Goal: Check status: Check status

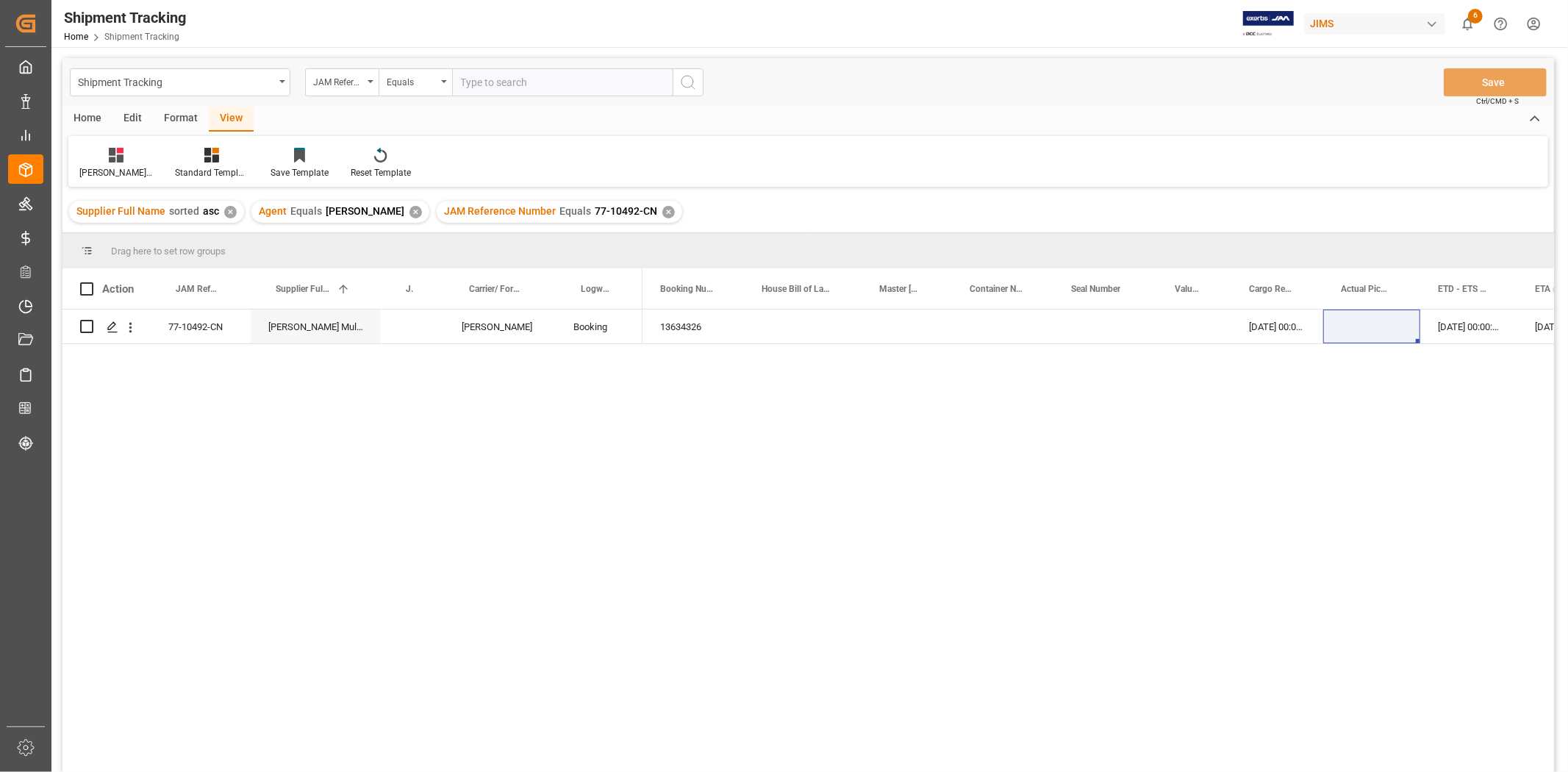
click at [663, 213] on div "✕" at bounding box center [669, 213] width 13 height 13
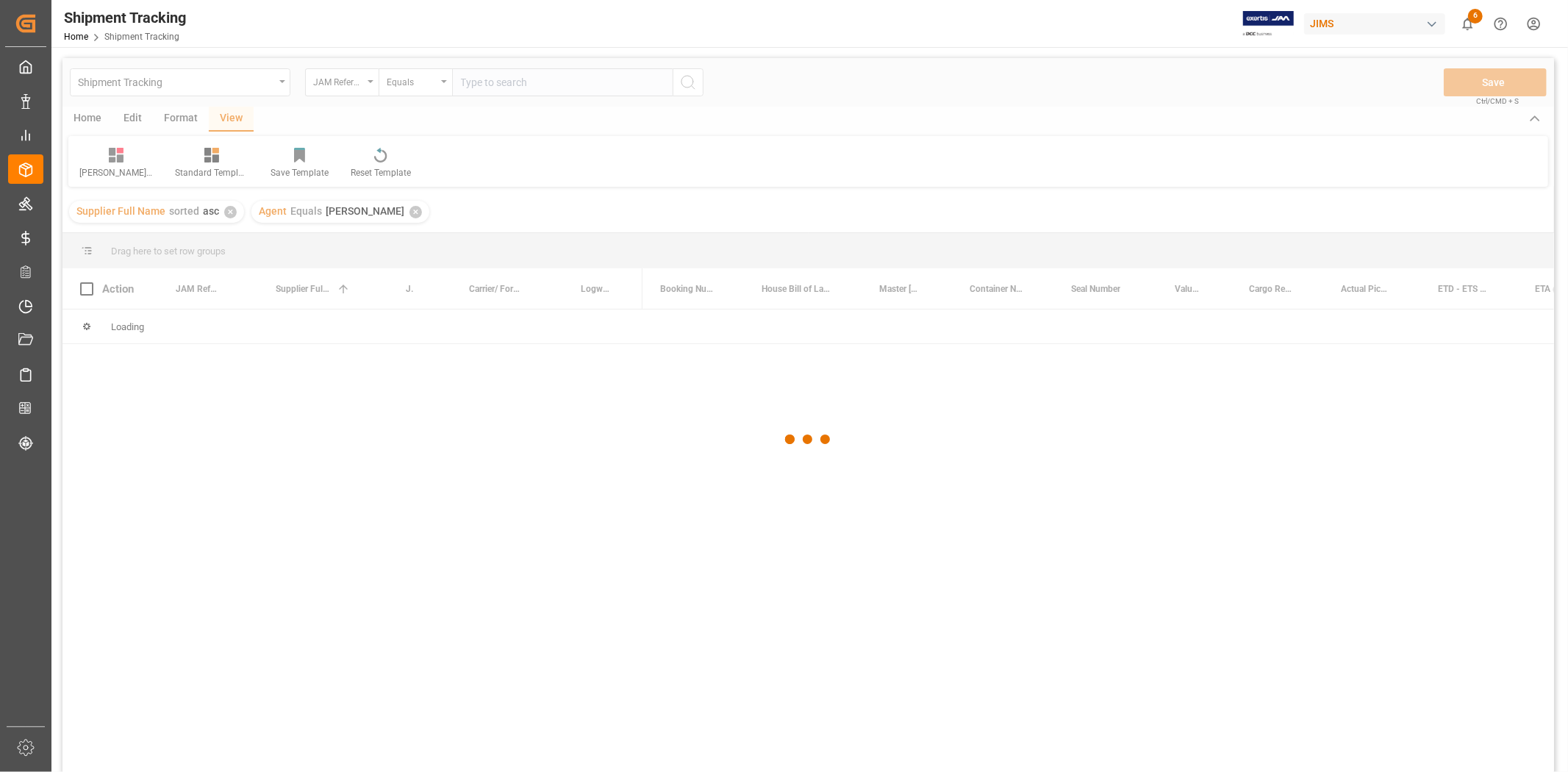
click at [519, 78] on div at bounding box center [808, 439] width 1491 height 763
click at [519, 79] on div at bounding box center [808, 439] width 1491 height 763
click at [519, 82] on div at bounding box center [808, 439] width 1491 height 763
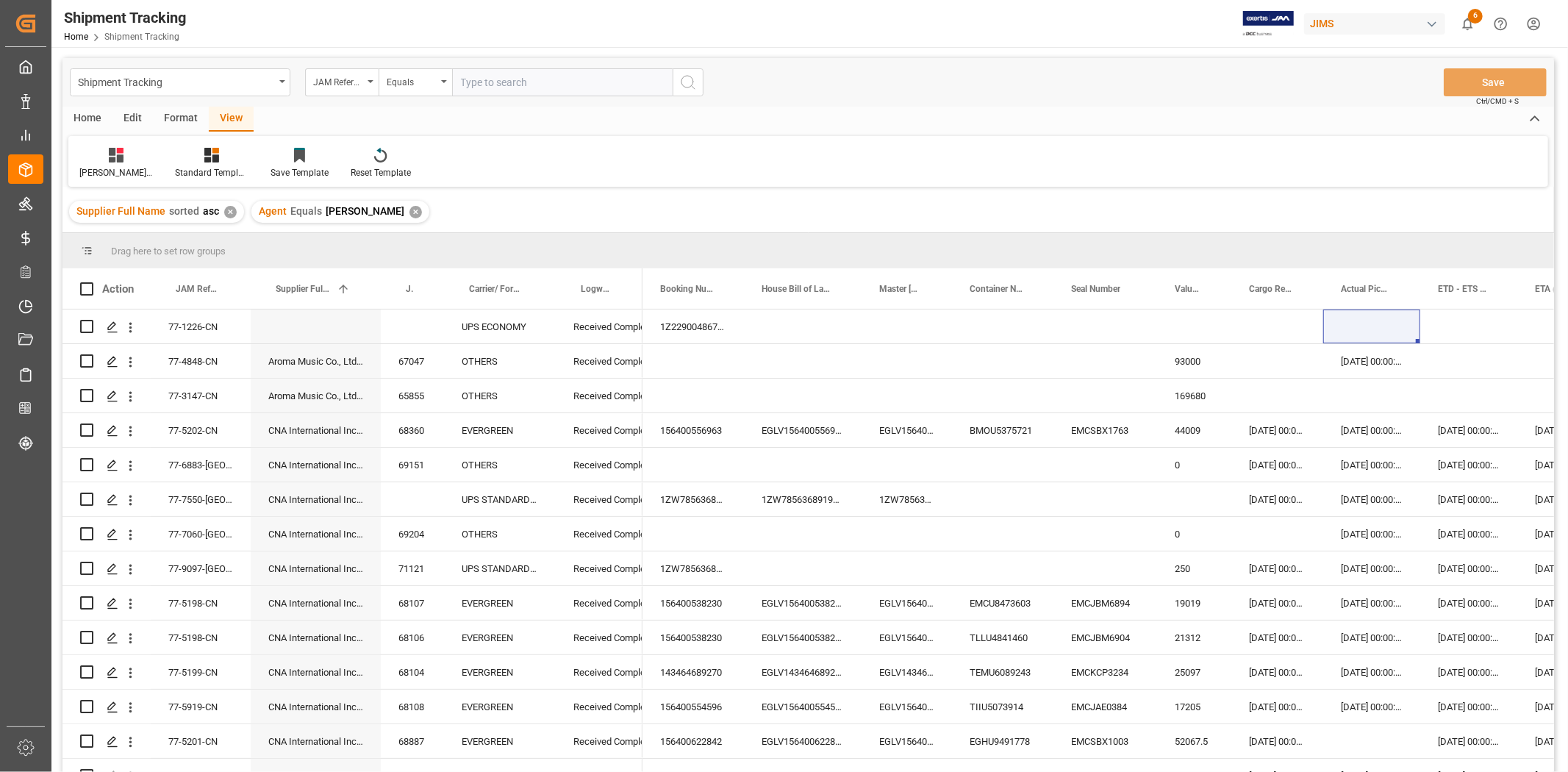
click at [520, 82] on input "text" at bounding box center [562, 82] width 221 height 28
type input "77-10088-CN"
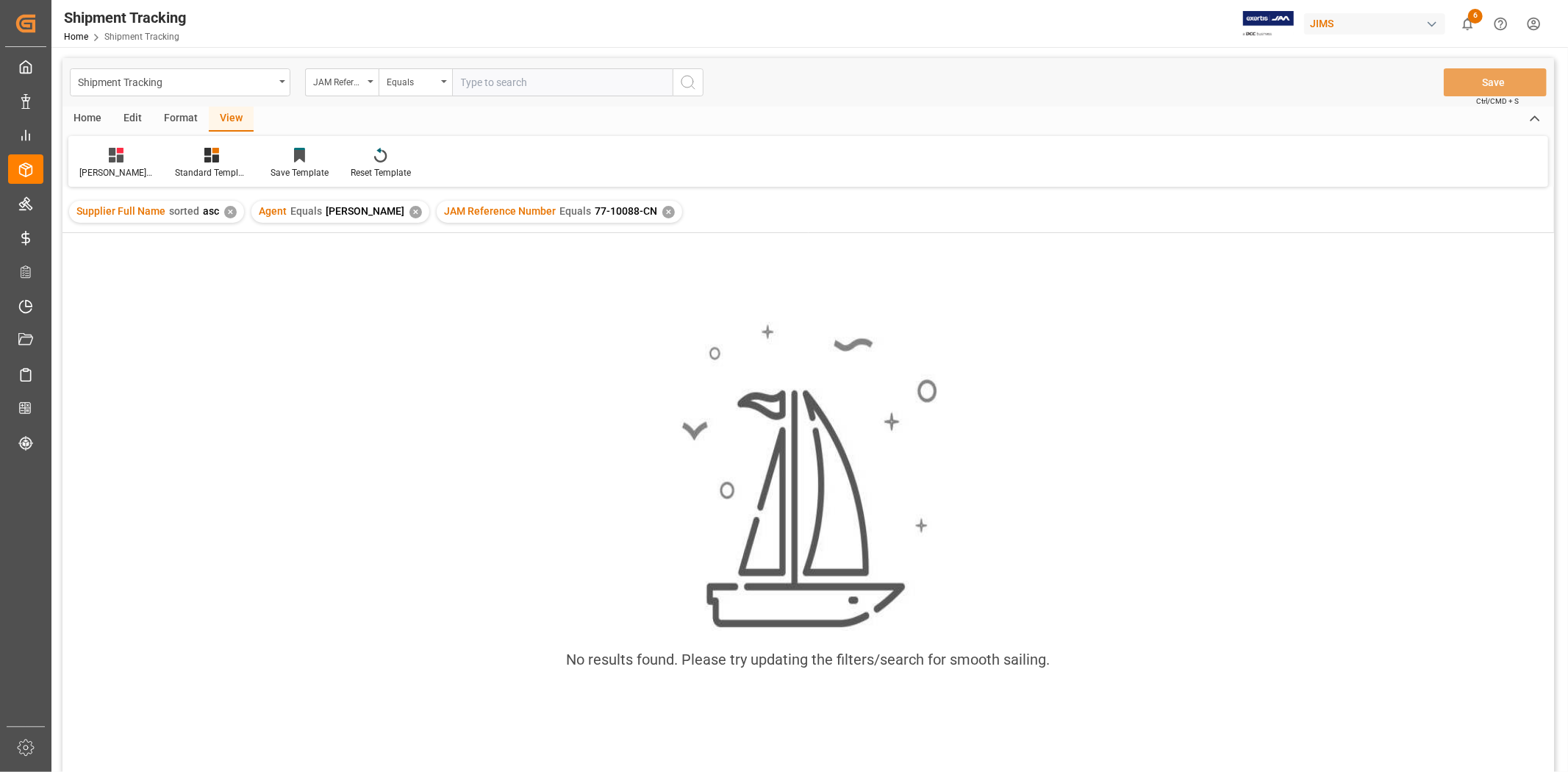
click at [544, 89] on input "text" at bounding box center [562, 82] width 221 height 28
click at [377, 209] on div "Agent Equals HuiXin Gao ✕" at bounding box center [340, 212] width 178 height 22
click at [410, 212] on div "✕" at bounding box center [416, 213] width 13 height 13
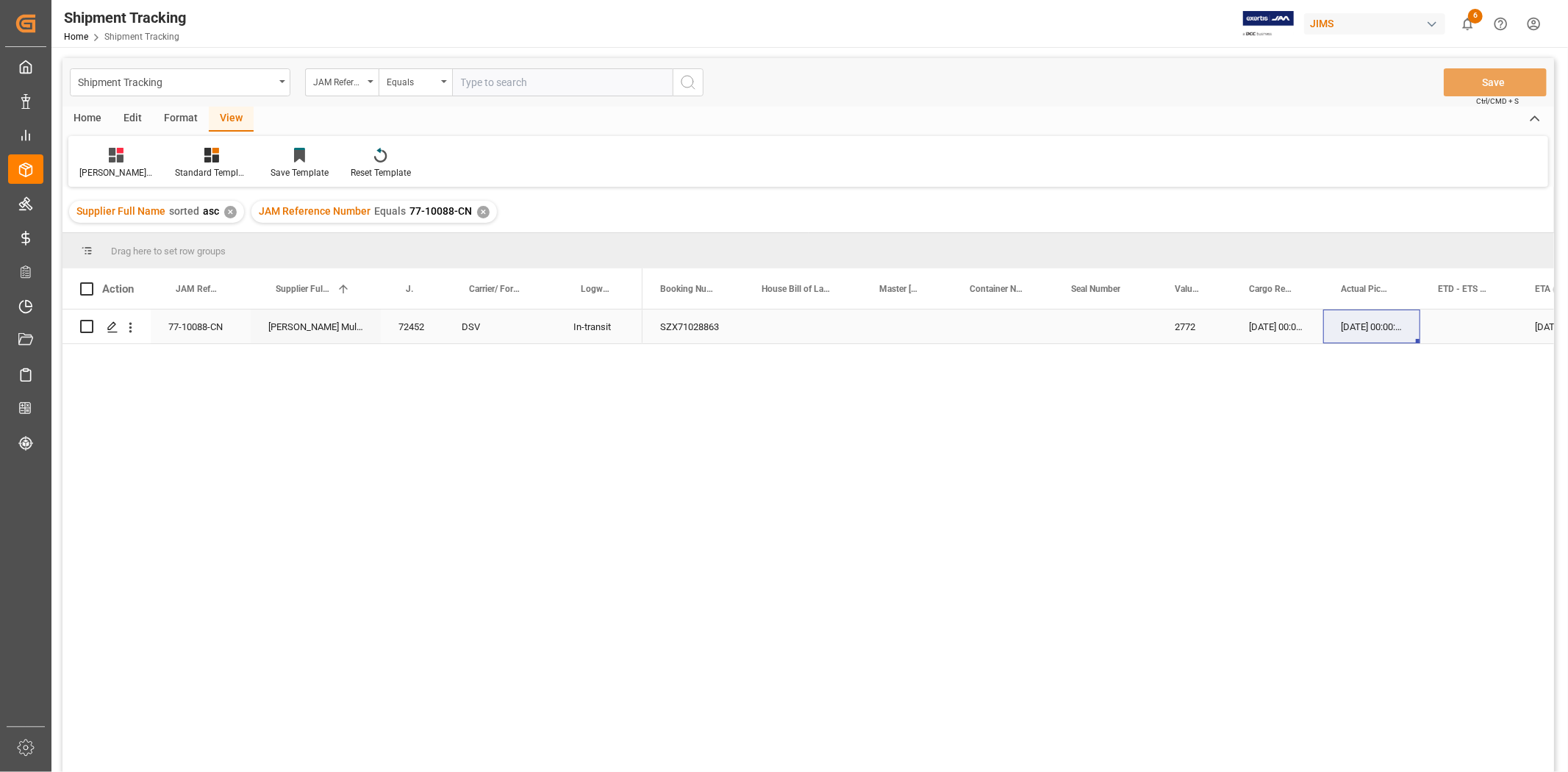
click at [781, 324] on div "Press SPACE to select this row." at bounding box center [802, 326] width 117 height 34
click at [1178, 319] on div "2772" at bounding box center [1193, 326] width 74 height 34
click at [477, 213] on div "✕" at bounding box center [483, 213] width 13 height 13
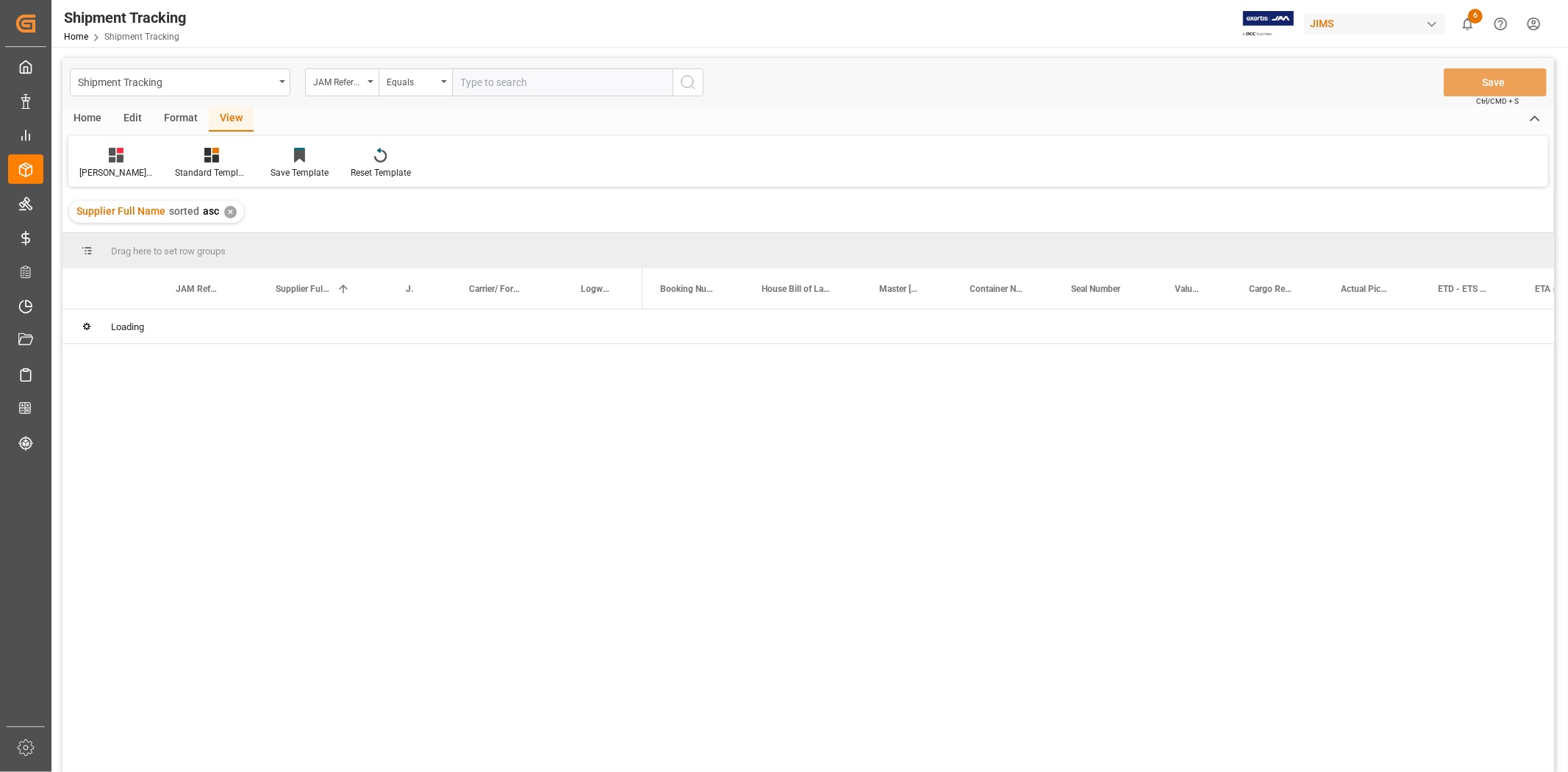
click at [496, 82] on input "text" at bounding box center [562, 82] width 221 height 28
paste input "77-10094-CN"
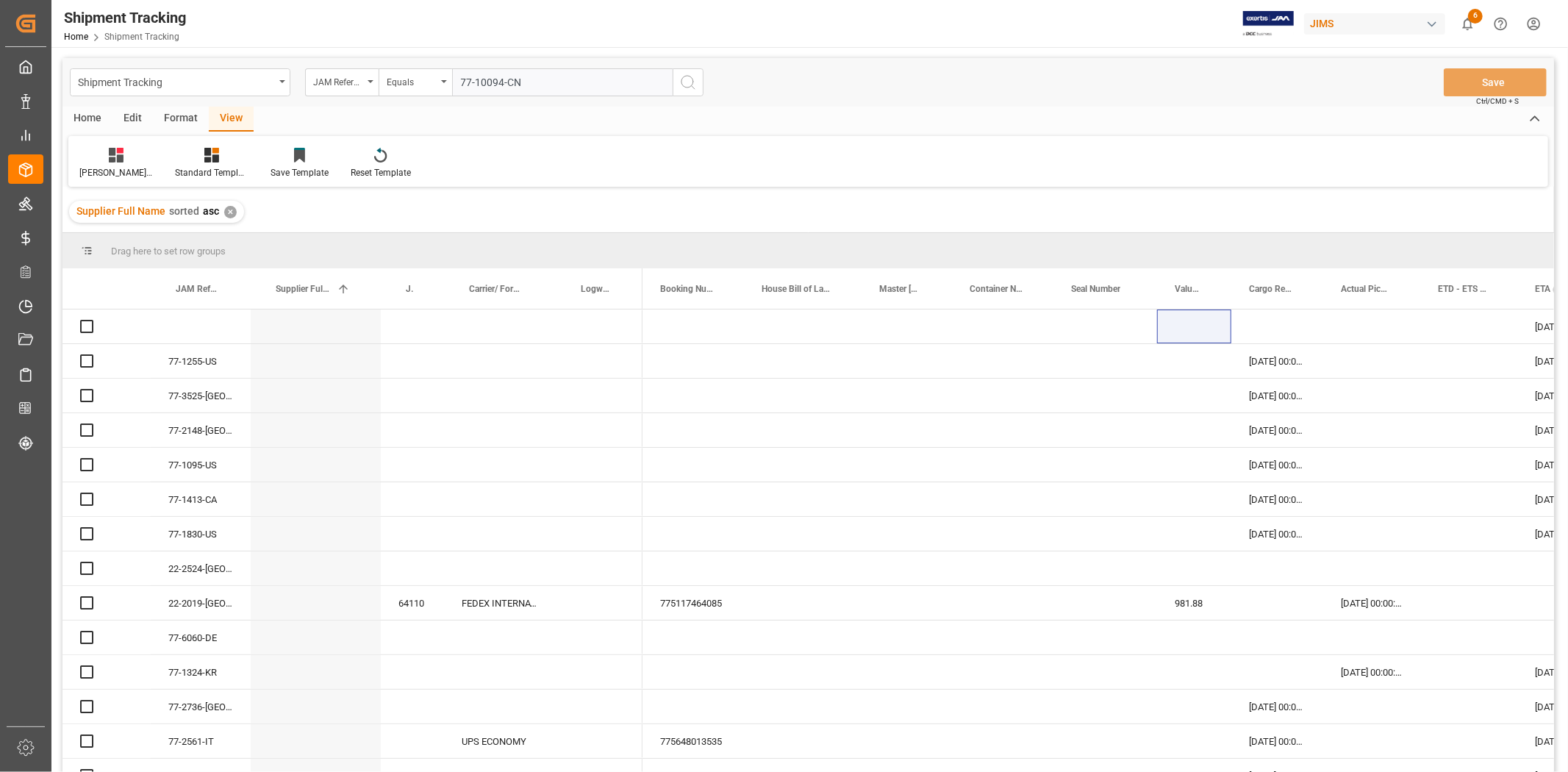
click at [501, 81] on input "77-10094-CN" at bounding box center [562, 82] width 221 height 28
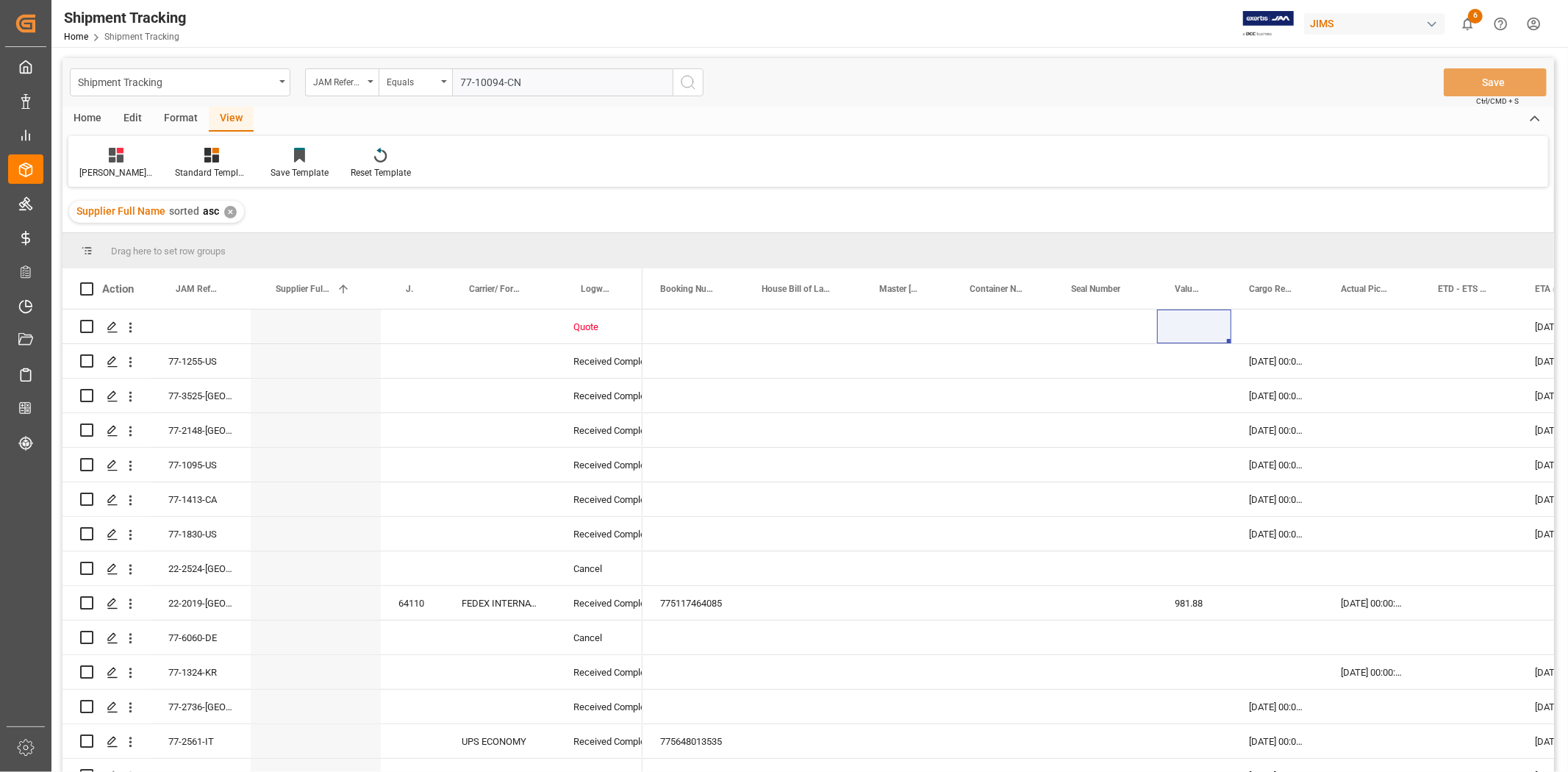
type input "77-10094-CN"
click at [696, 88] on icon "search button" at bounding box center [689, 82] width 18 height 18
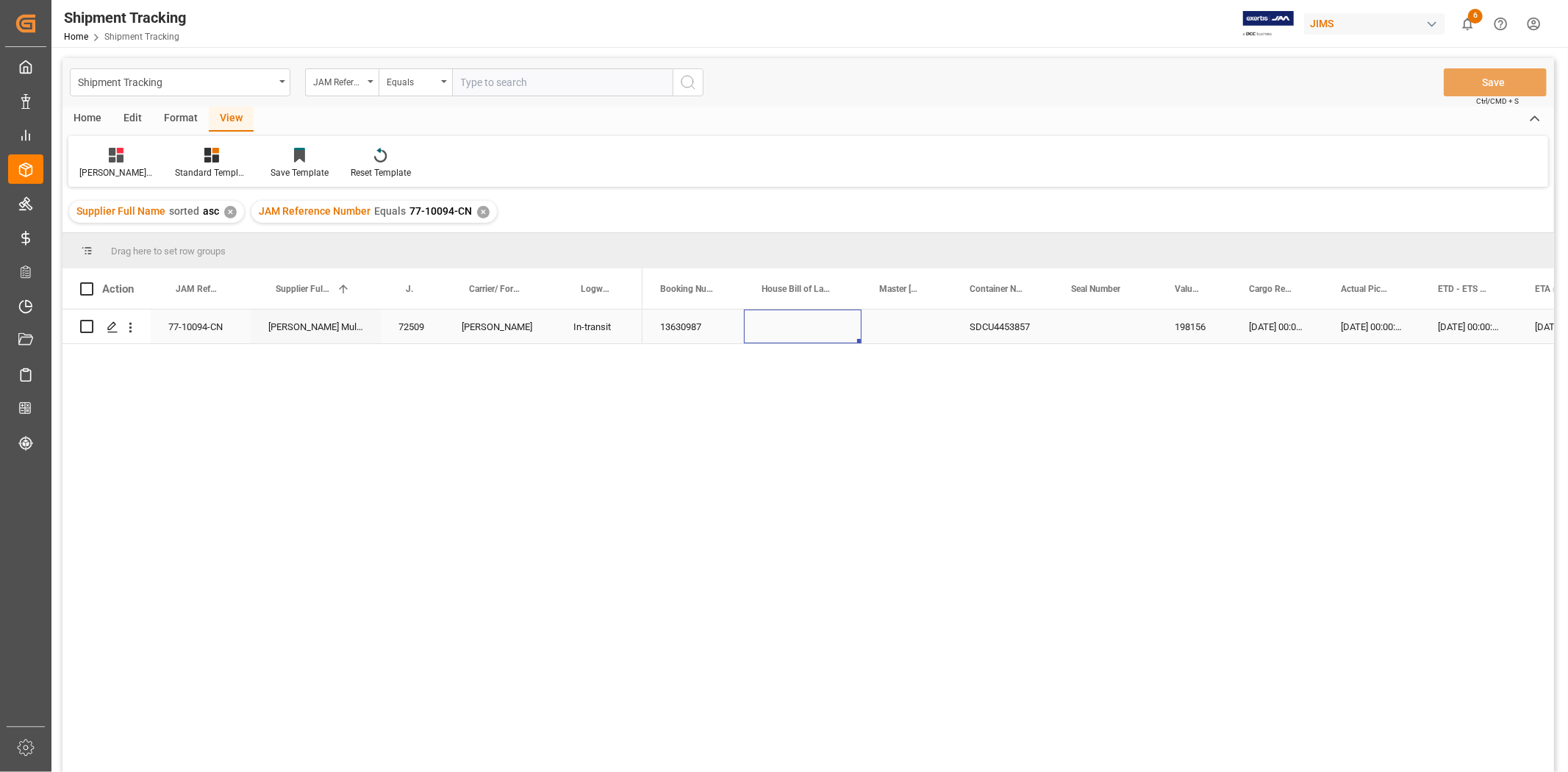
click at [746, 328] on div "Press SPACE to select this row." at bounding box center [802, 326] width 117 height 34
click at [616, 285] on span at bounding box center [618, 289] width 13 height 13
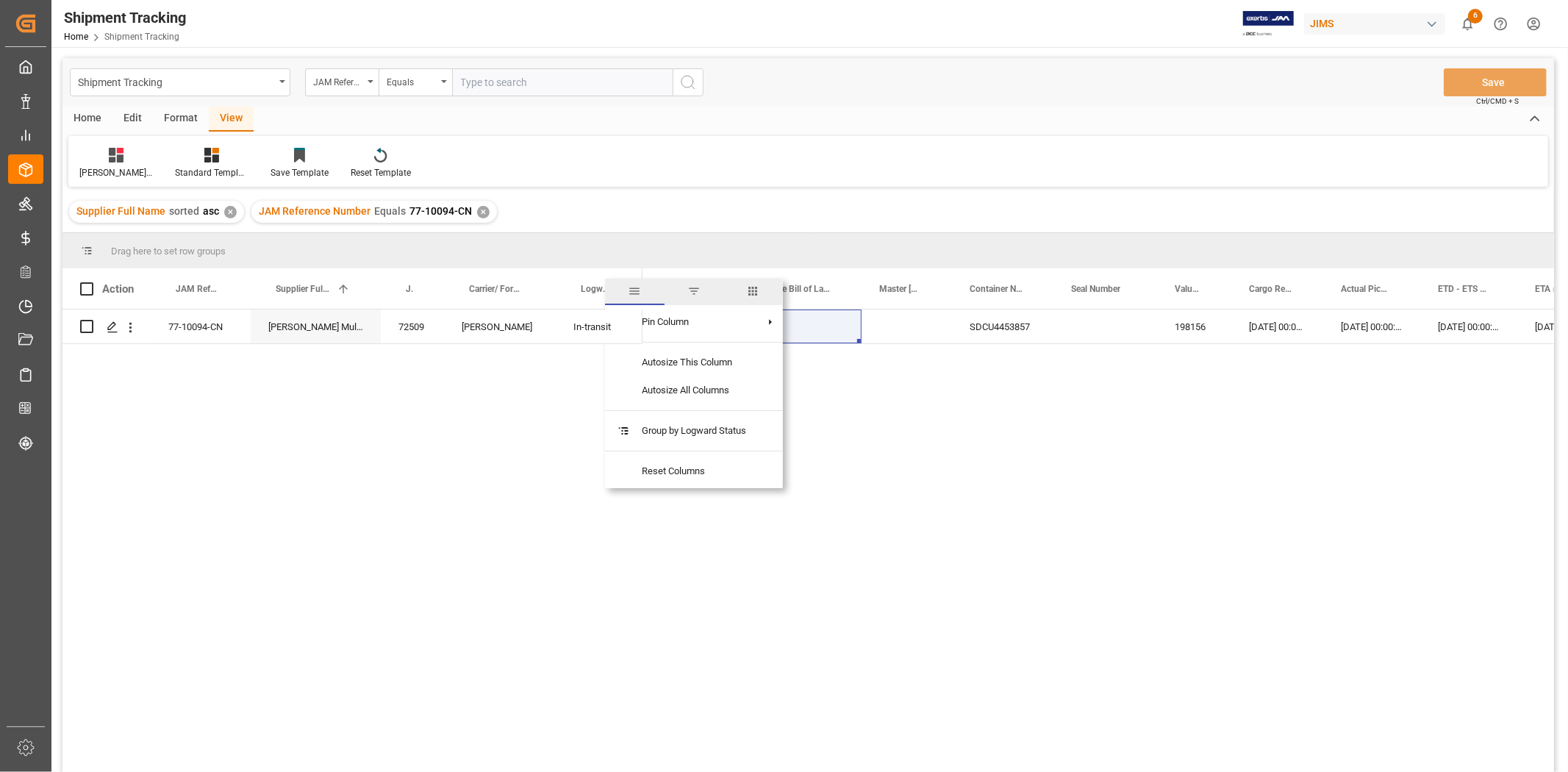
click at [756, 291] on span "columns" at bounding box center [753, 291] width 13 height 13
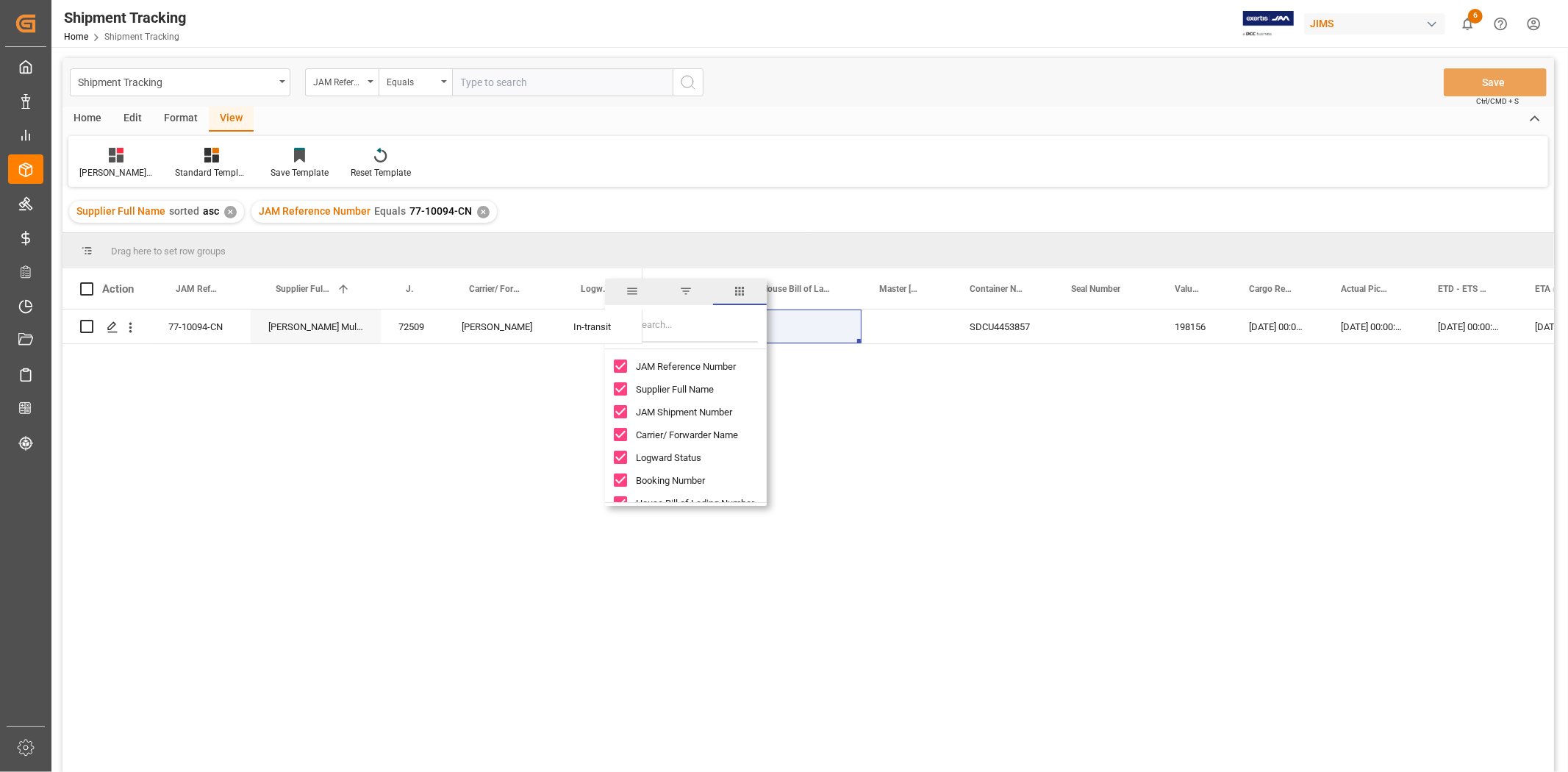
click at [618, 368] on input "JAM Reference Number column toggle visibility (visible)" at bounding box center [620, 366] width 13 height 13
checkbox input "false"
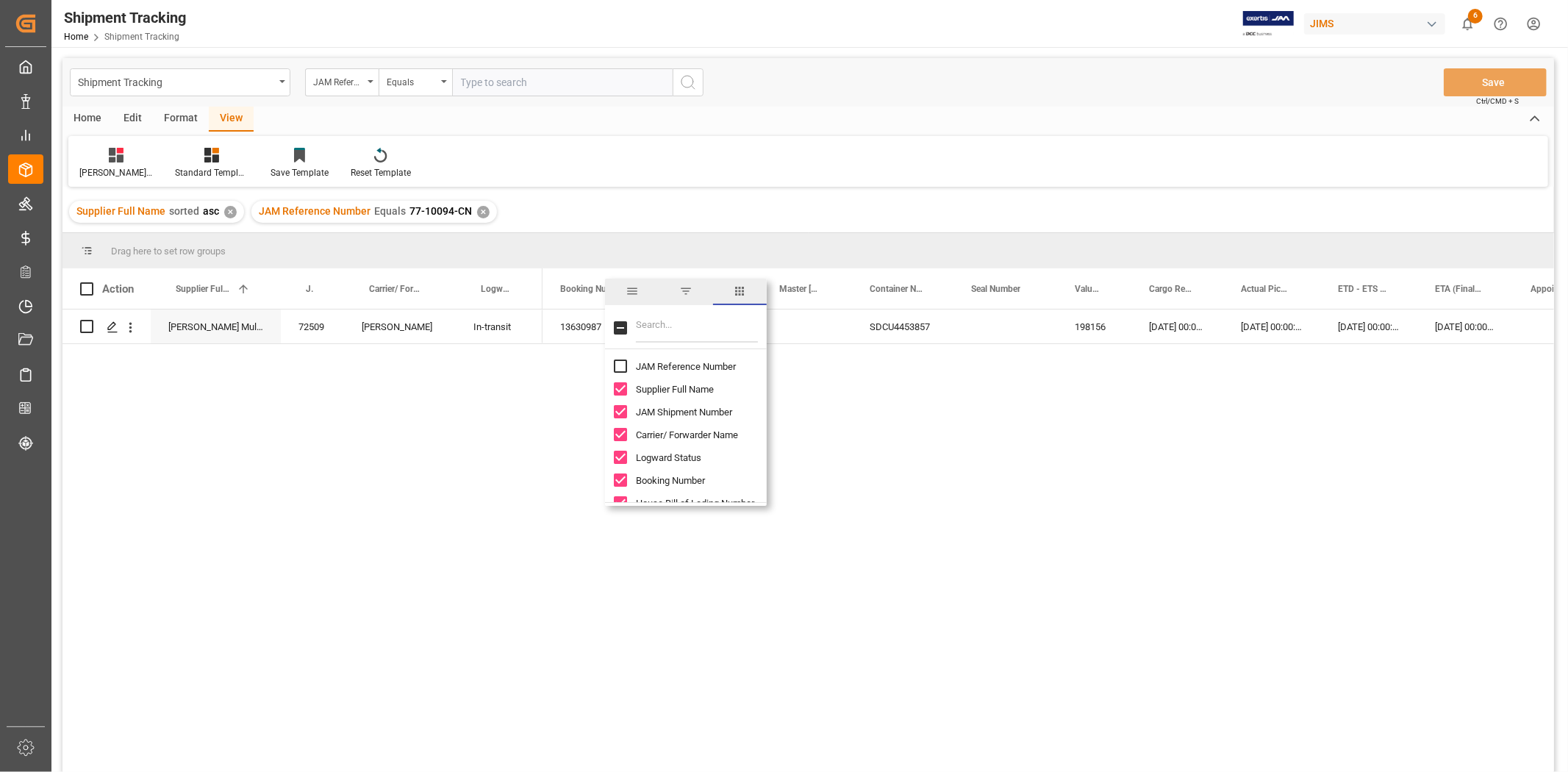
click at [618, 325] on input "Toggle Select All Columns" at bounding box center [620, 327] width 13 height 13
checkbox input "true"
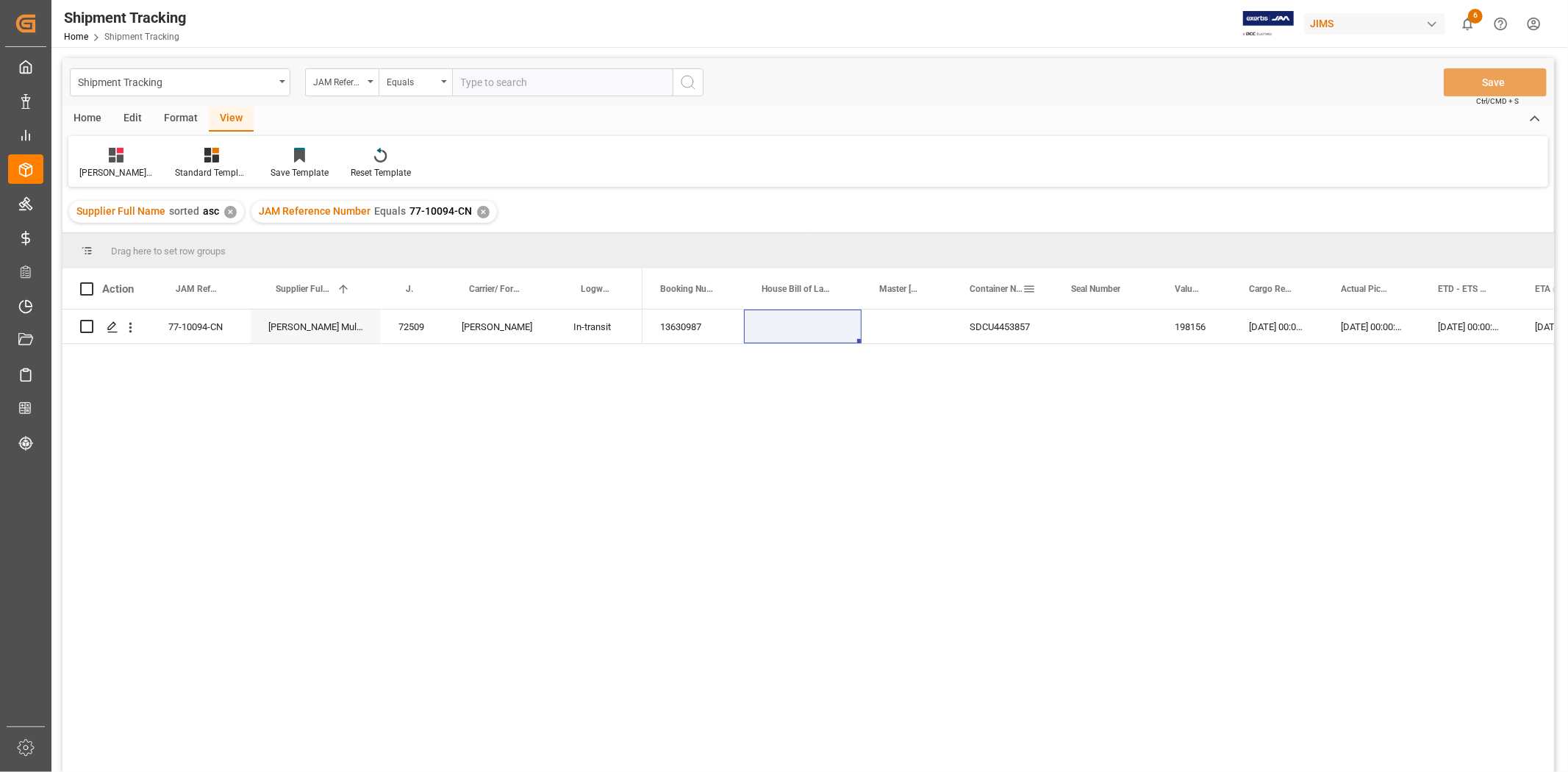
click at [1027, 289] on span at bounding box center [1028, 289] width 13 height 13
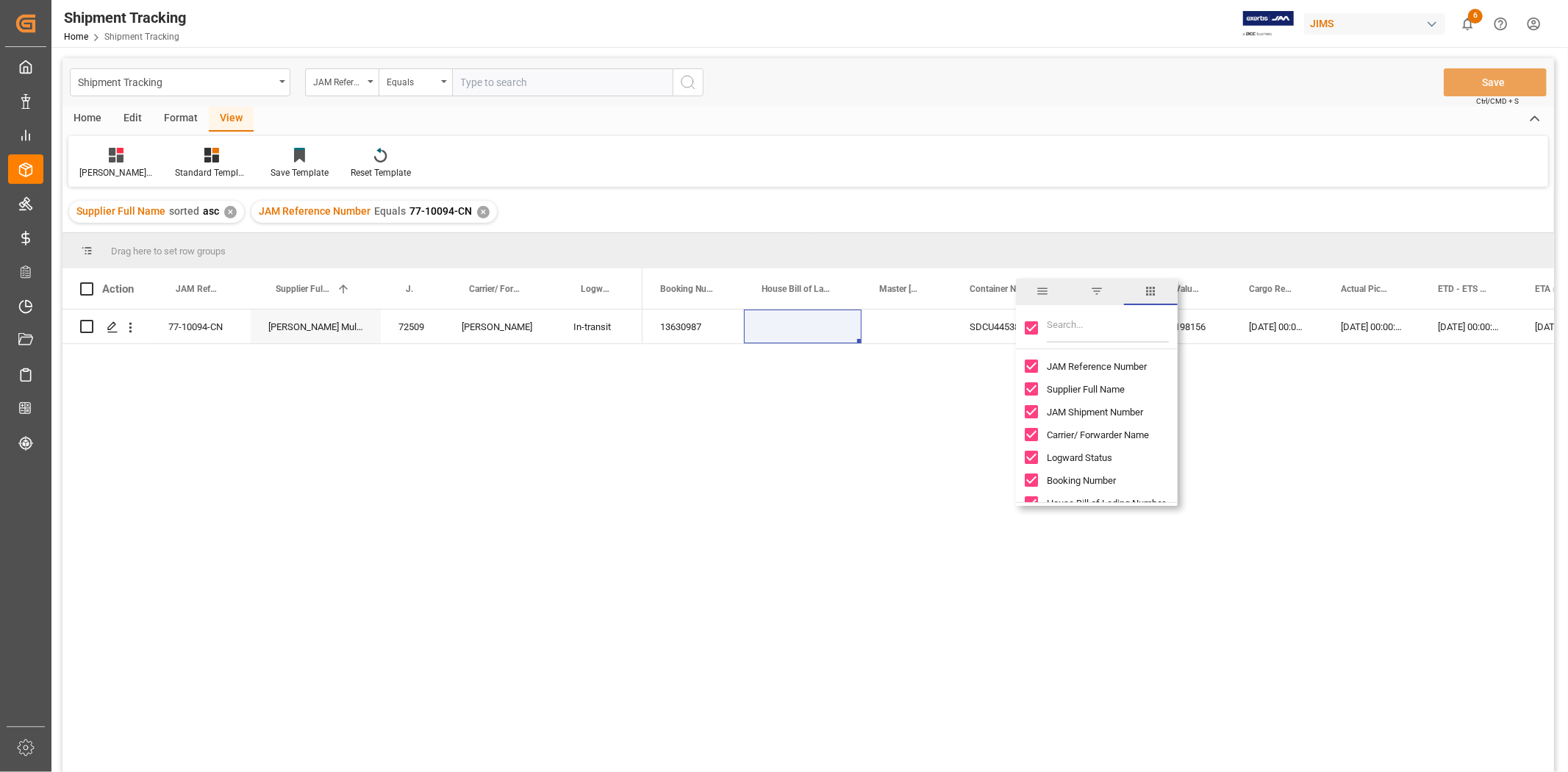
click at [1032, 326] on input "Toggle Select All Columns" at bounding box center [1031, 327] width 13 height 13
checkbox input "false"
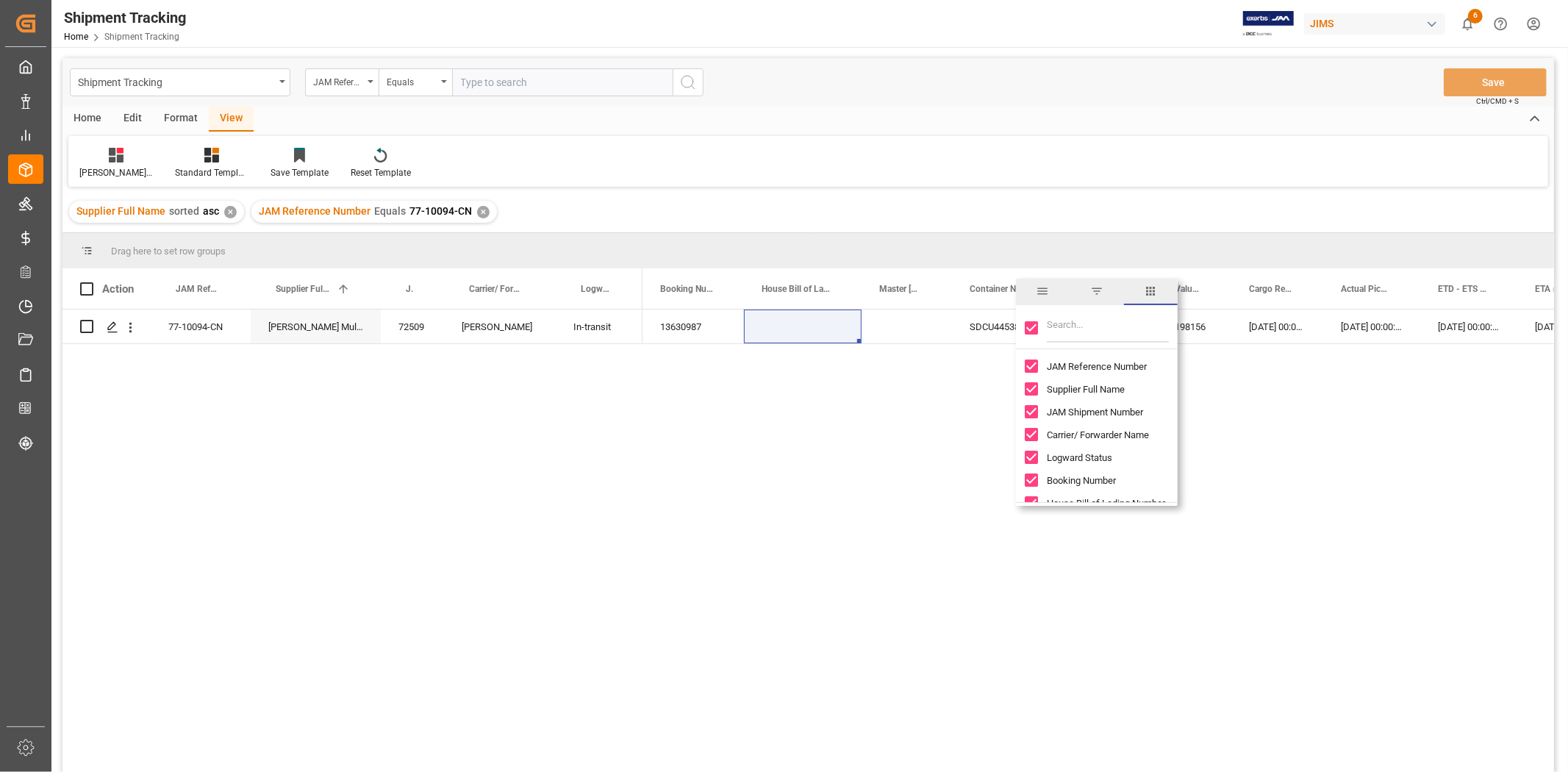
checkbox input "false"
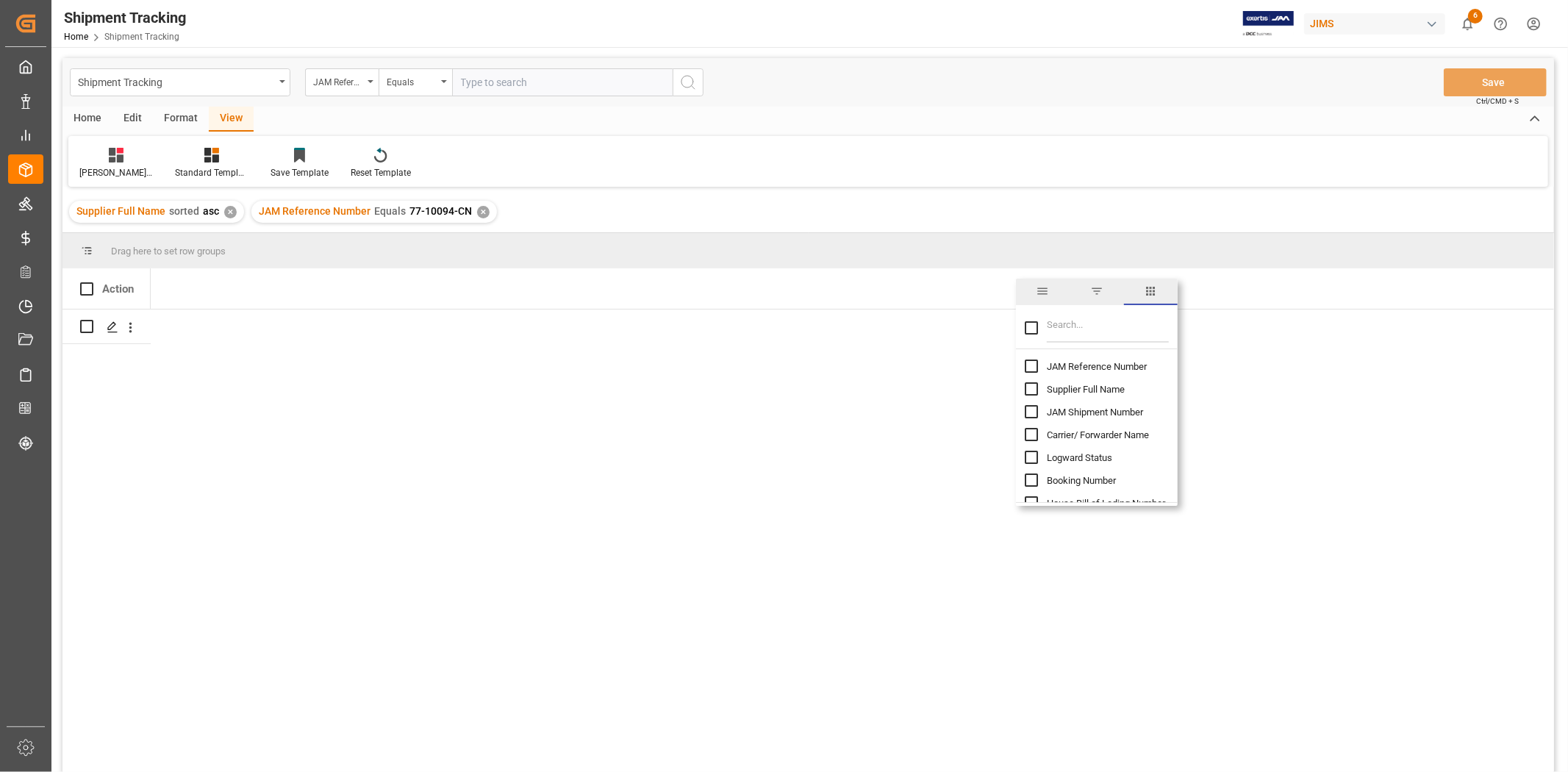
click at [1030, 366] on input "JAM Reference Number column toggle visibility (hidden)" at bounding box center [1031, 366] width 13 height 13
checkbox input "true"
checkbox input "false"
click at [1055, 325] on input "Filter Columns Input" at bounding box center [1107, 327] width 122 height 30
type input "value"
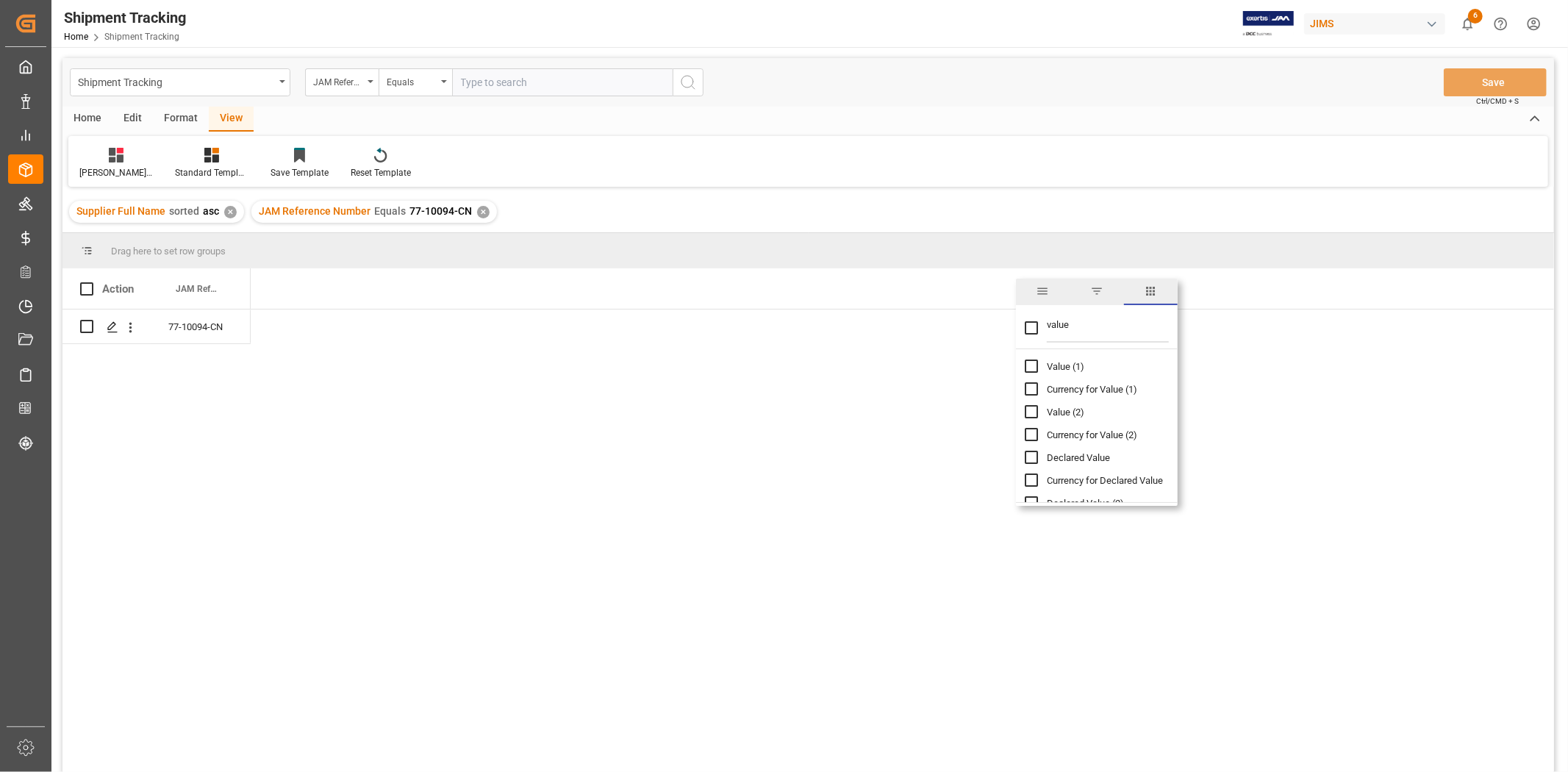
click at [1026, 366] on input "Value (1) column toggle visibility (hidden)" at bounding box center [1031, 366] width 13 height 13
checkbox input "true"
checkbox input "false"
click at [1070, 326] on input "value" at bounding box center [1107, 327] width 122 height 30
drag, startPoint x: 1070, startPoint y: 326, endPoint x: 1026, endPoint y: 324, distance: 44.0
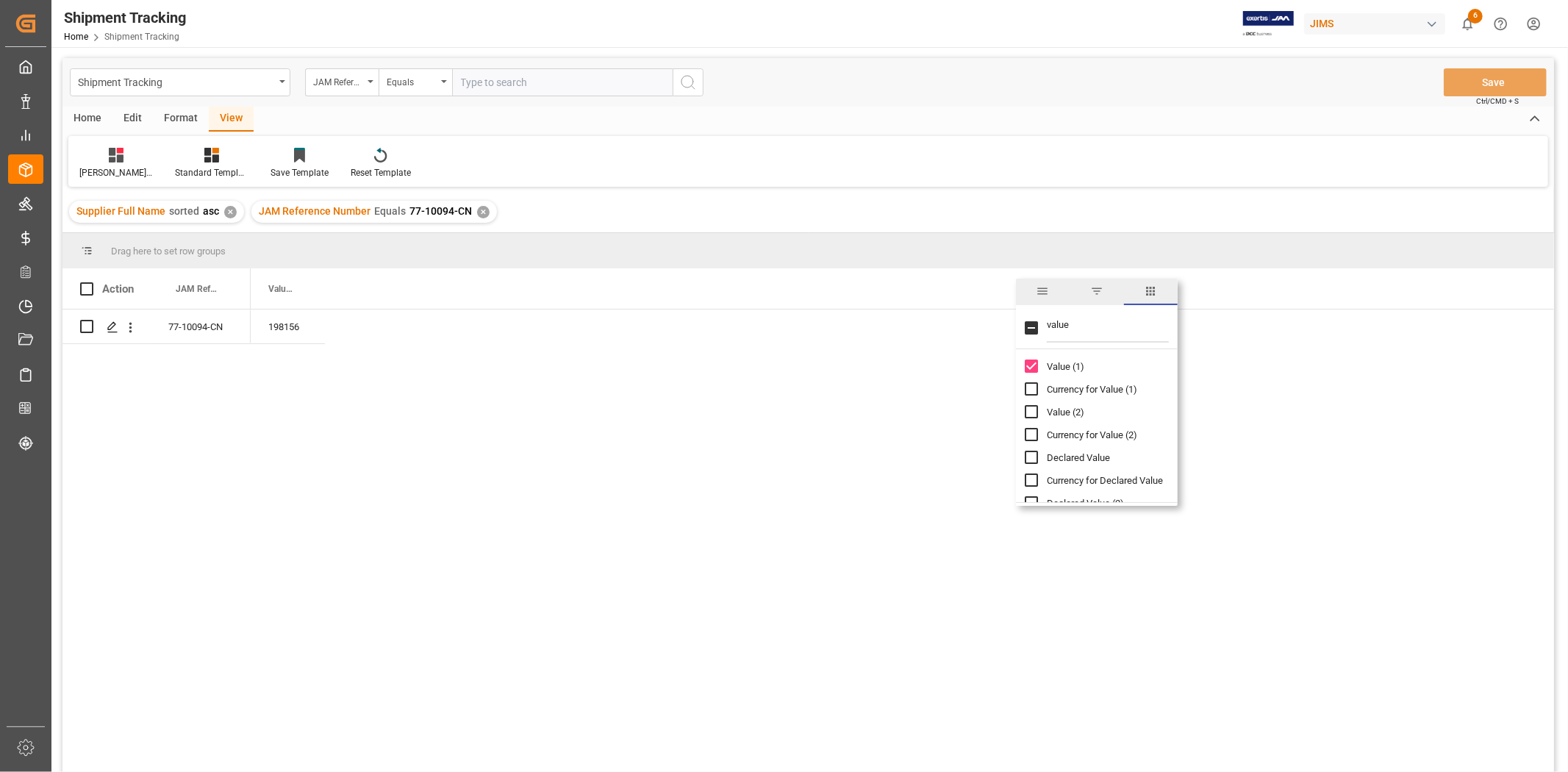
click at [1026, 324] on div "value" at bounding box center [1096, 329] width 161 height 41
type input "agent"
click at [1035, 361] on input "Agent column toggle visibility (hidden)" at bounding box center [1031, 366] width 13 height 13
checkbox input "true"
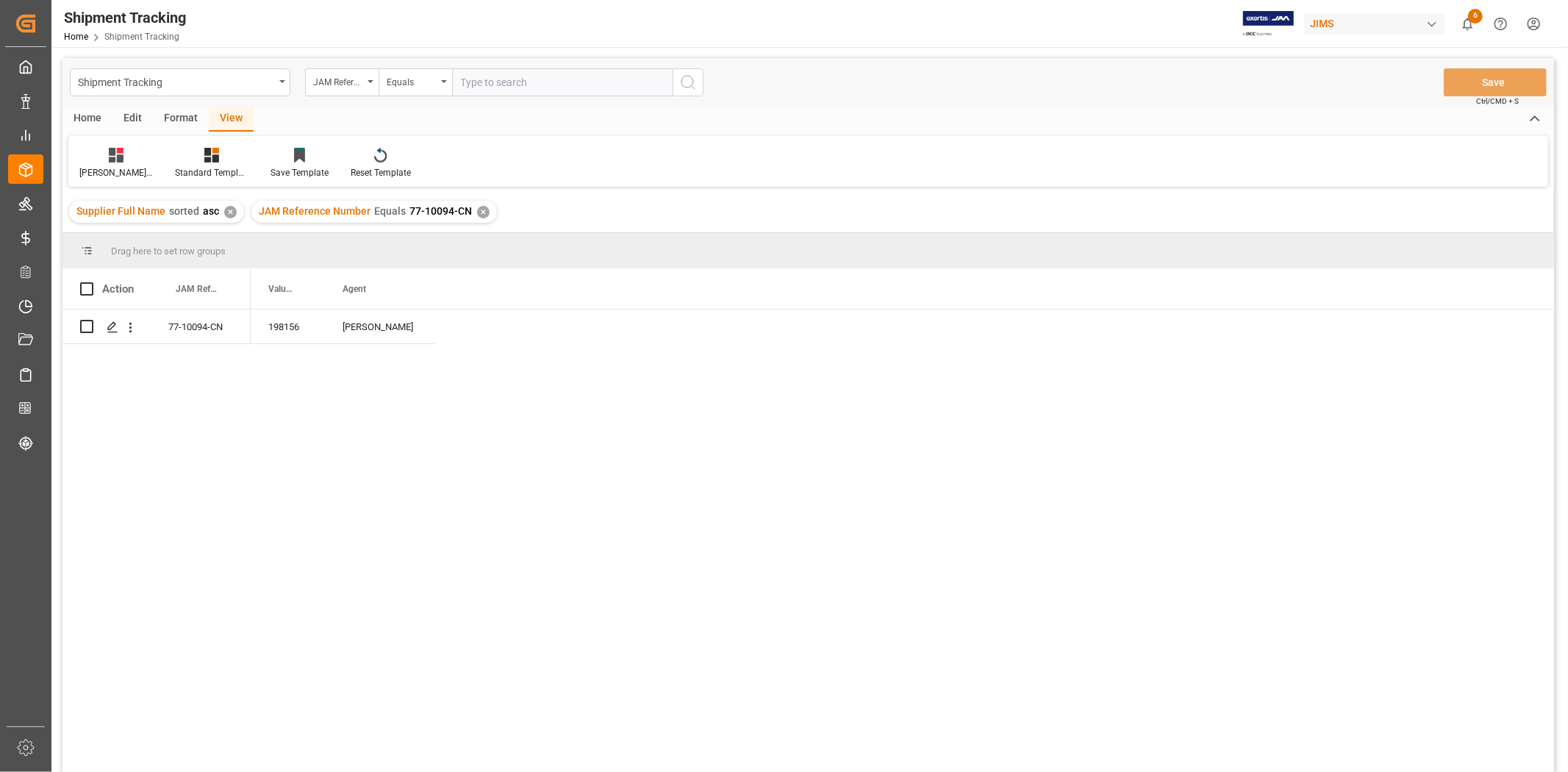
click at [735, 420] on div "198156 [PERSON_NAME]" at bounding box center [903, 545] width 1304 height 472
click at [117, 328] on icon "Press SPACE to select this row." at bounding box center [112, 326] width 12 height 12
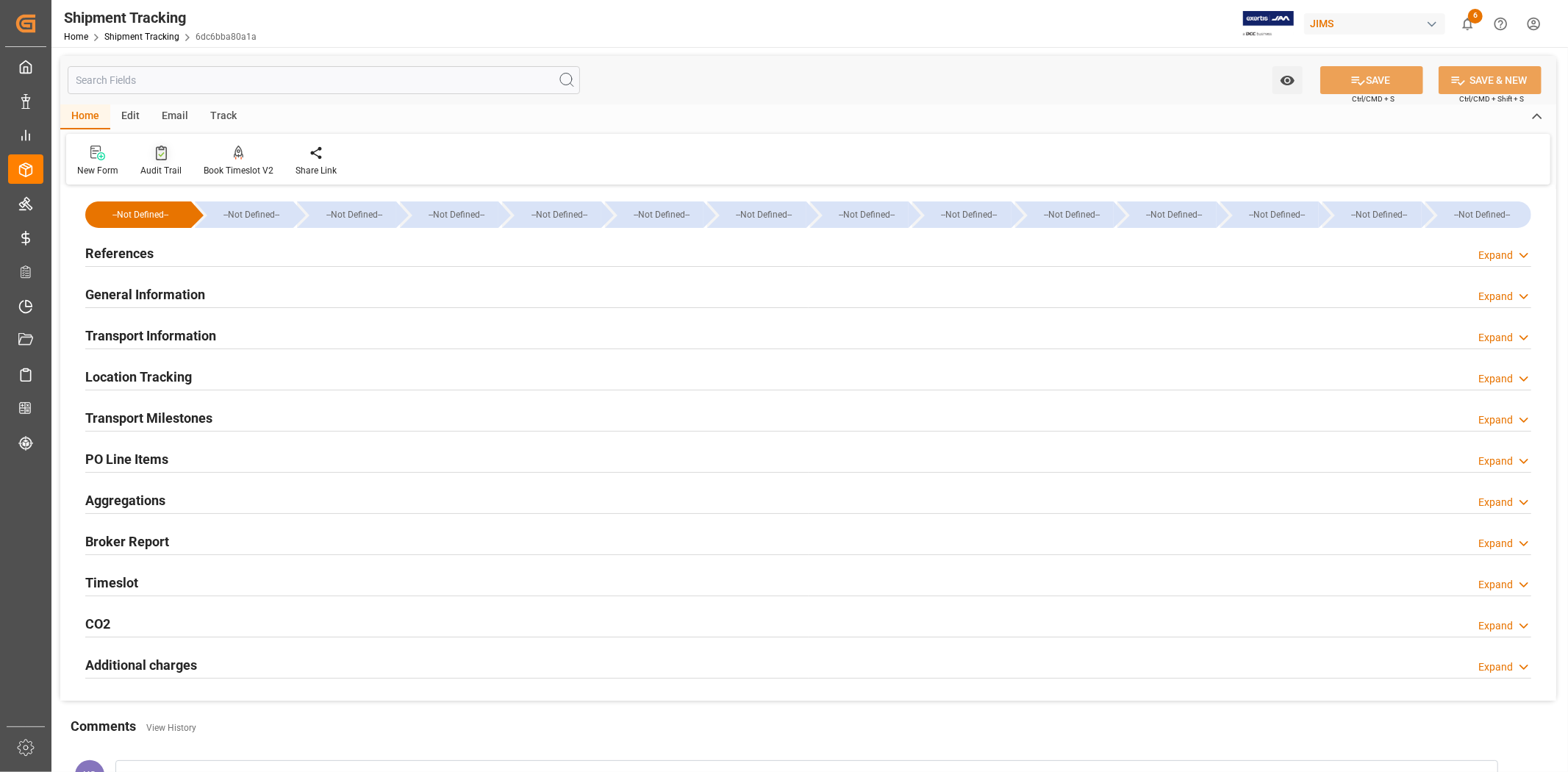
click at [157, 161] on div "Audit Trail" at bounding box center [160, 161] width 64 height 32
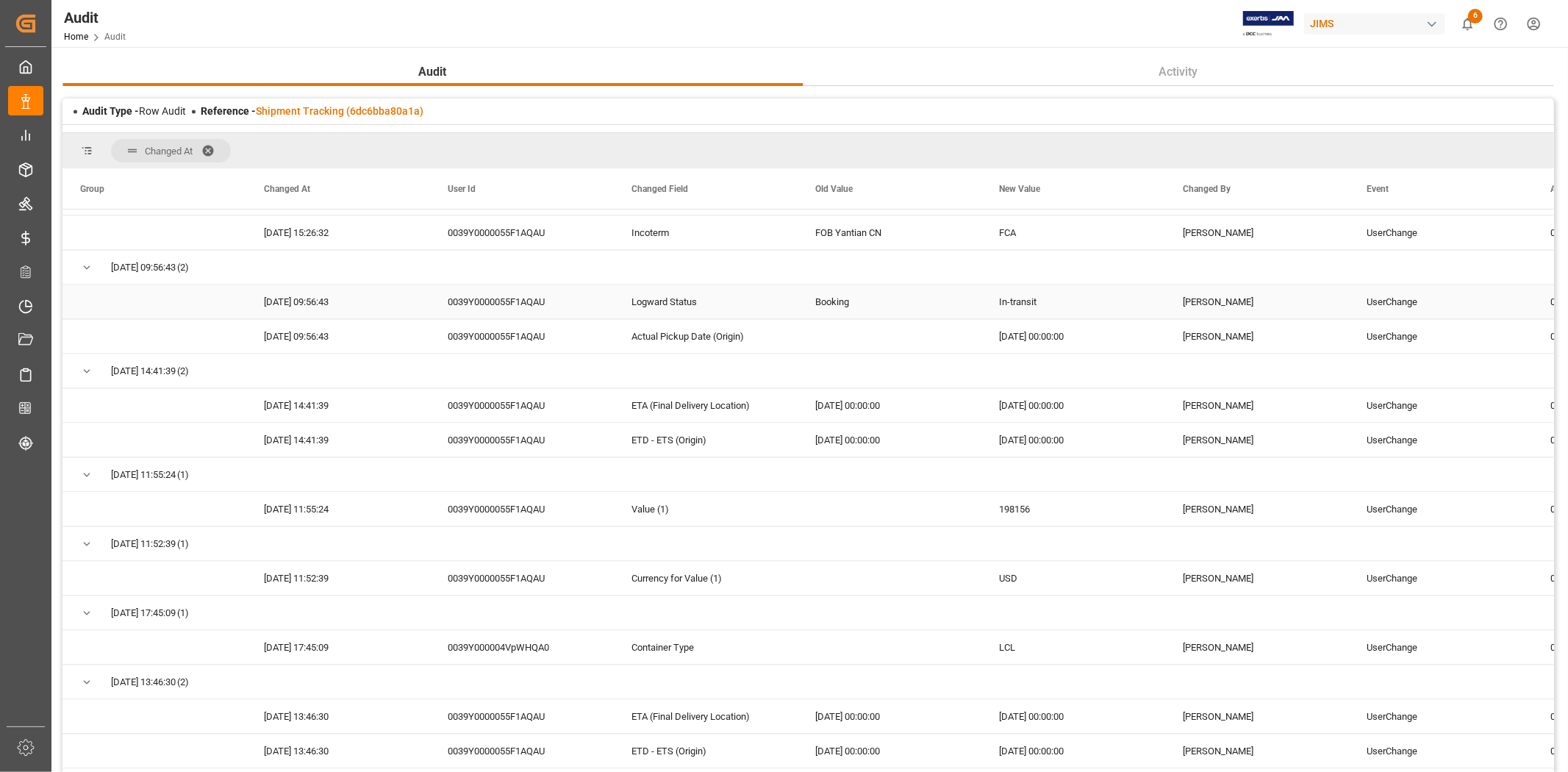
scroll to position [2450, 0]
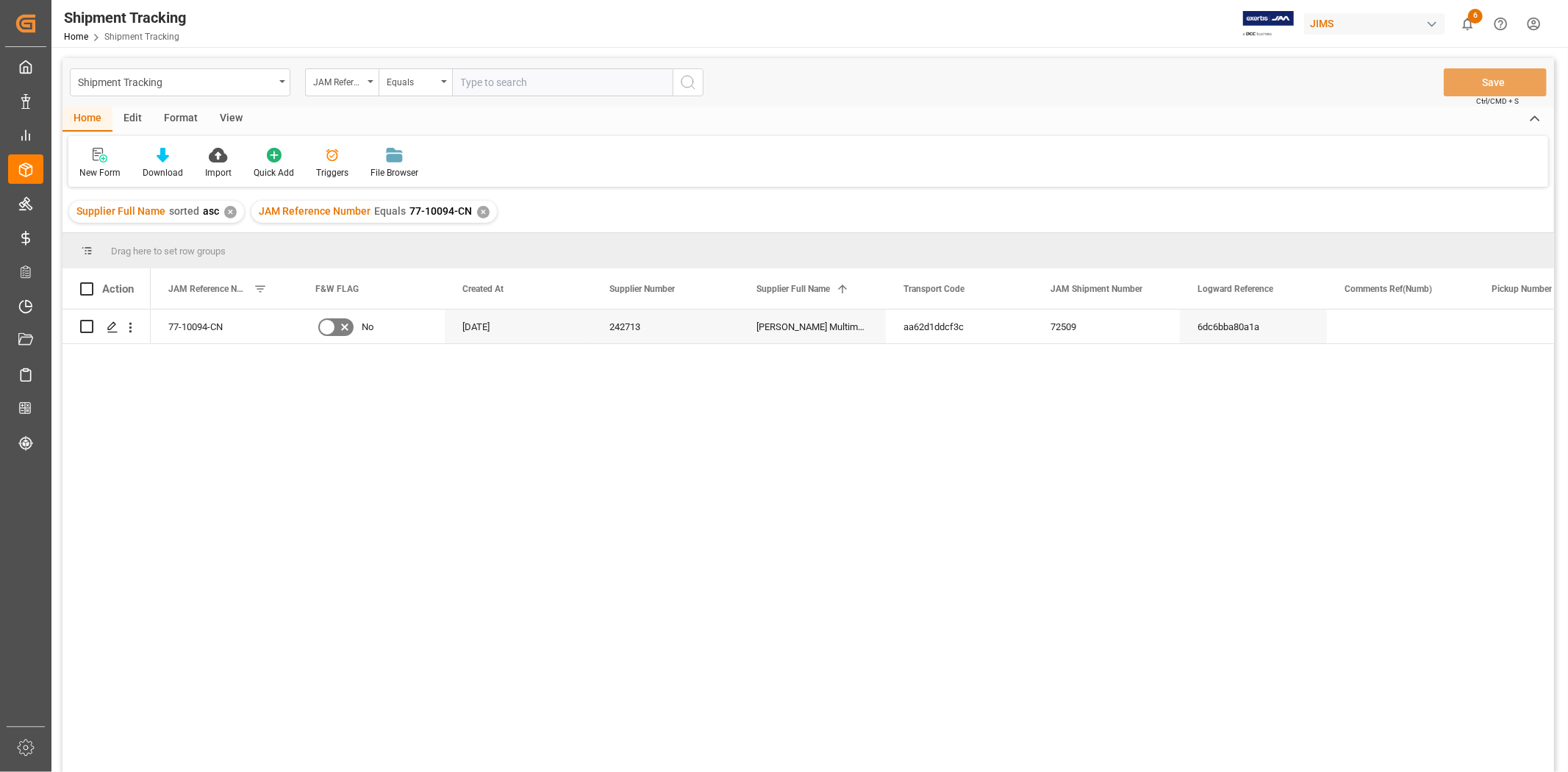
click at [522, 82] on input "text" at bounding box center [562, 82] width 221 height 28
paste input "77-10123-CN"
type input "77-10123-CN"
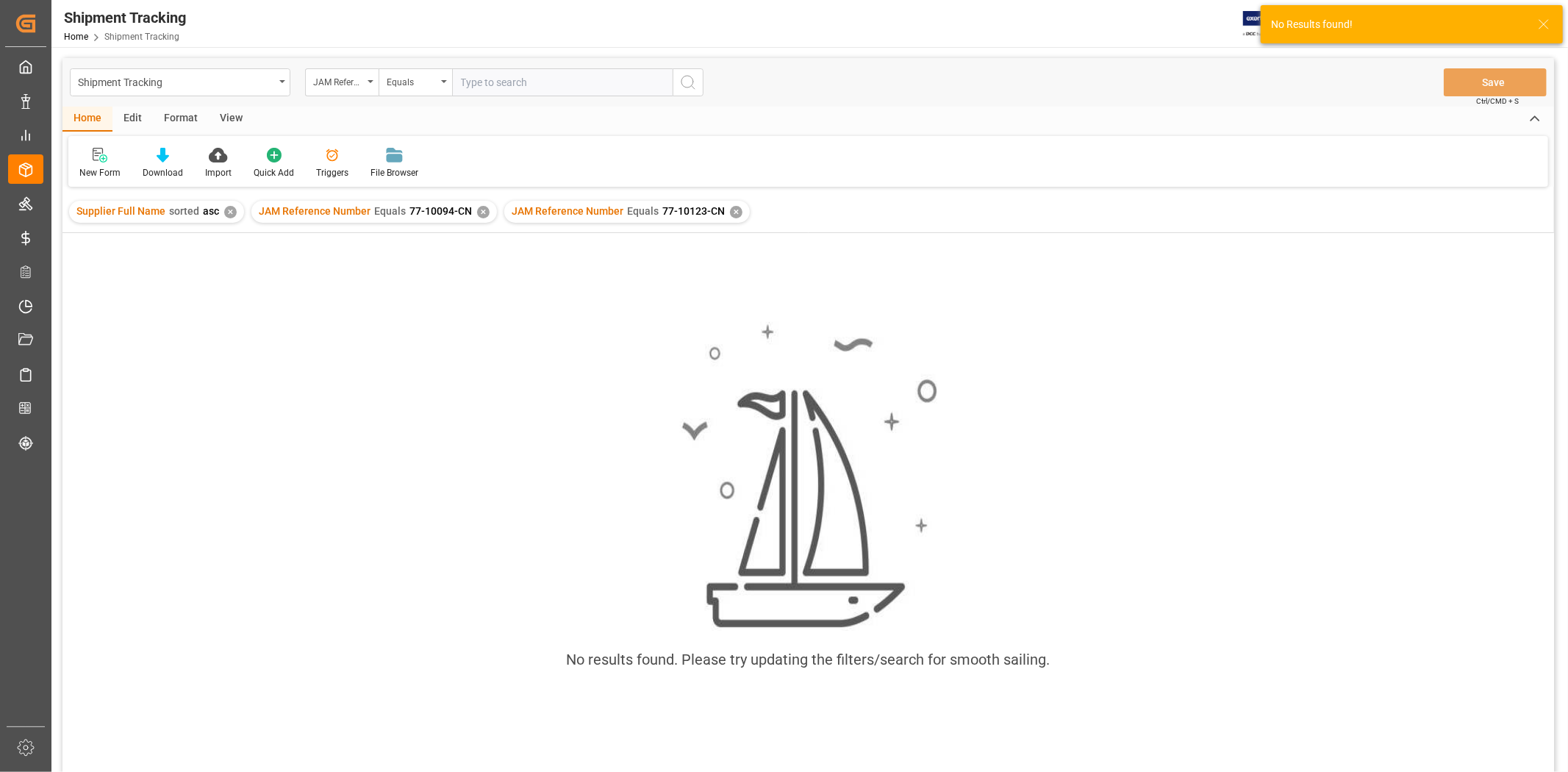
click at [477, 214] on div "✕" at bounding box center [483, 213] width 13 height 13
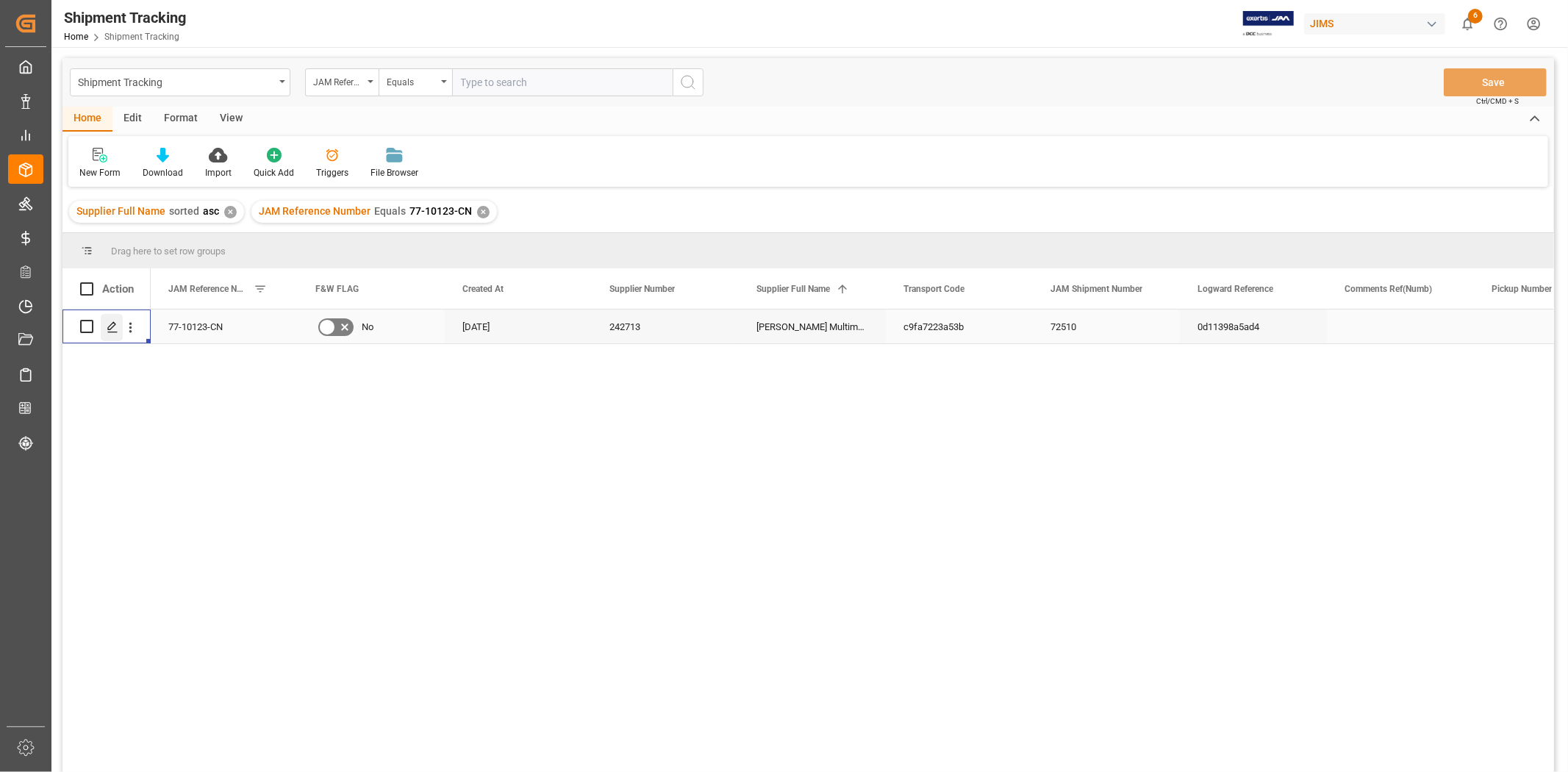
click at [112, 322] on icon "Press SPACE to select this row." at bounding box center [112, 326] width 12 height 12
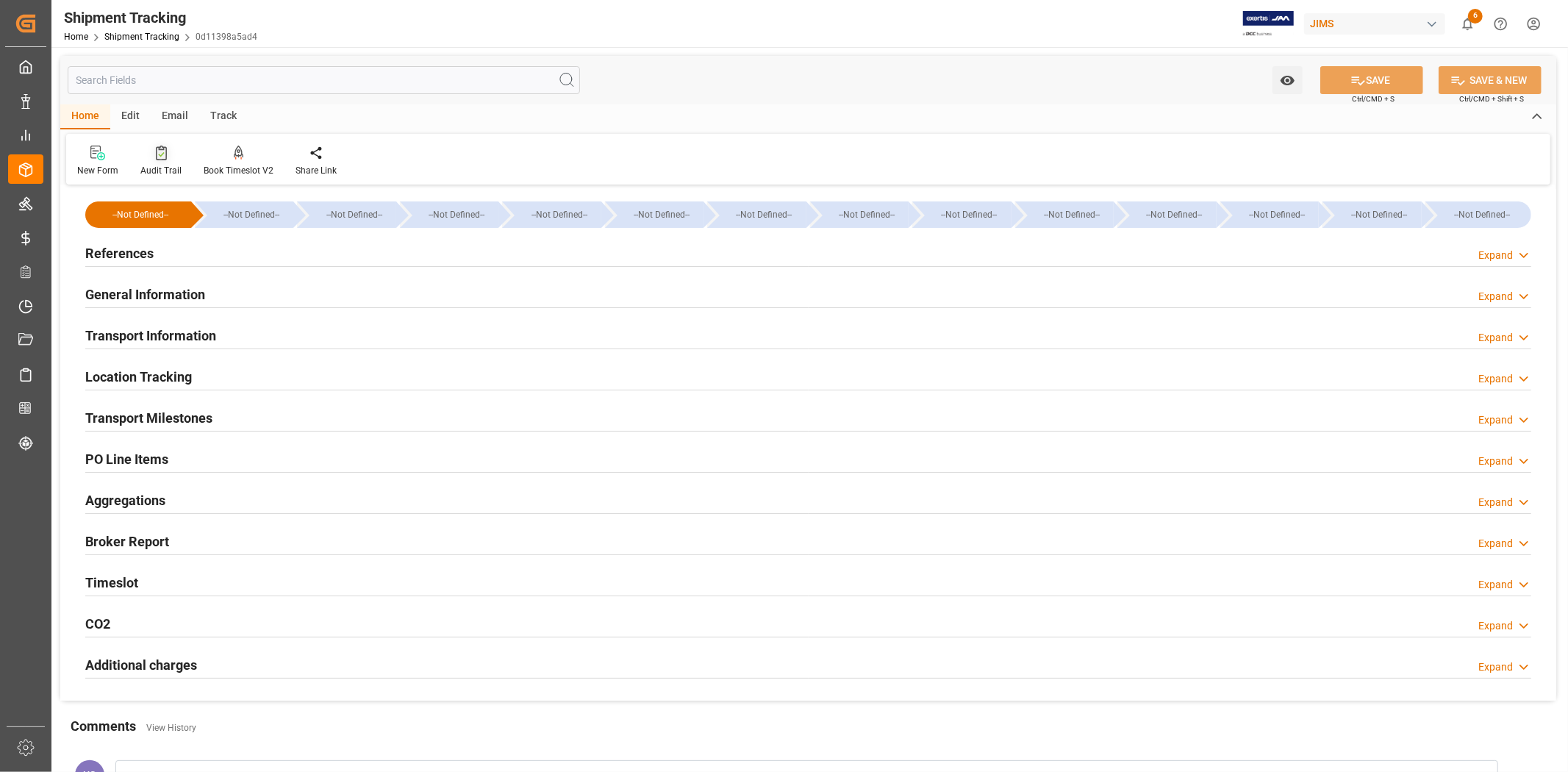
click at [163, 169] on div "Audit Trail" at bounding box center [161, 170] width 41 height 13
click at [100, 251] on h2 "References" at bounding box center [119, 253] width 68 height 20
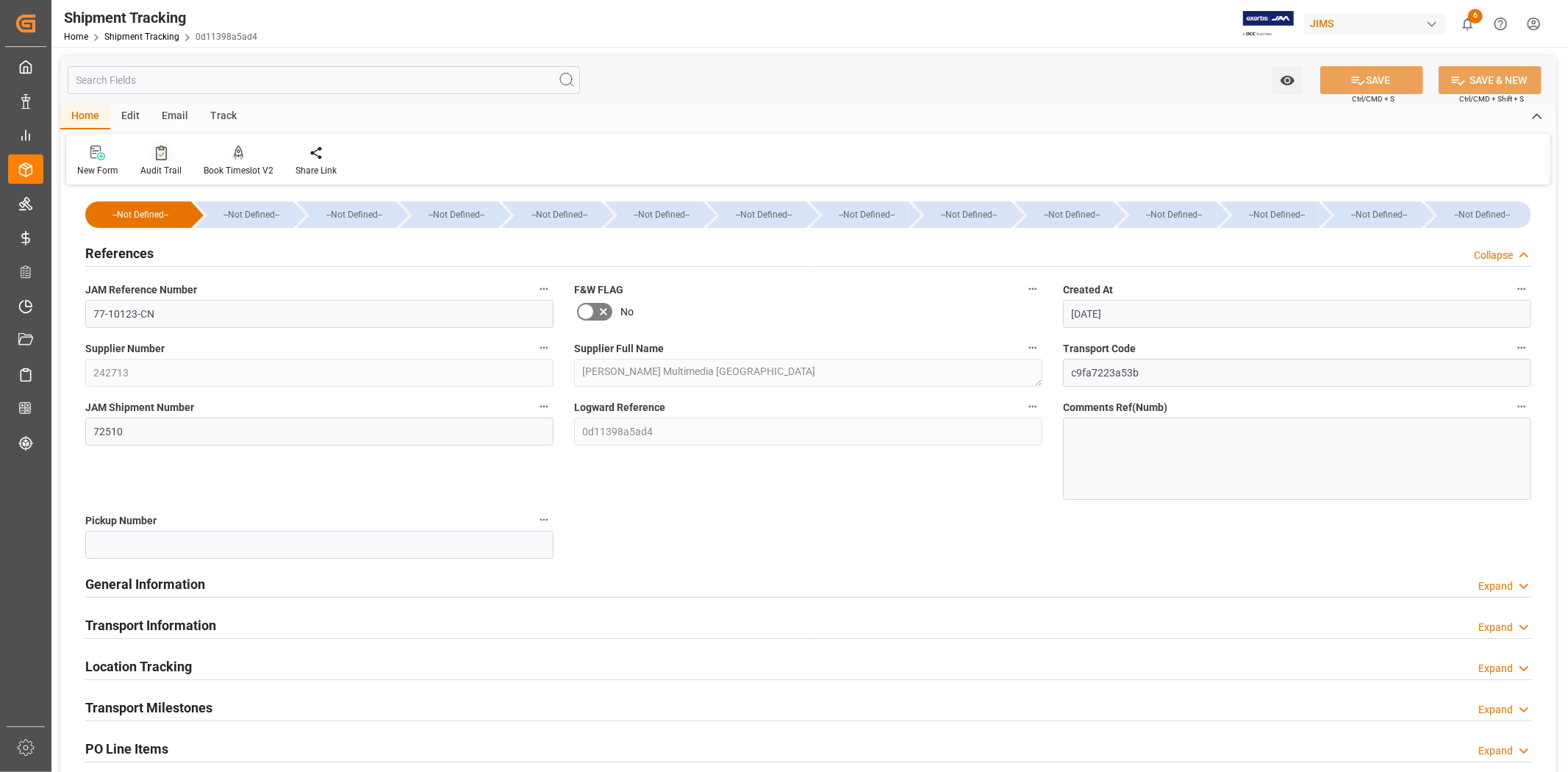
click at [152, 169] on div "Audit Trail" at bounding box center [161, 170] width 41 height 13
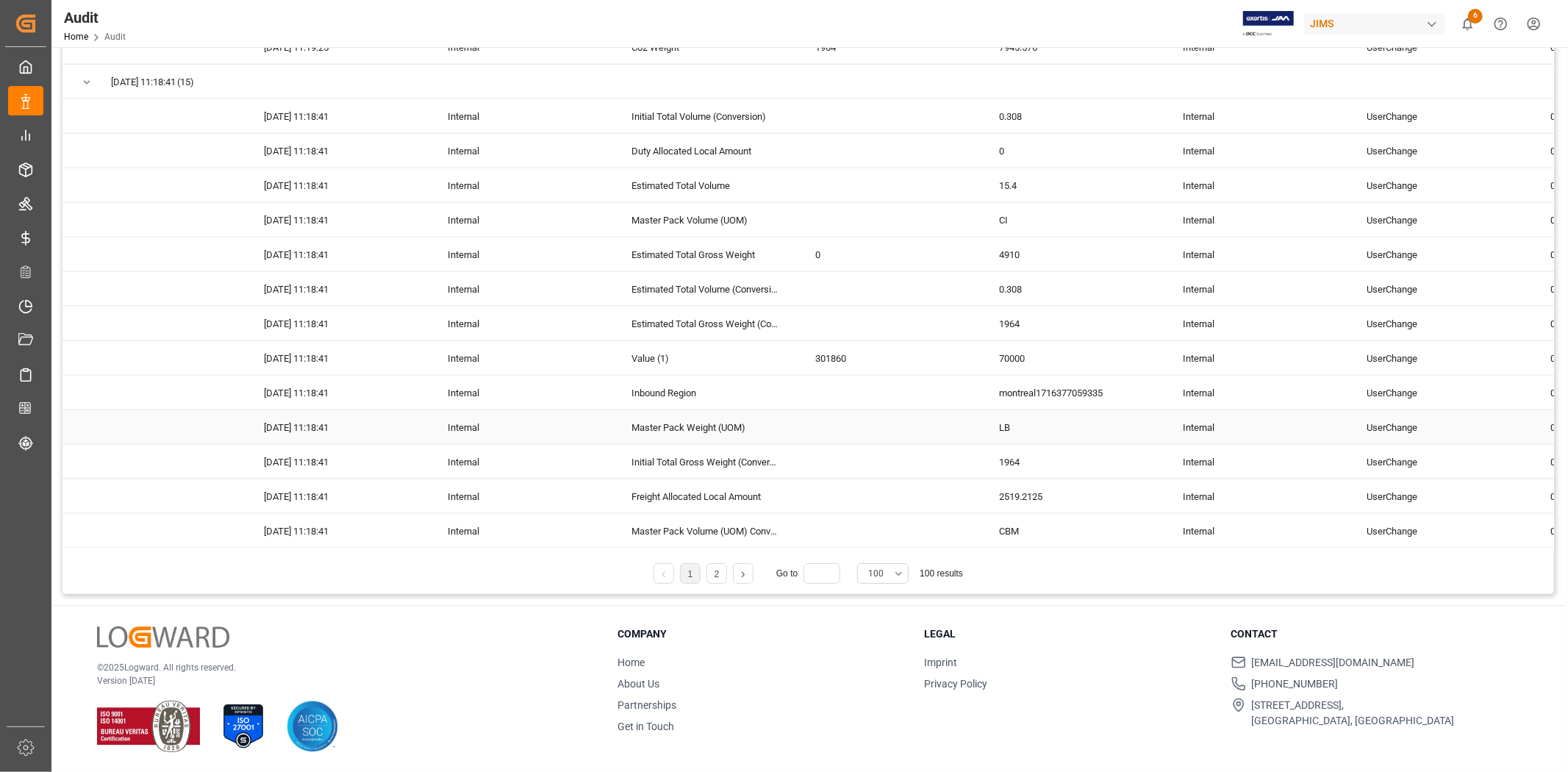
scroll to position [1495, 0]
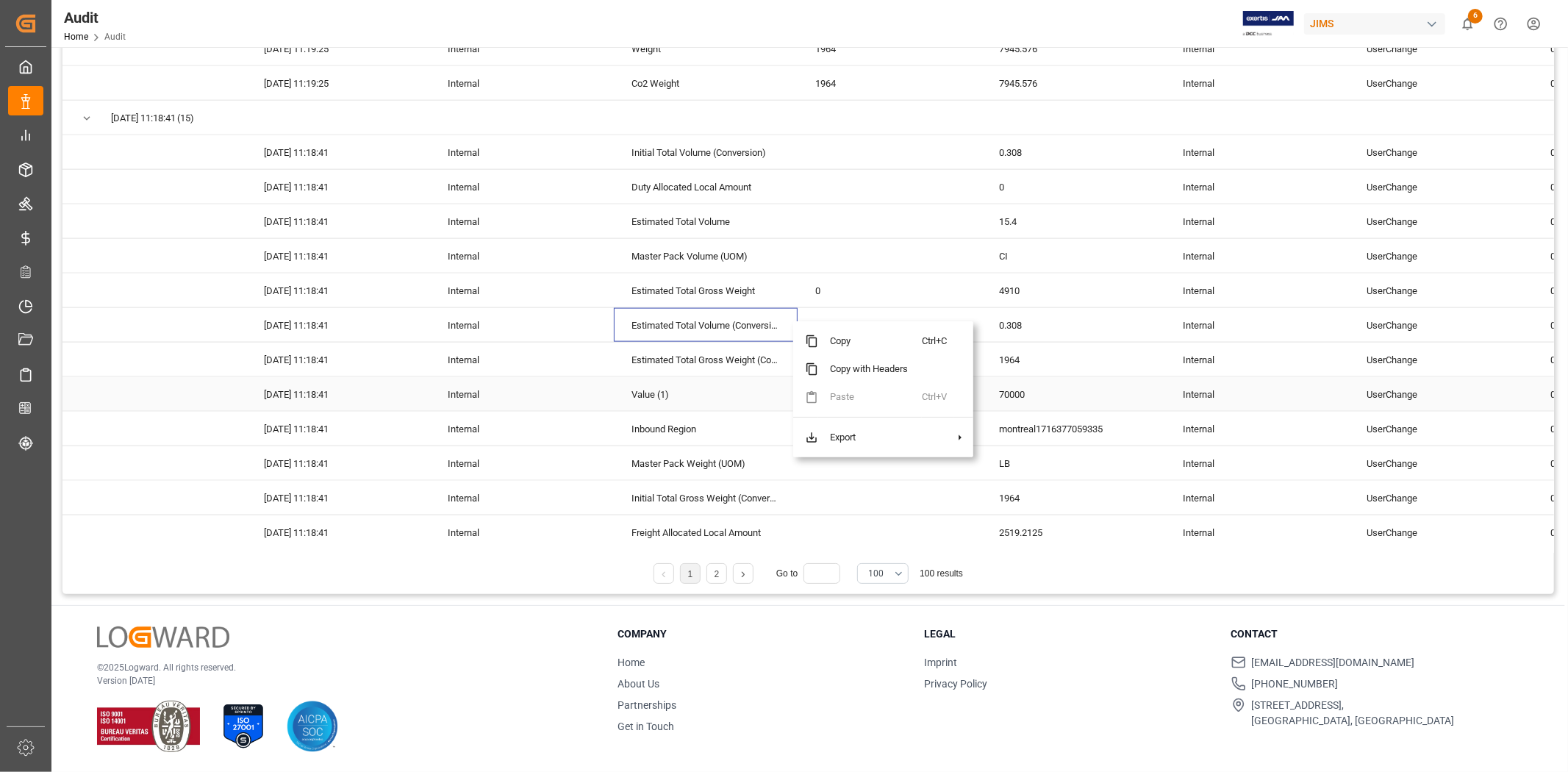
click at [1110, 390] on div "70000" at bounding box center [1072, 395] width 184 height 34
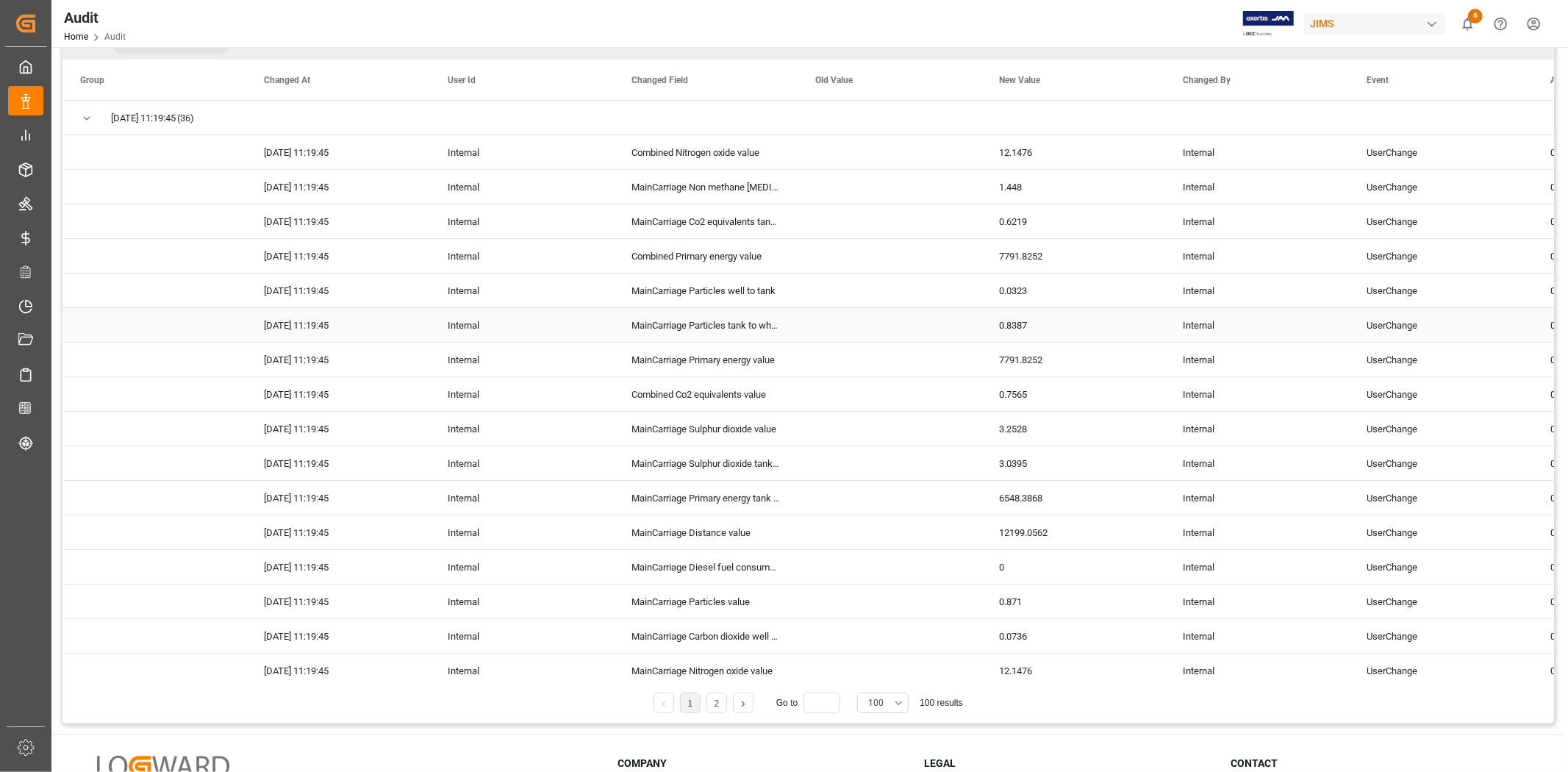
scroll to position [0, 0]
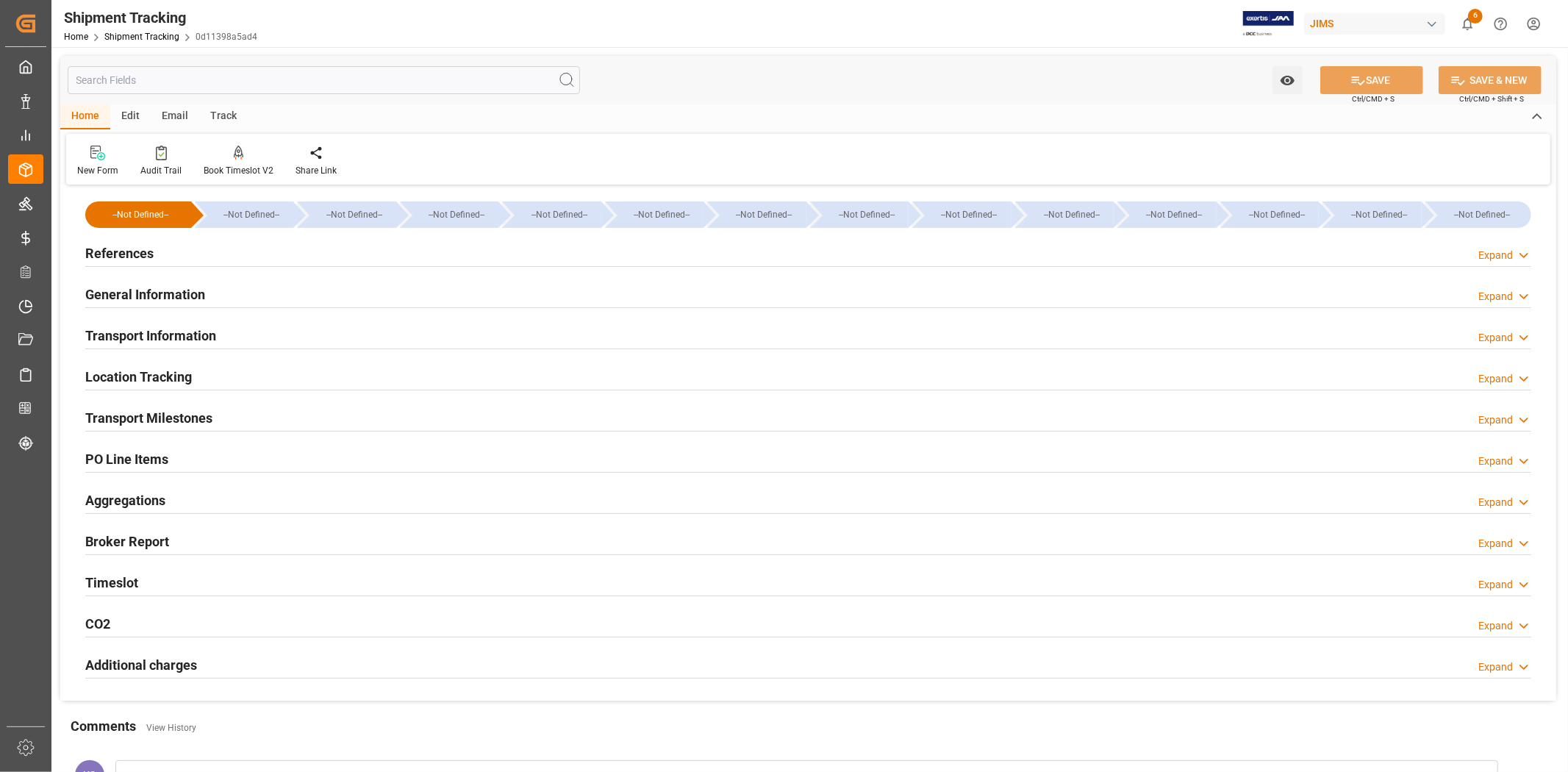
click at [377, 80] on input "text" at bounding box center [323, 80] width 512 height 28
click at [117, 30] on div "Home Shipment Tracking 0d11398a5ad4" at bounding box center [160, 36] width 194 height 15
click at [143, 38] on link "Shipment Tracking" at bounding box center [142, 36] width 75 height 10
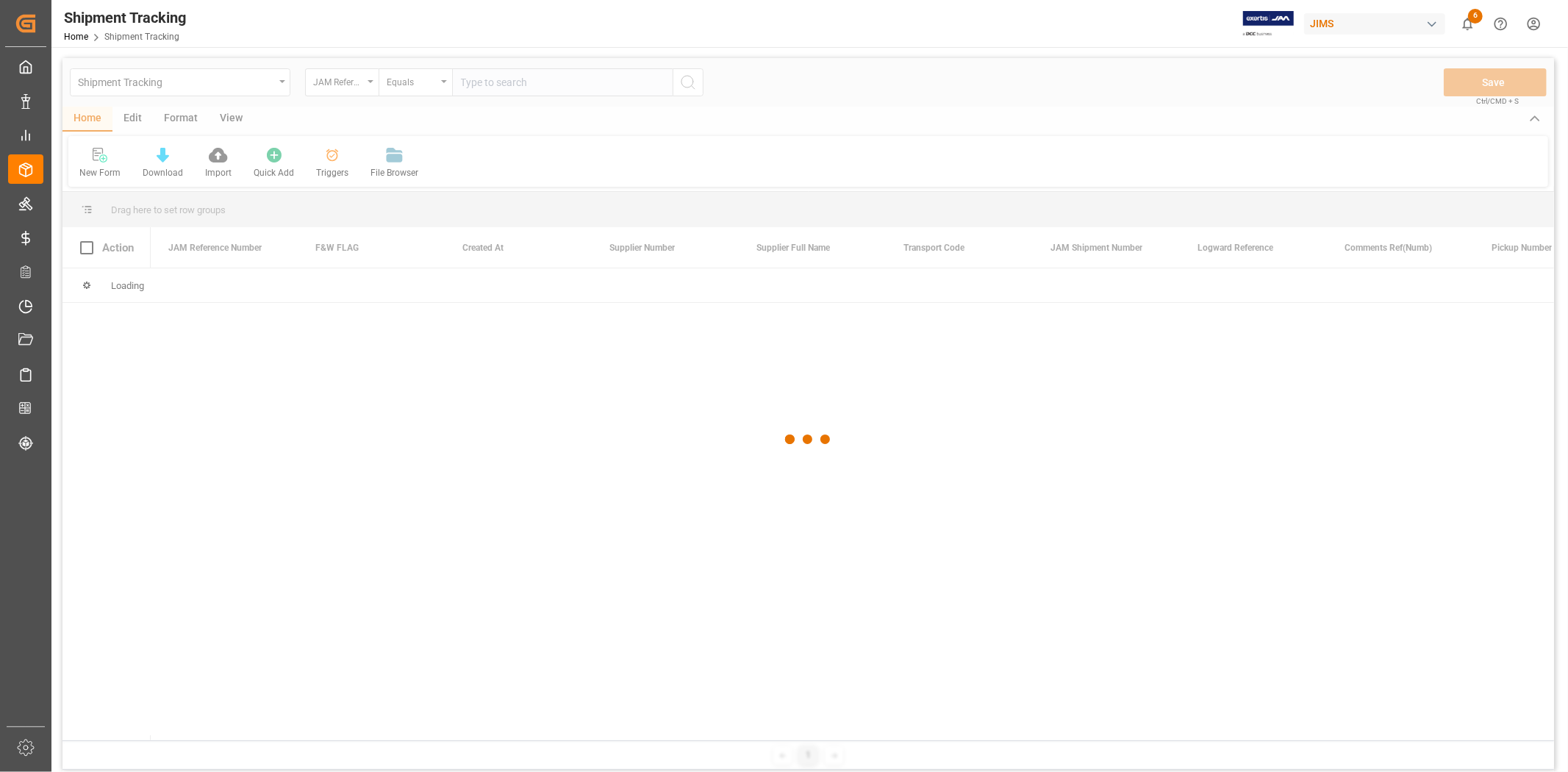
click at [467, 86] on div at bounding box center [808, 439] width 1491 height 763
click at [478, 82] on div at bounding box center [808, 439] width 1491 height 763
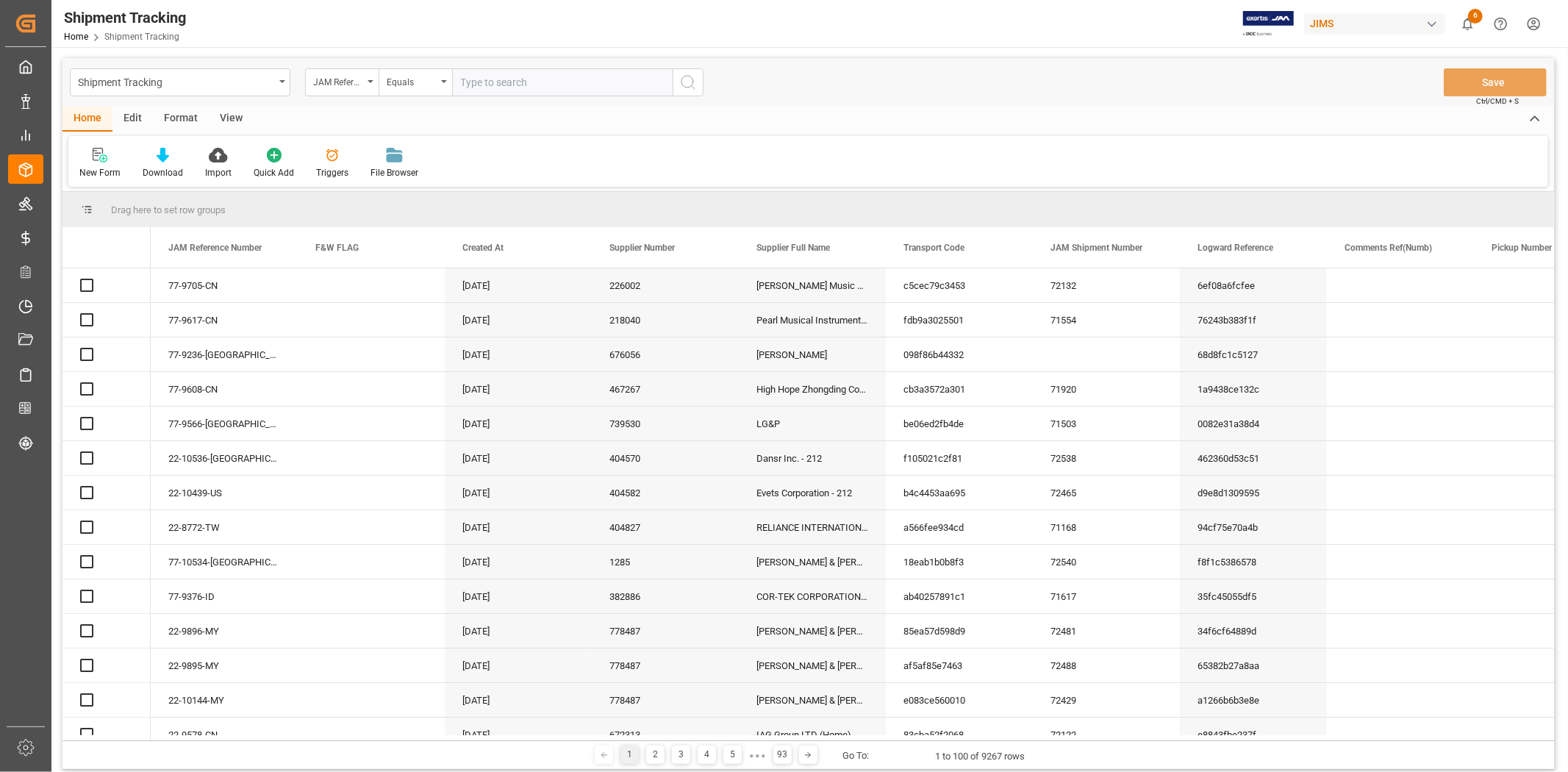
click at [478, 82] on input "text" at bounding box center [562, 82] width 221 height 28
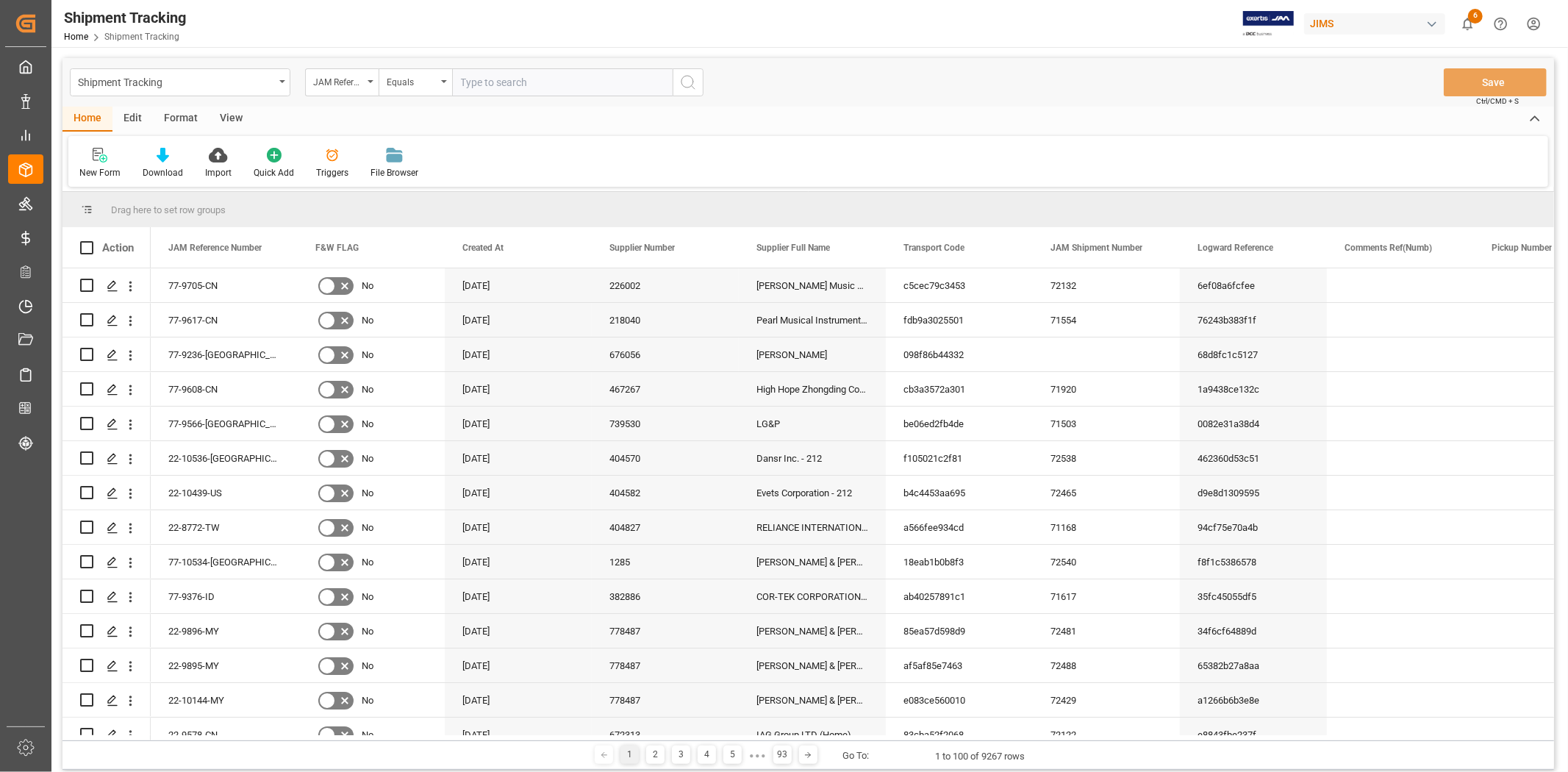
paste input "77-10088-CN"
type input "77-10088-CN"
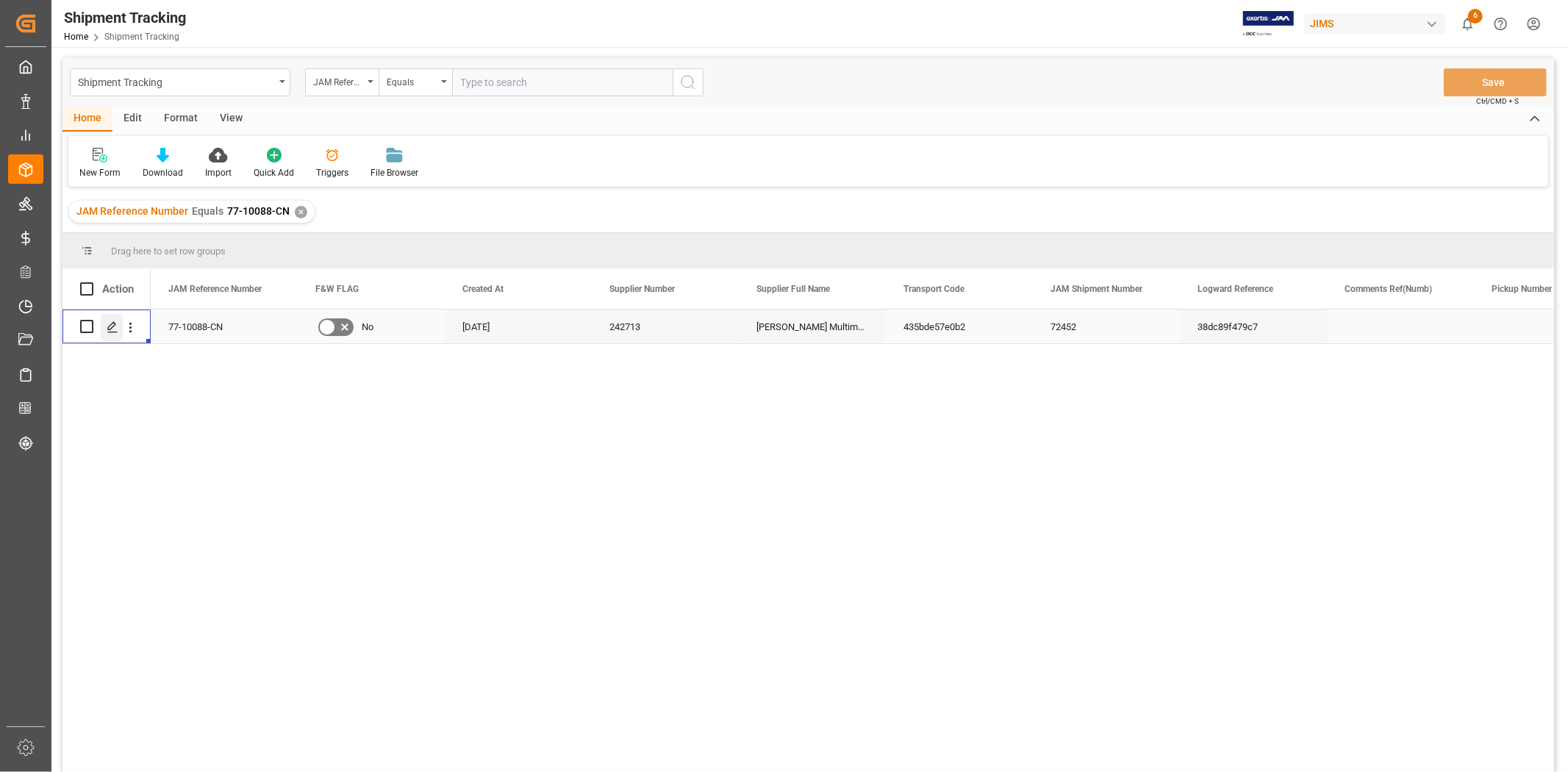
click at [112, 328] on icon "Press SPACE to select this row." at bounding box center [112, 326] width 12 height 12
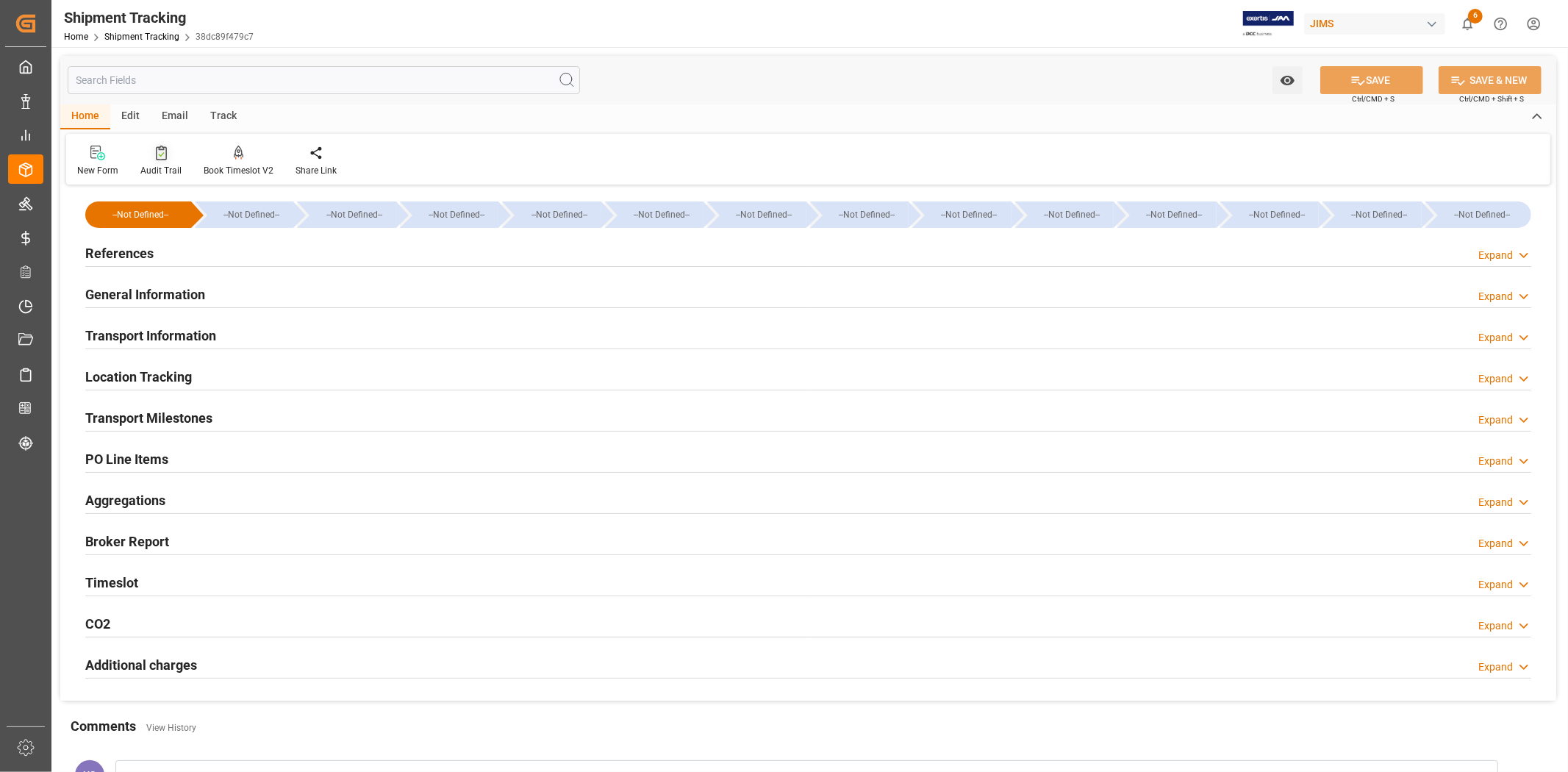
click at [161, 175] on div "Audit Trail" at bounding box center [161, 170] width 41 height 13
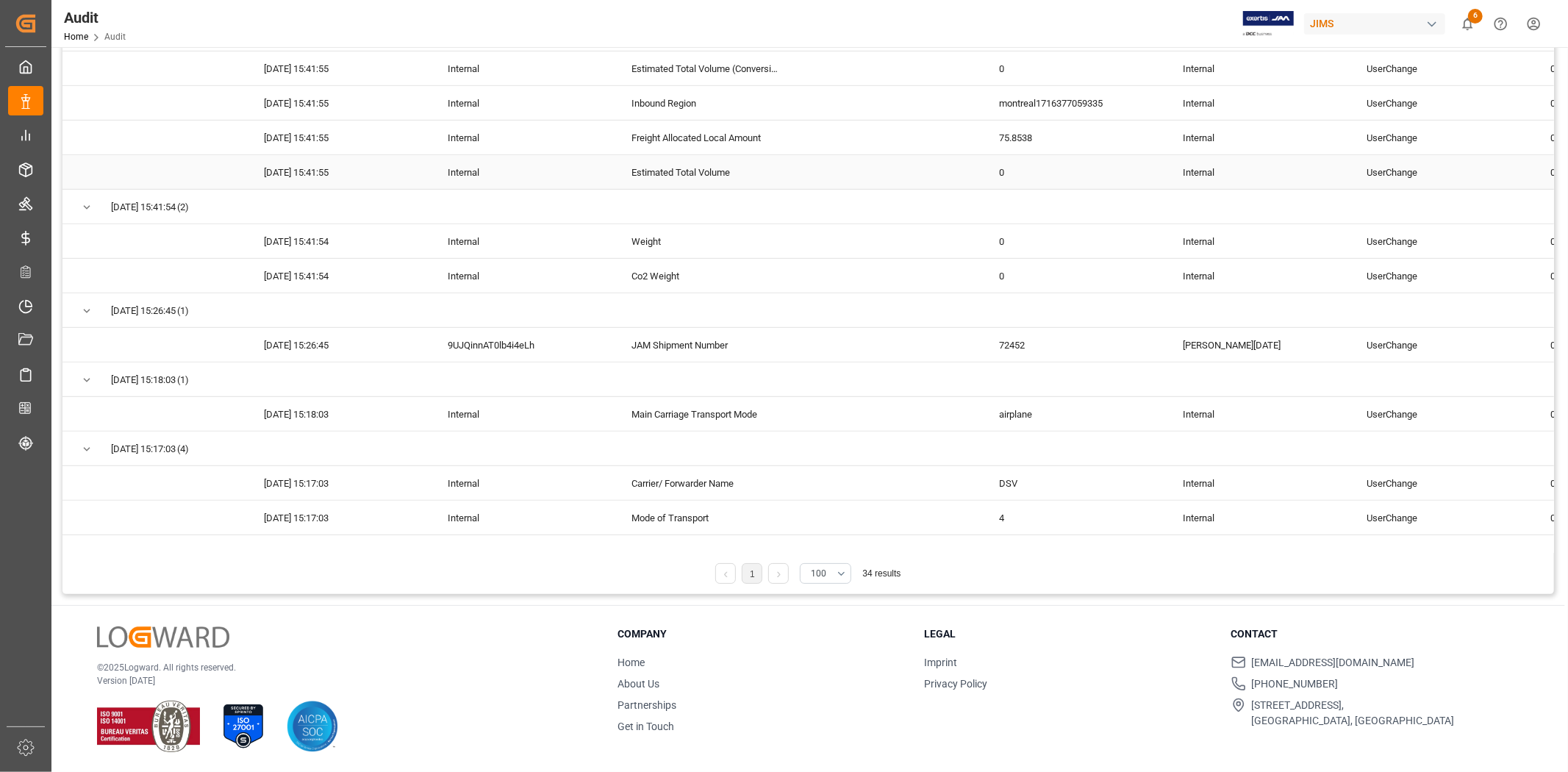
scroll to position [317, 0]
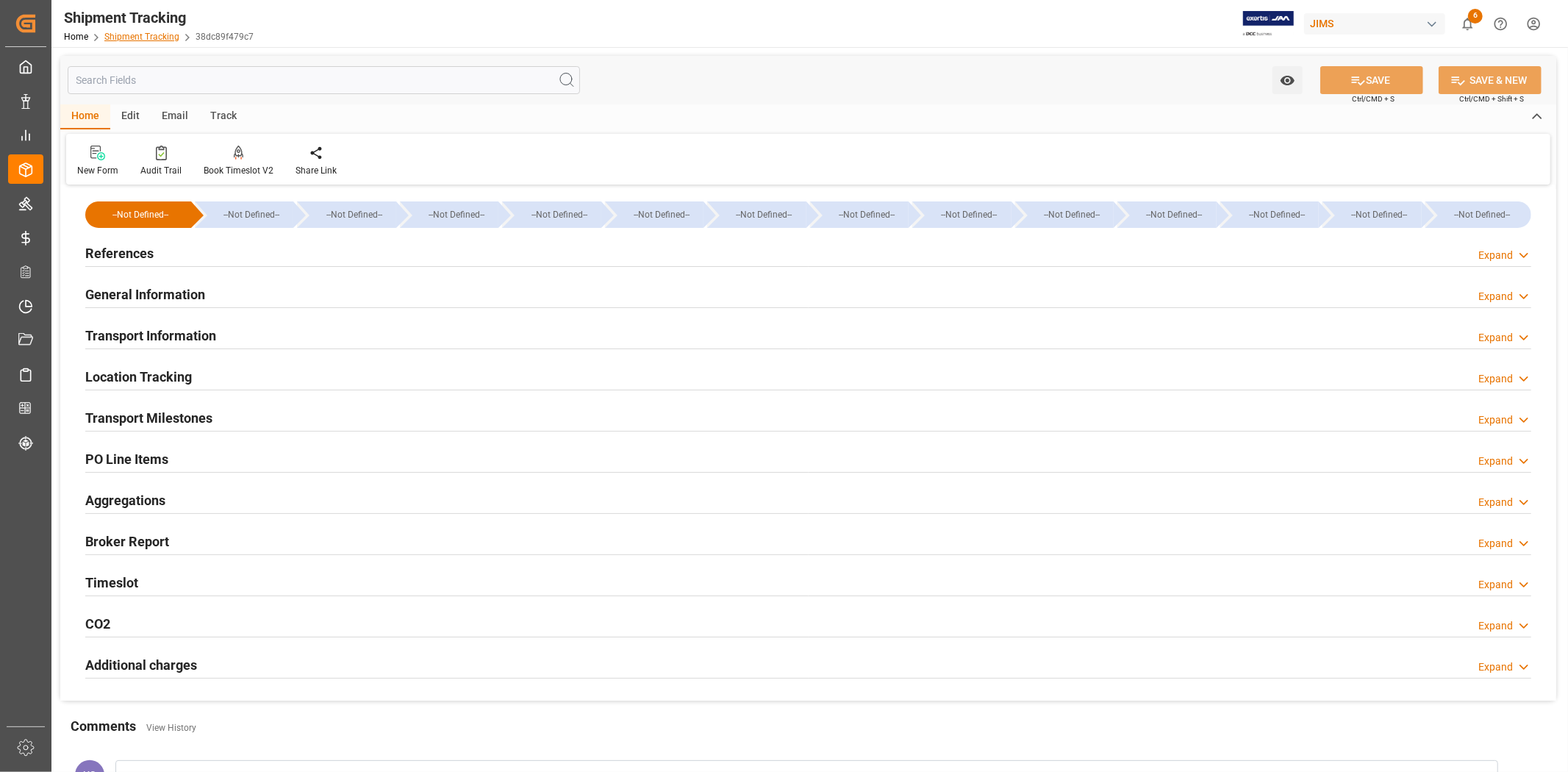
click at [153, 35] on link "Shipment Tracking" at bounding box center [142, 36] width 75 height 10
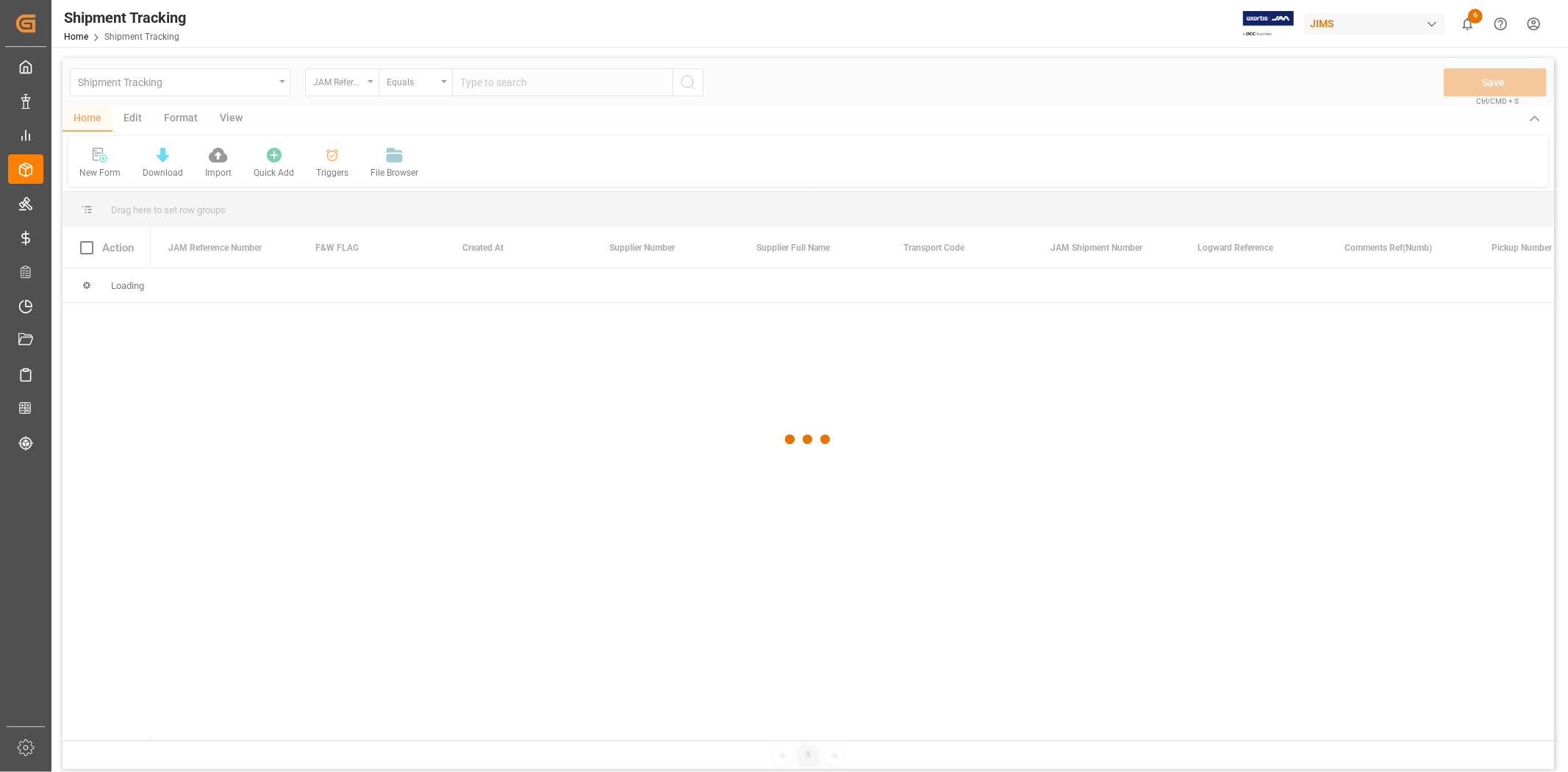
click at [504, 82] on div at bounding box center [808, 439] width 1491 height 763
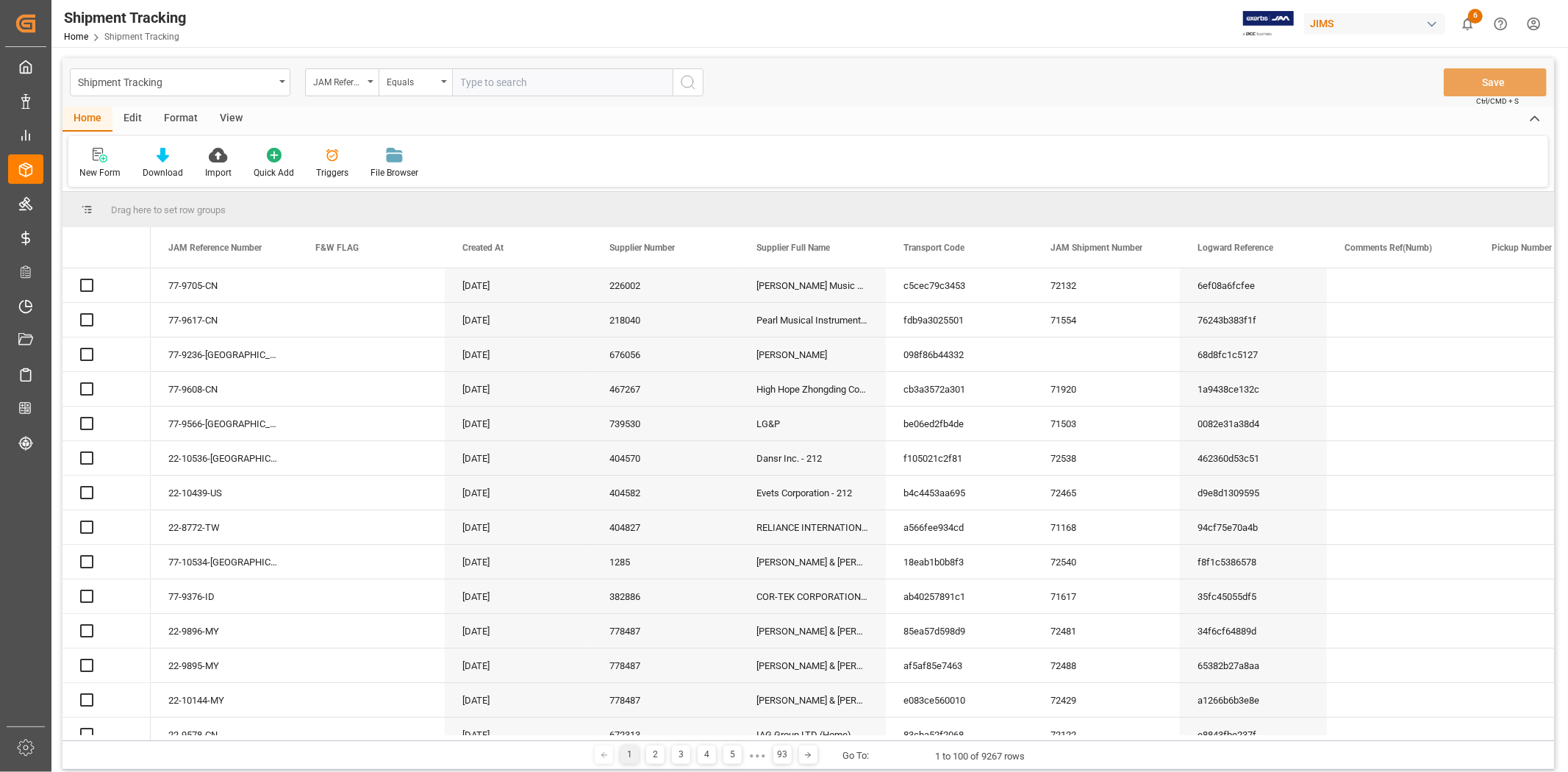
click at [504, 82] on input "text" at bounding box center [562, 82] width 221 height 28
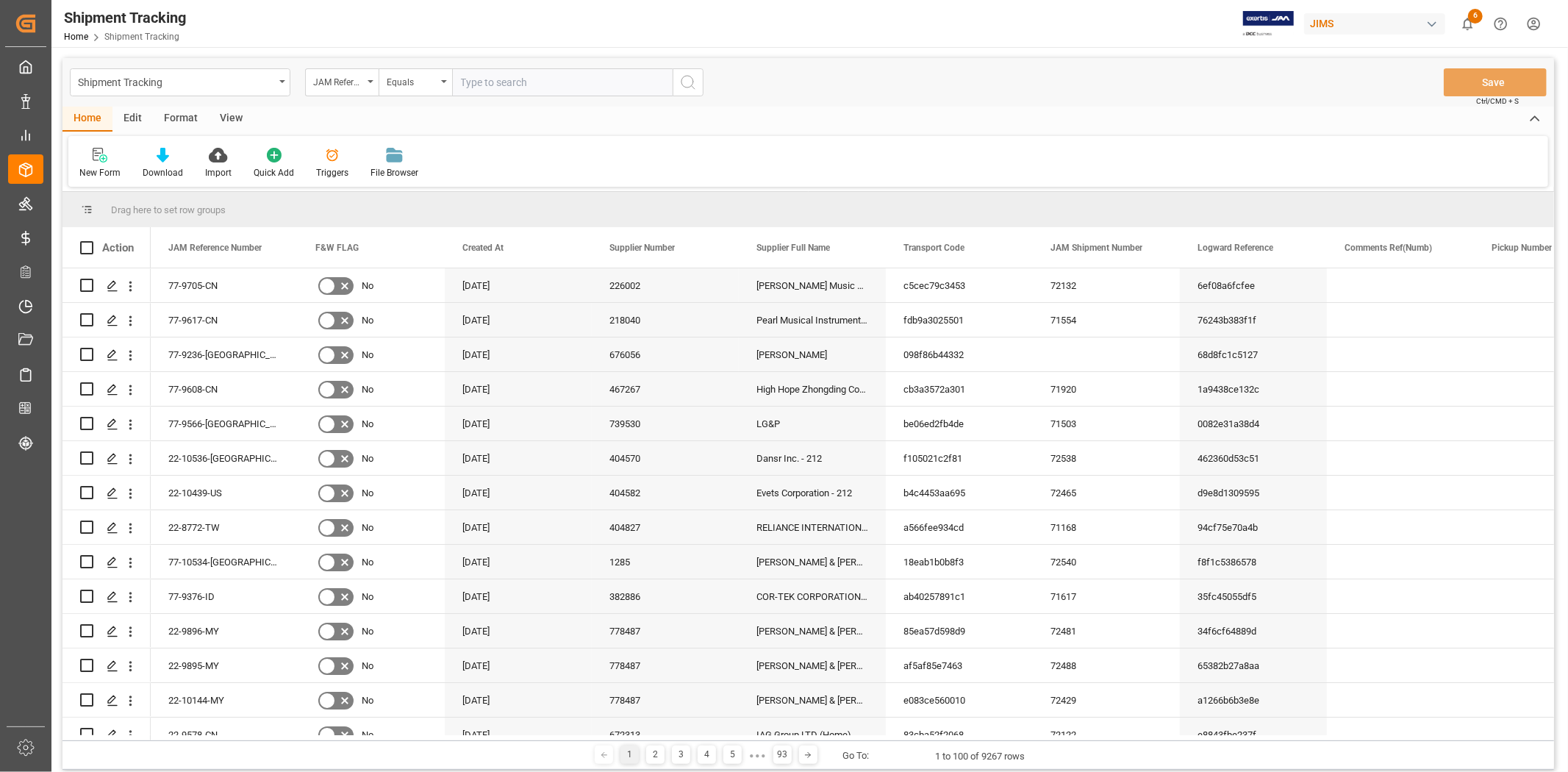
click at [504, 82] on input "text" at bounding box center [562, 82] width 221 height 28
paste input "77-10125-CN"
type input "77-10125-CN"
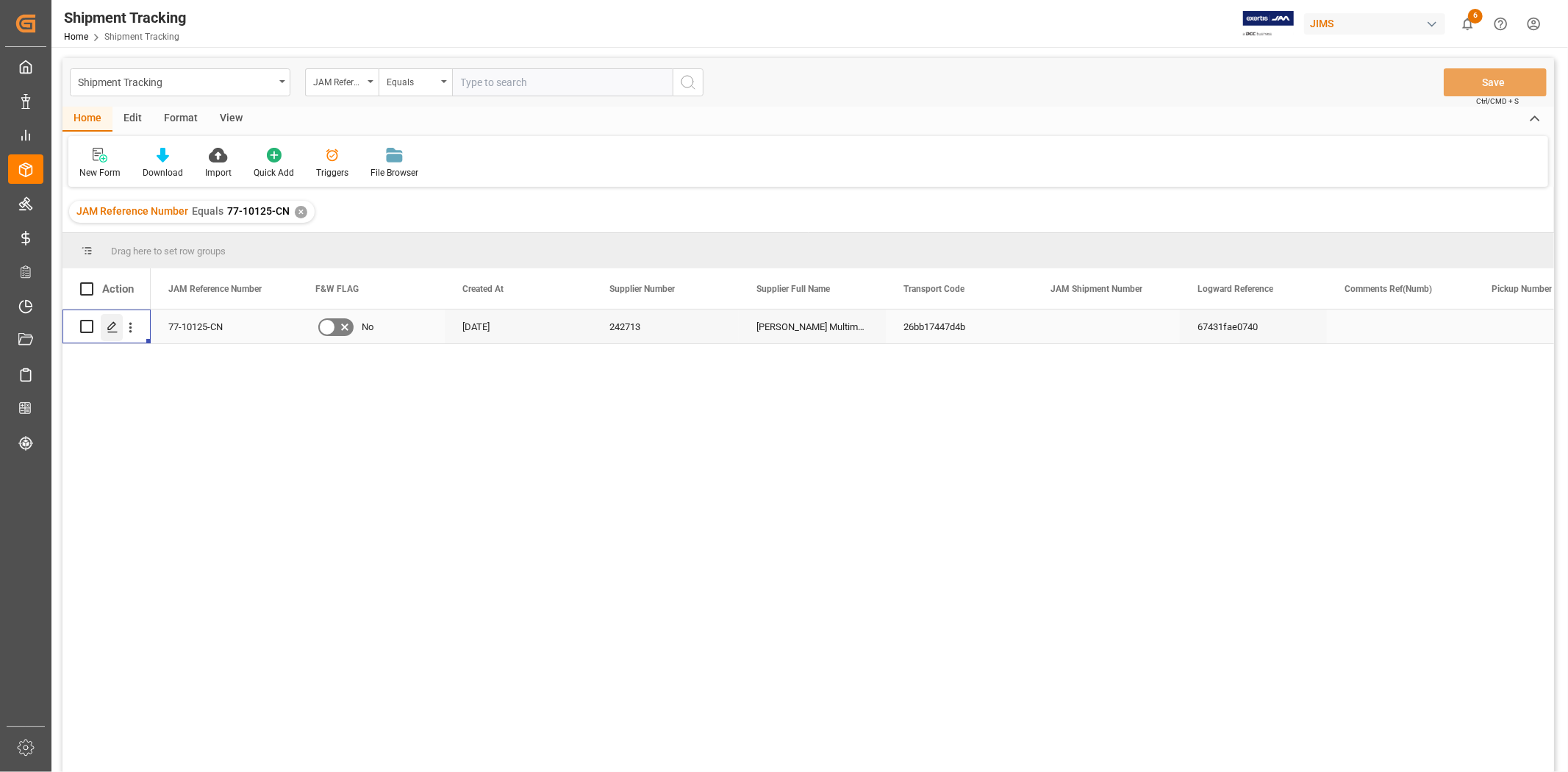
click at [100, 324] on div "Press SPACE to select this row." at bounding box center [111, 327] width 22 height 27
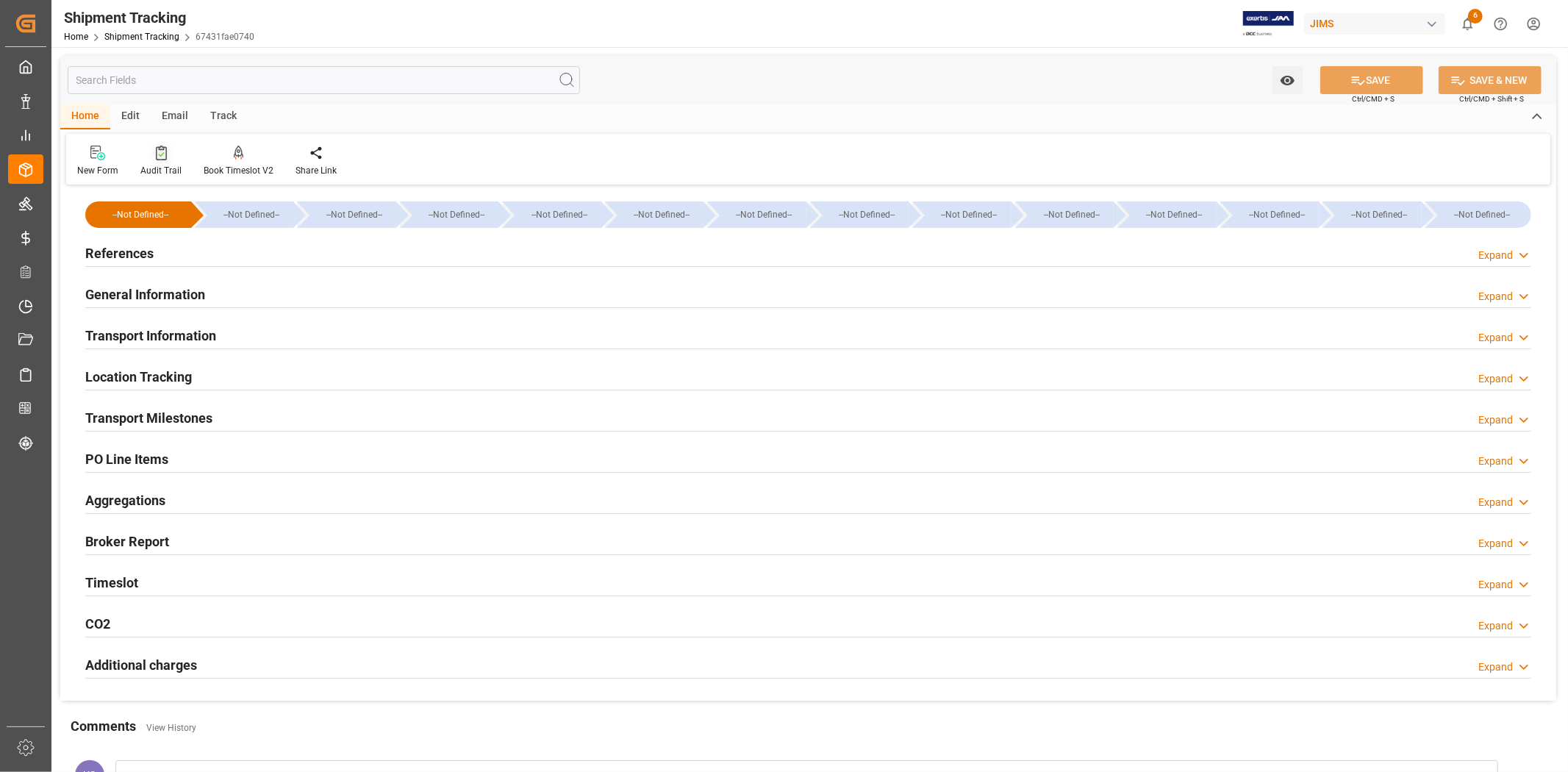
click at [169, 173] on div "Audit Trail" at bounding box center [161, 170] width 41 height 13
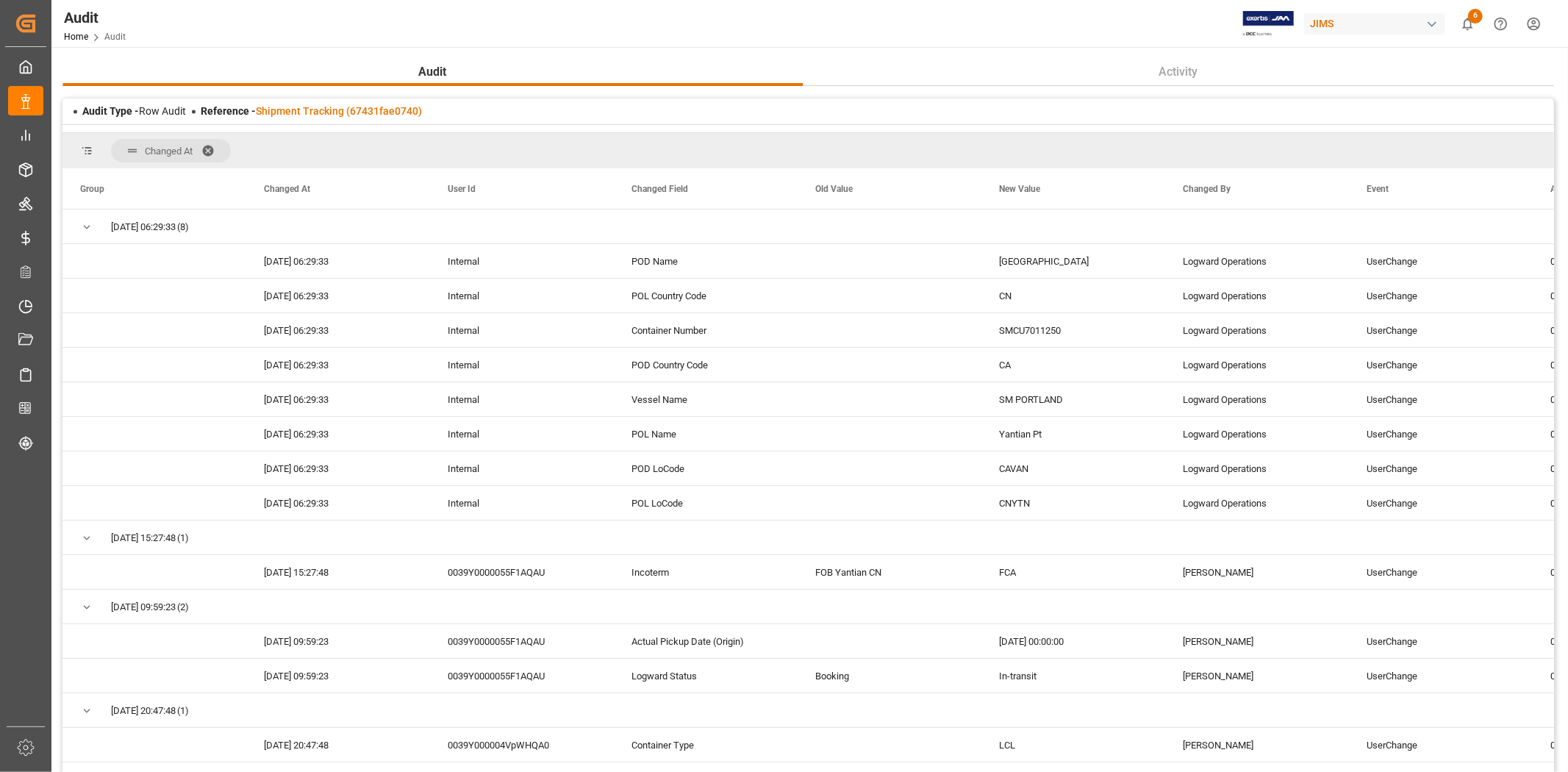
scroll to position [326, 0]
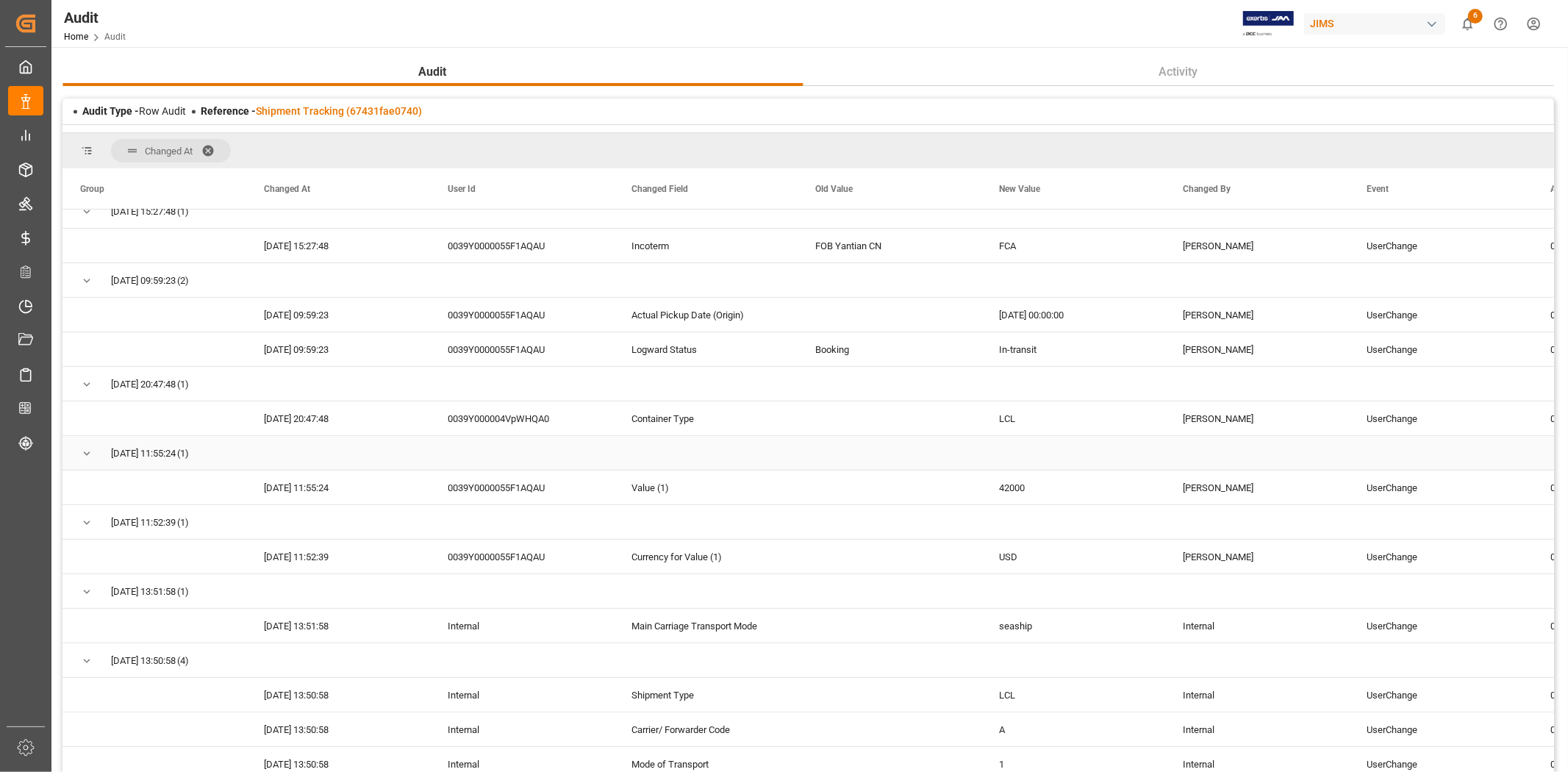
click at [798, 464] on div "Press SPACE to select this row." at bounding box center [889, 453] width 184 height 34
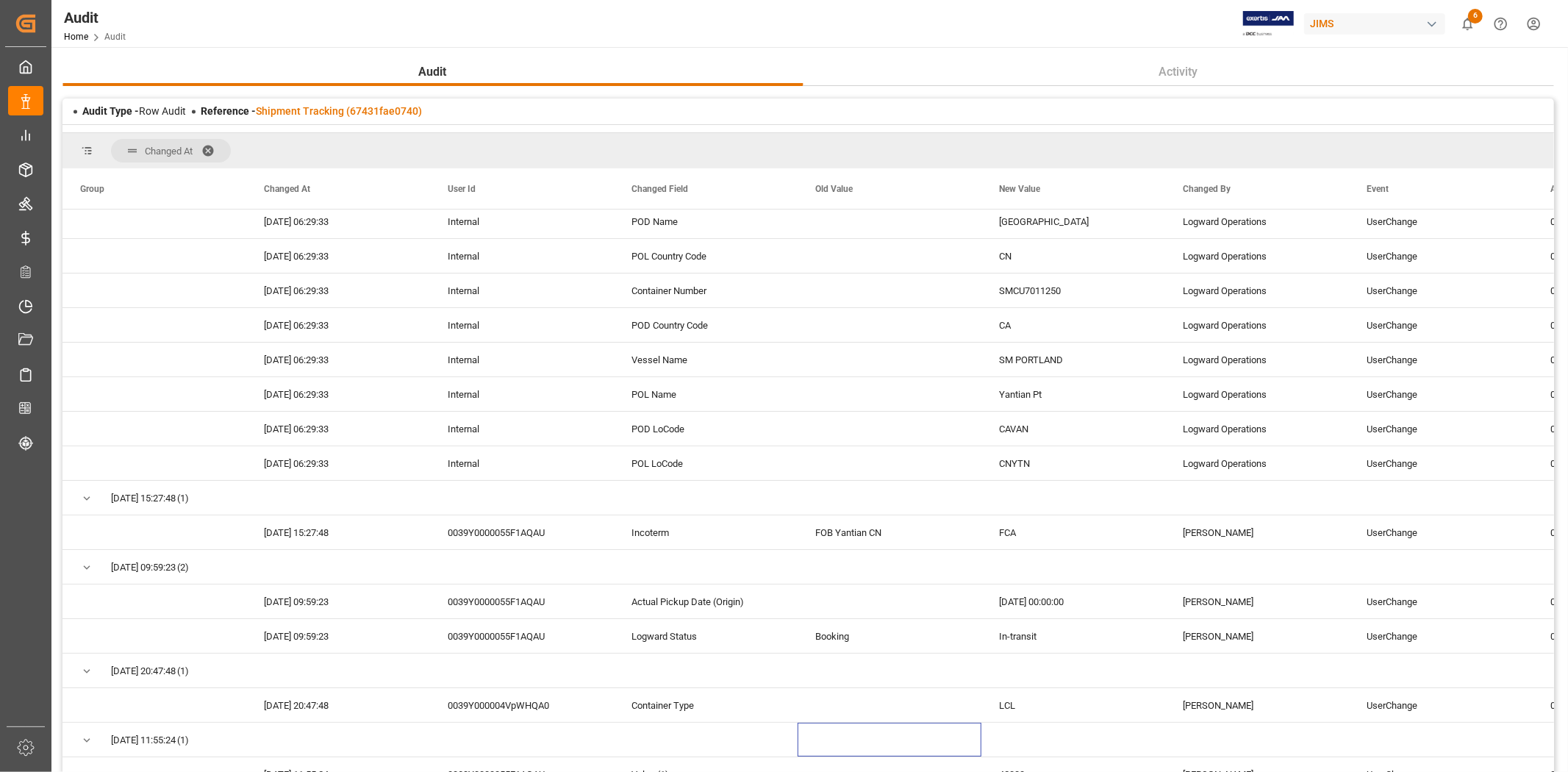
scroll to position [0, 0]
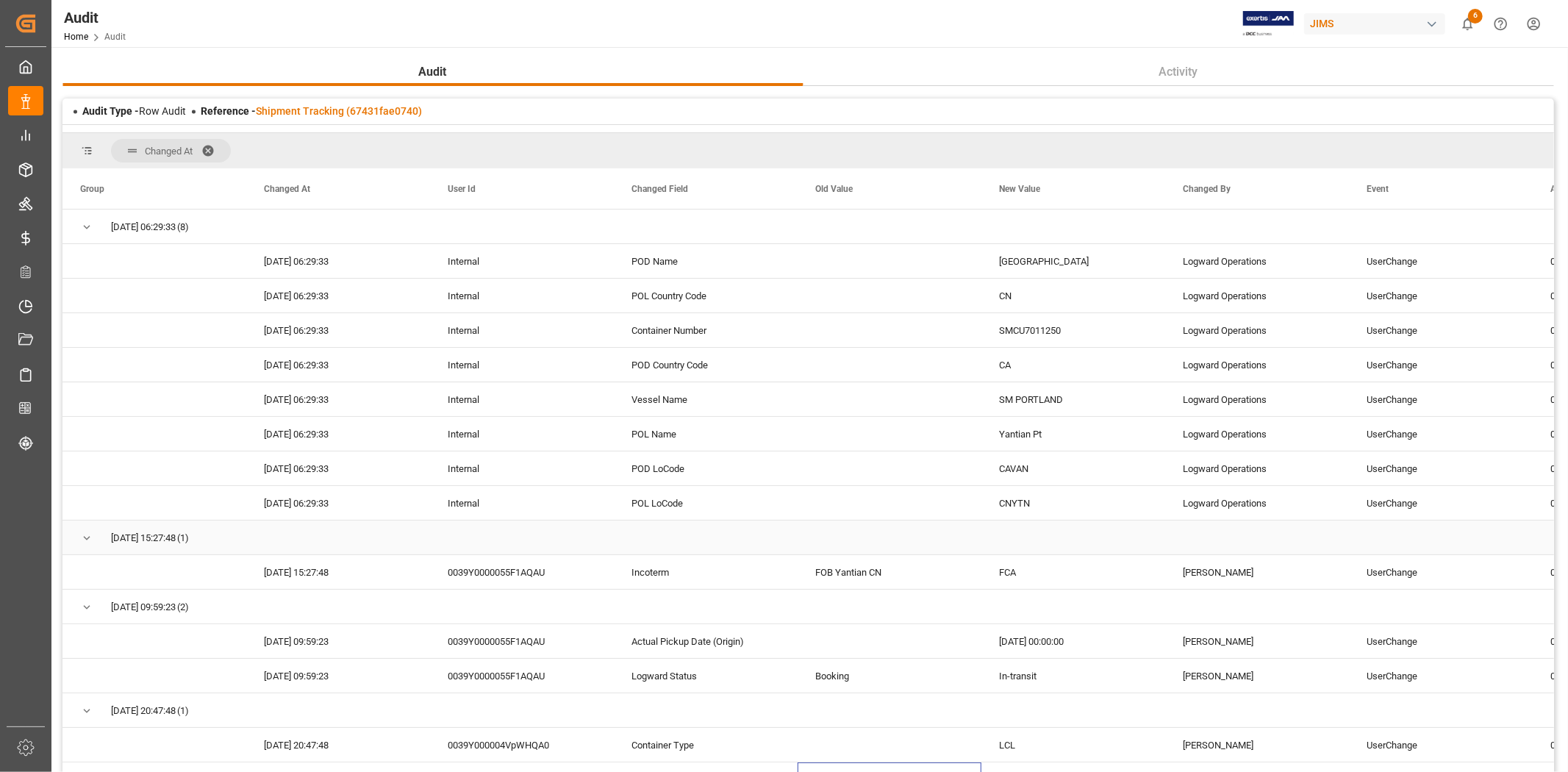
click at [91, 539] on span "Press SPACE to select this row." at bounding box center [86, 538] width 13 height 13
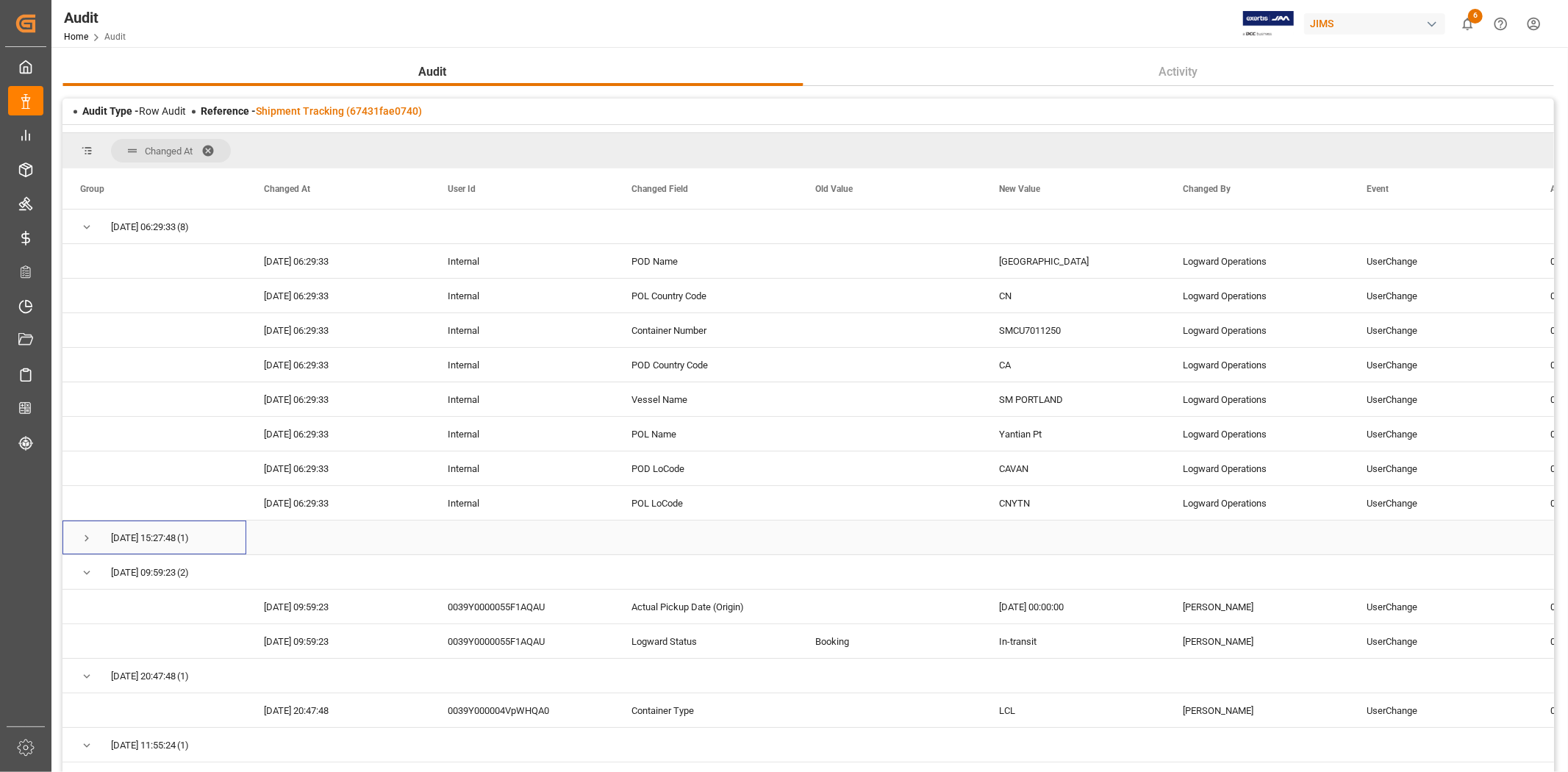
click at [91, 539] on span "Press SPACE to select this row." at bounding box center [86, 538] width 13 height 13
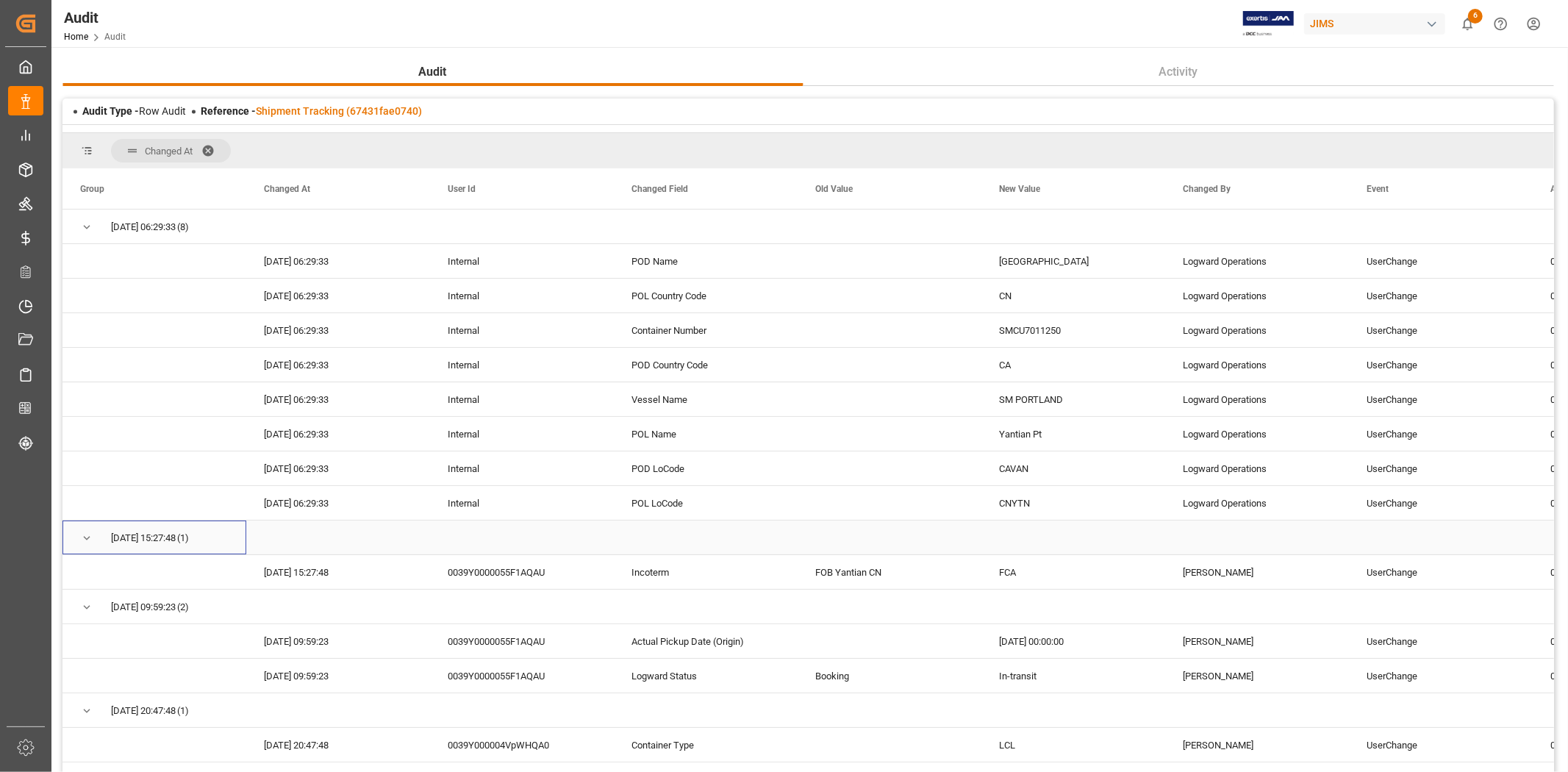
click at [91, 539] on span "Press SPACE to select this row." at bounding box center [86, 538] width 13 height 13
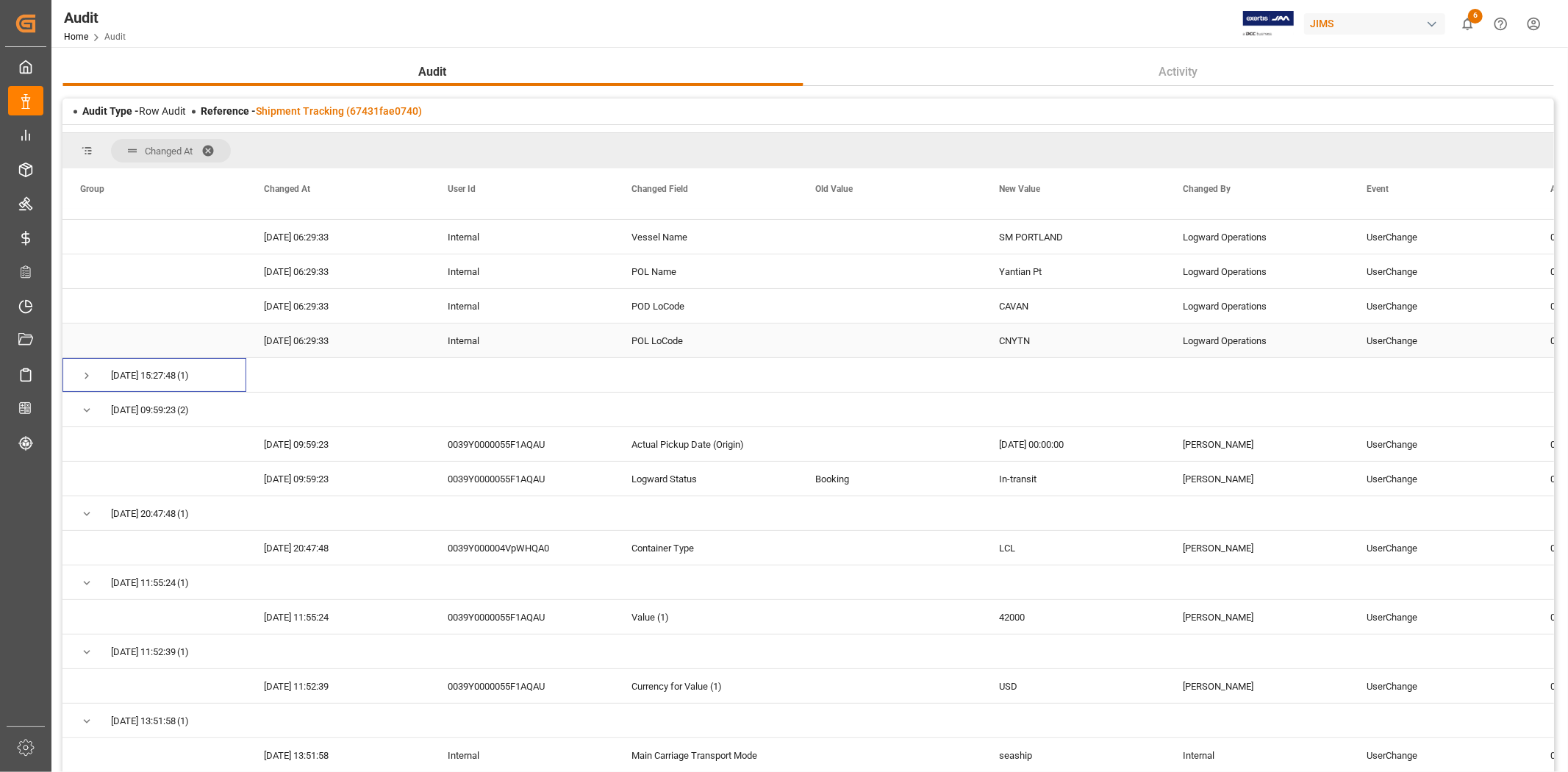
scroll to position [163, 0]
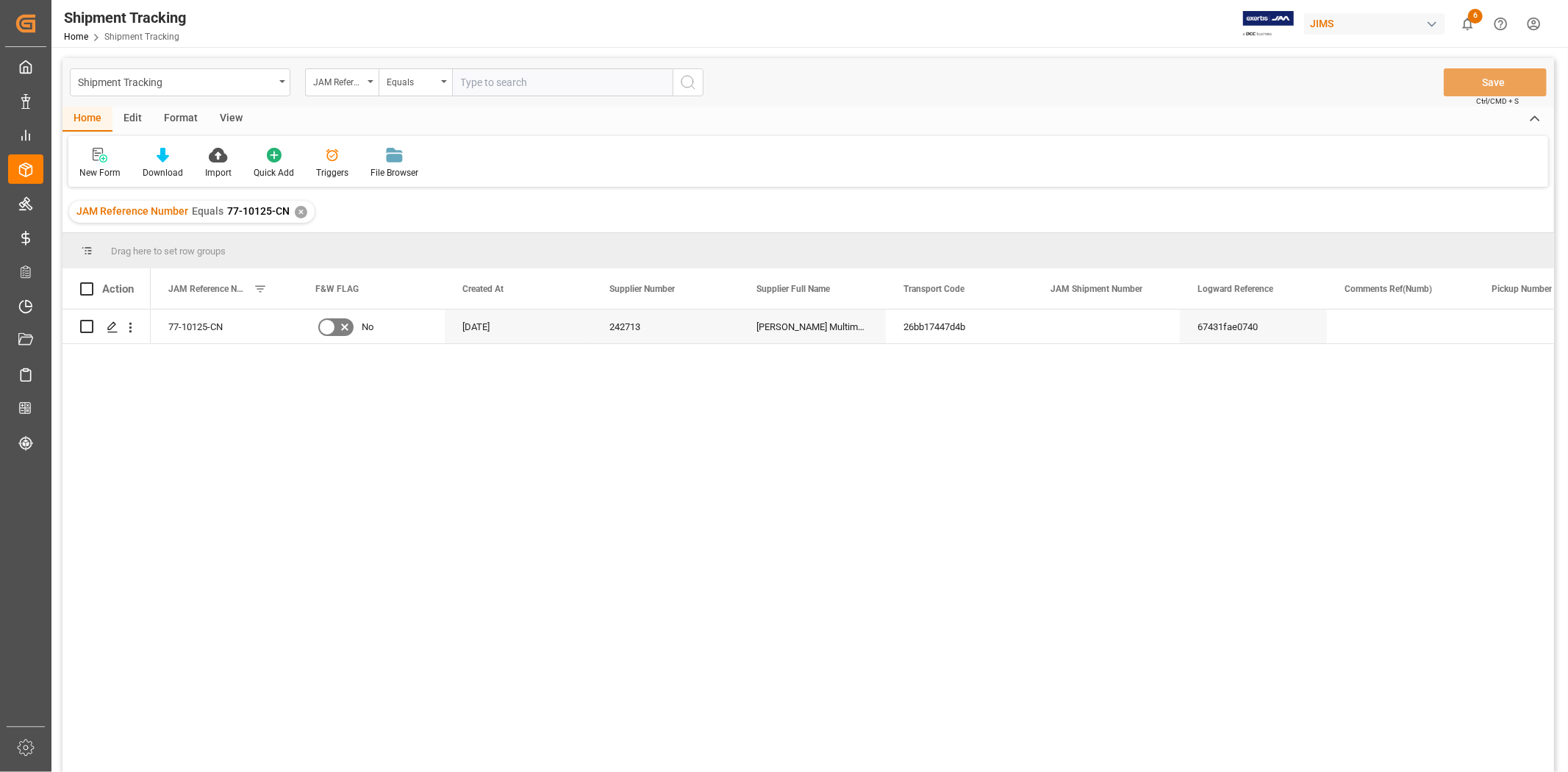
click at [223, 120] on div "View" at bounding box center [231, 119] width 45 height 25
click at [90, 173] on div "Default" at bounding box center [94, 172] width 29 height 13
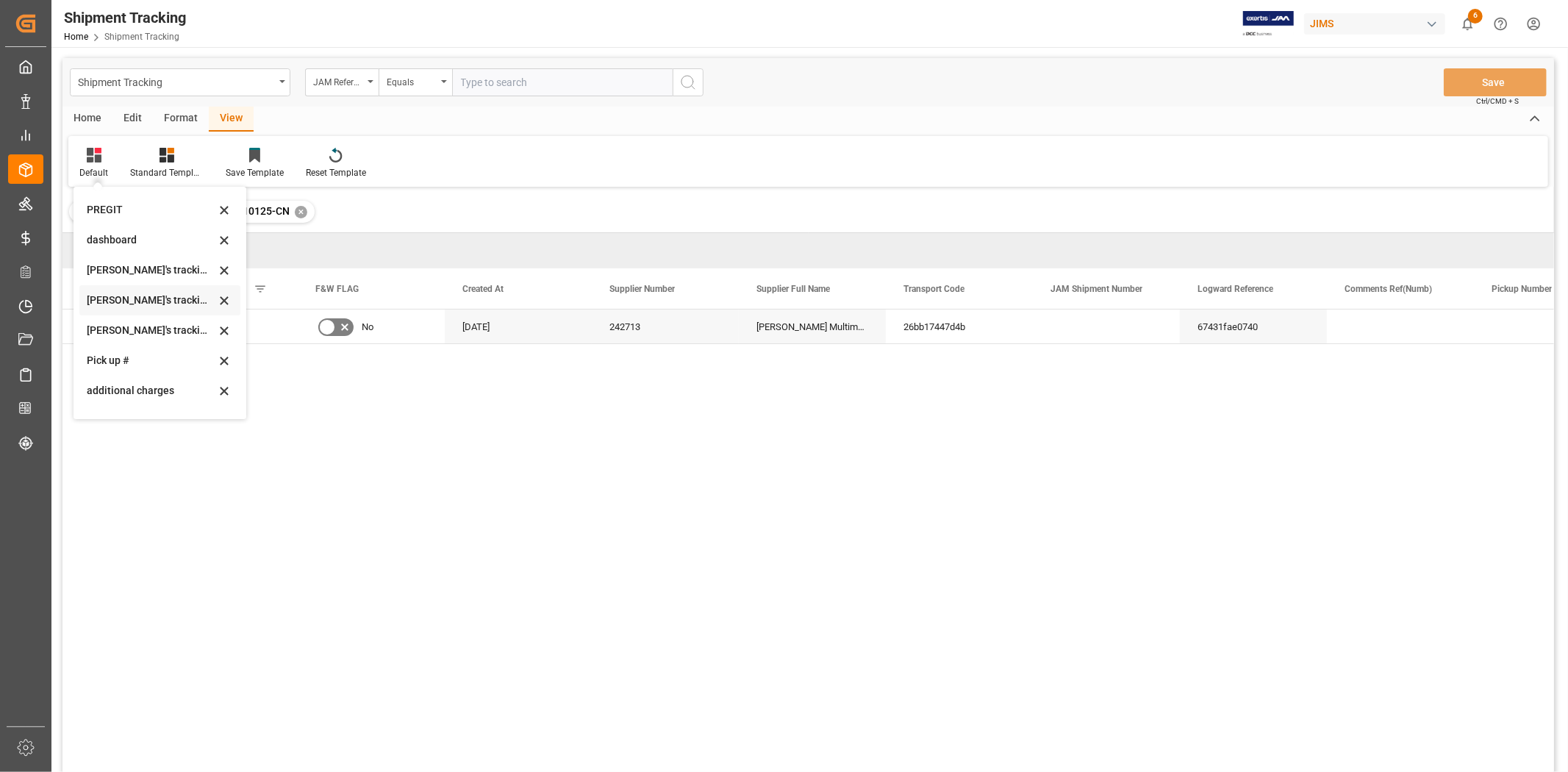
scroll to position [245, 0]
click at [155, 292] on div "[PERSON_NAME]'s tracking all # _5" at bounding box center [151, 294] width 128 height 15
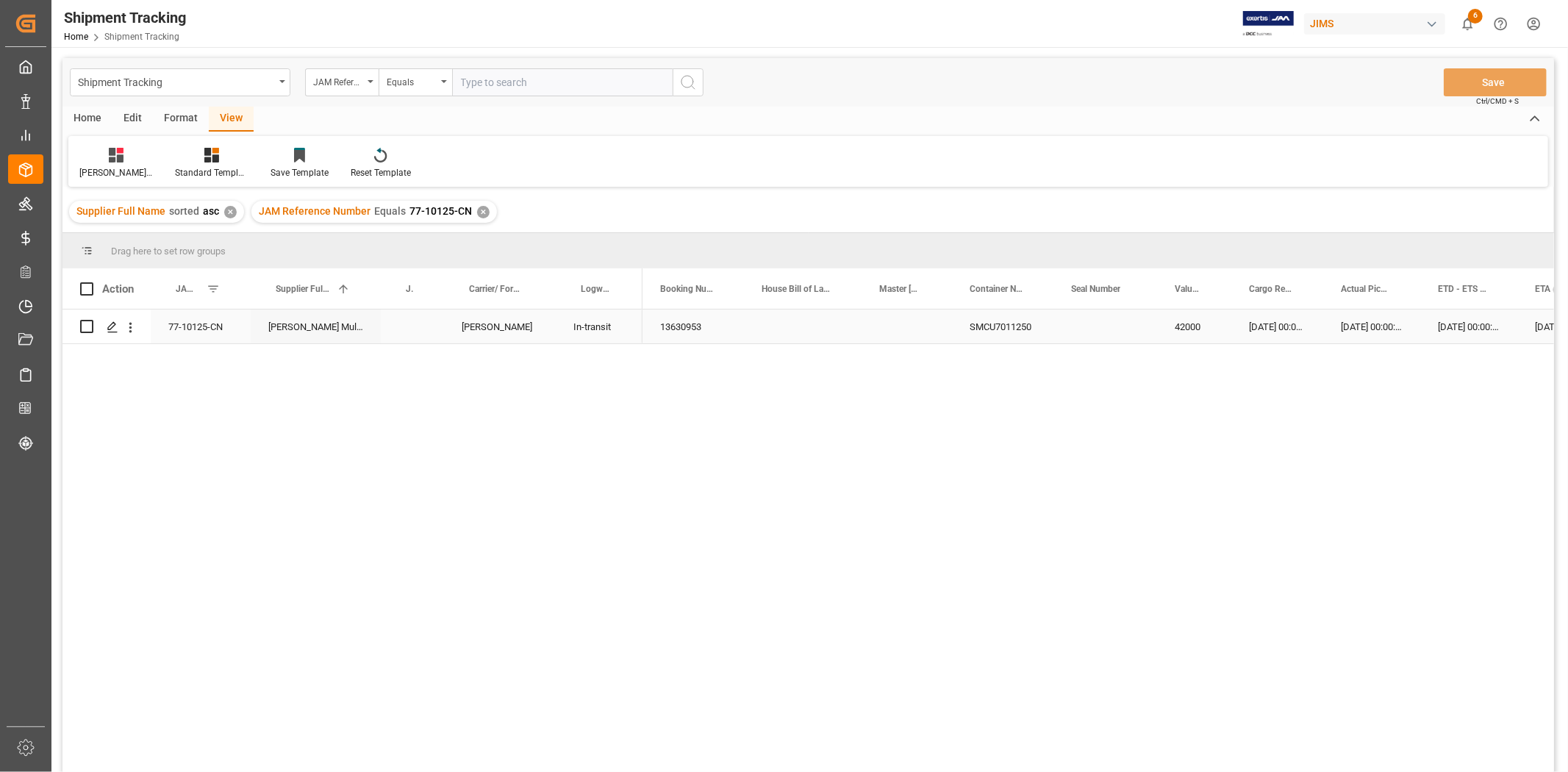
click at [807, 338] on div "Press SPACE to select this row." at bounding box center [802, 326] width 117 height 34
click at [467, 202] on div "JAM Reference Number Equals 77-10125-CN ✕" at bounding box center [374, 212] width 246 height 22
click at [478, 209] on div "✕" at bounding box center [483, 213] width 13 height 13
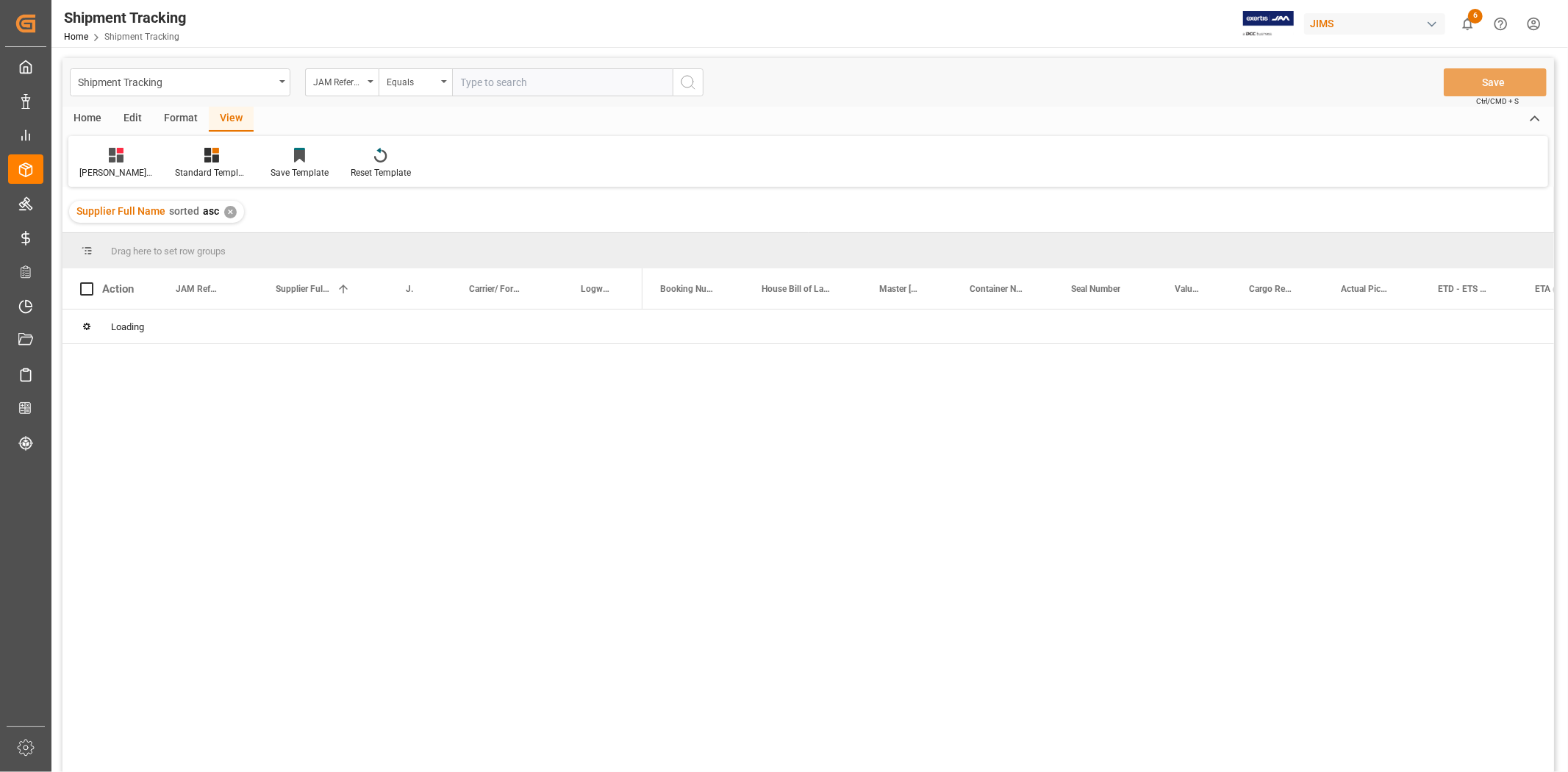
click at [472, 82] on input "text" at bounding box center [562, 82] width 221 height 28
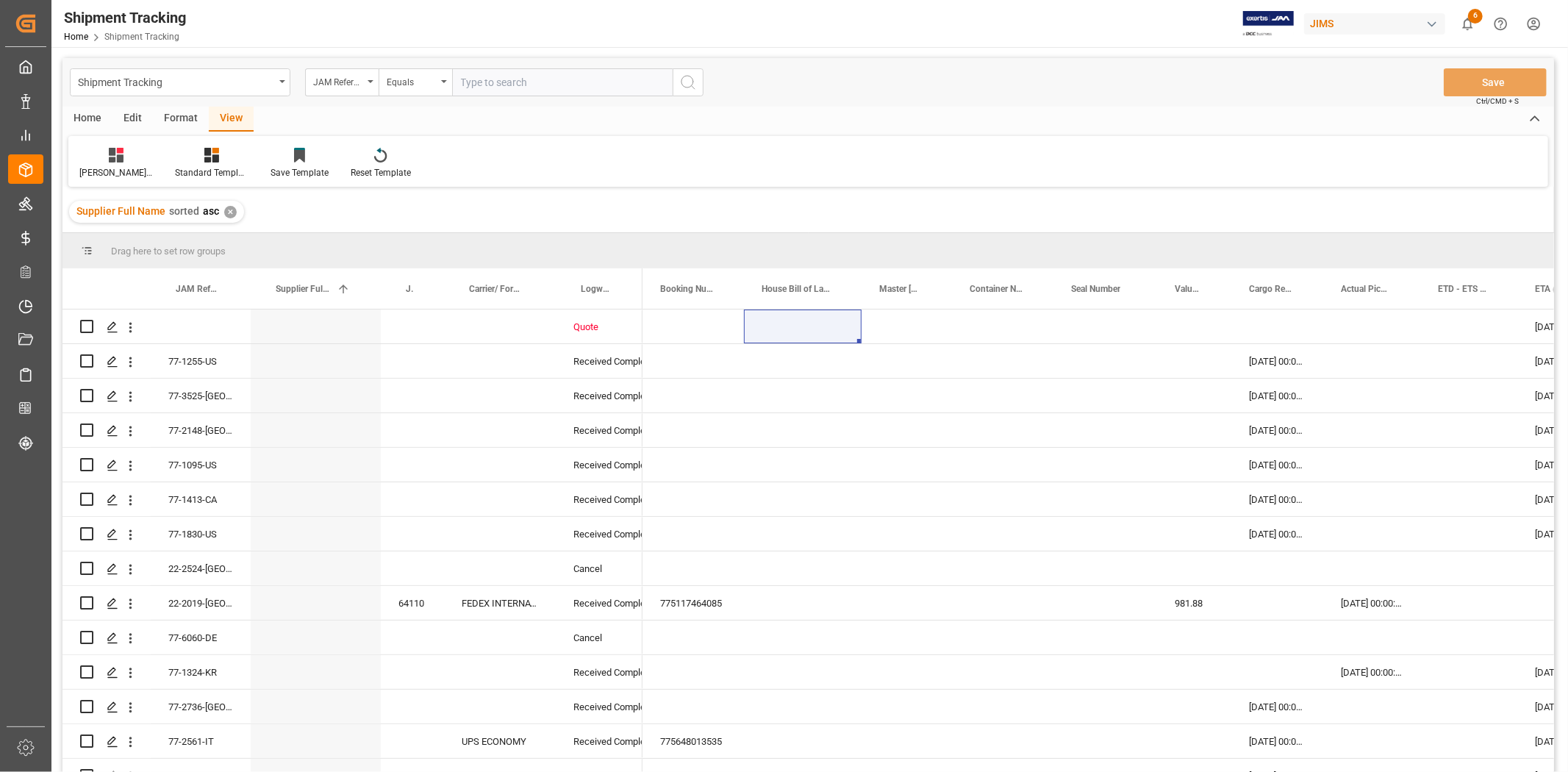
click at [481, 81] on input "text" at bounding box center [562, 82] width 221 height 28
paste input "77-10126-CN"
type input "77-10126-CN"
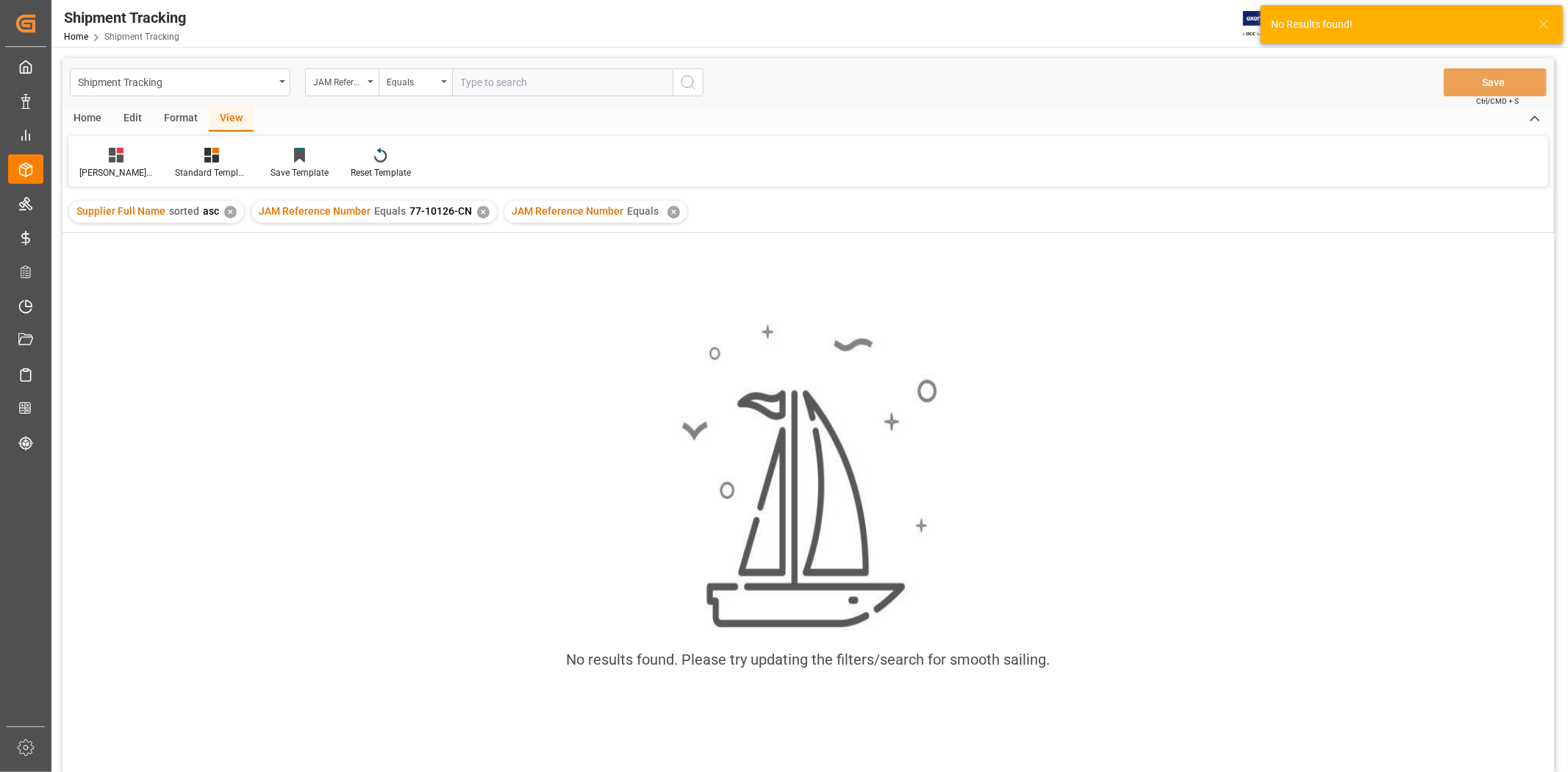
click at [667, 215] on div "✕" at bounding box center [673, 213] width 13 height 13
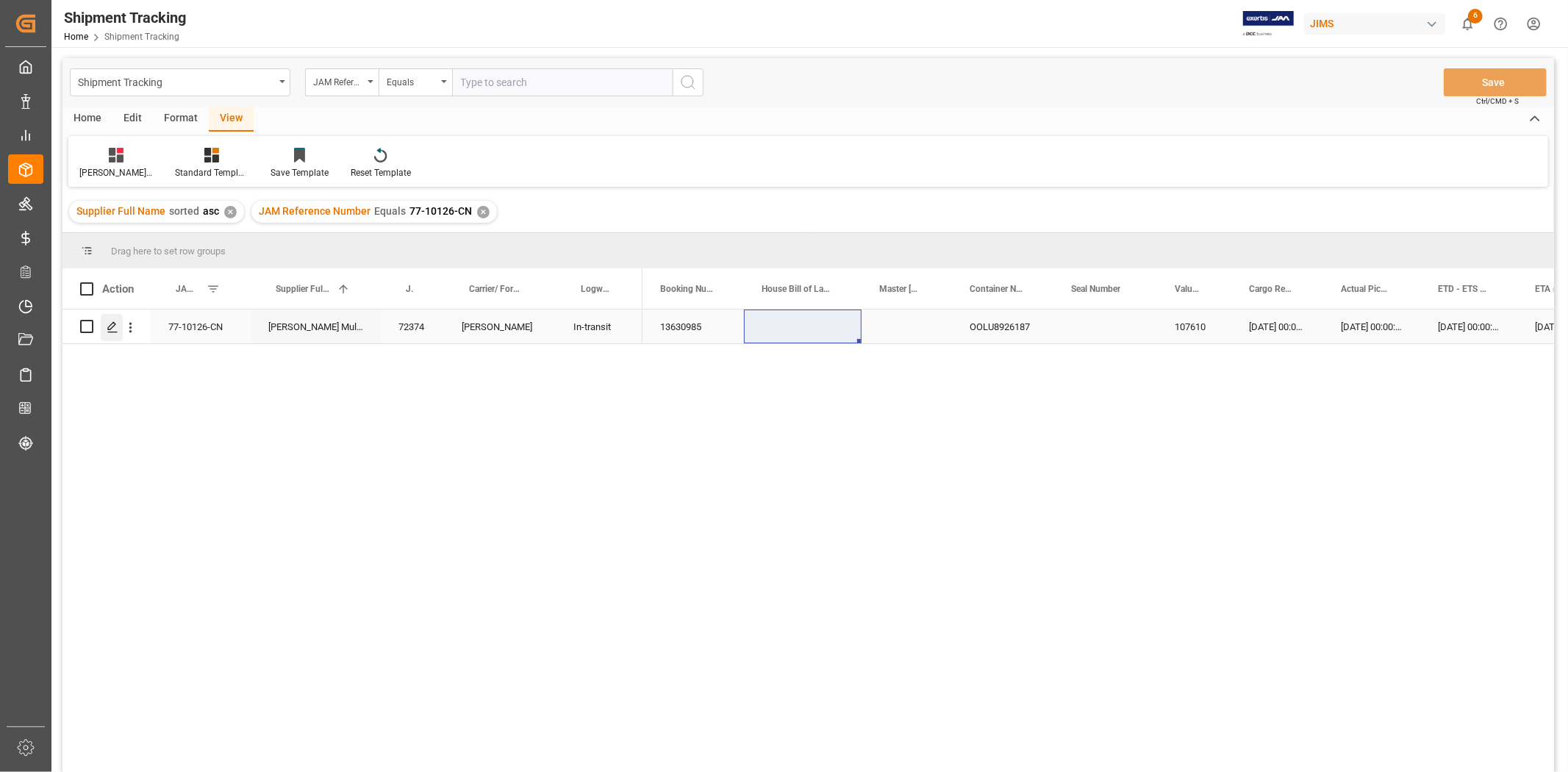
click at [108, 327] on icon "Press SPACE to select this row." at bounding box center [112, 326] width 12 height 12
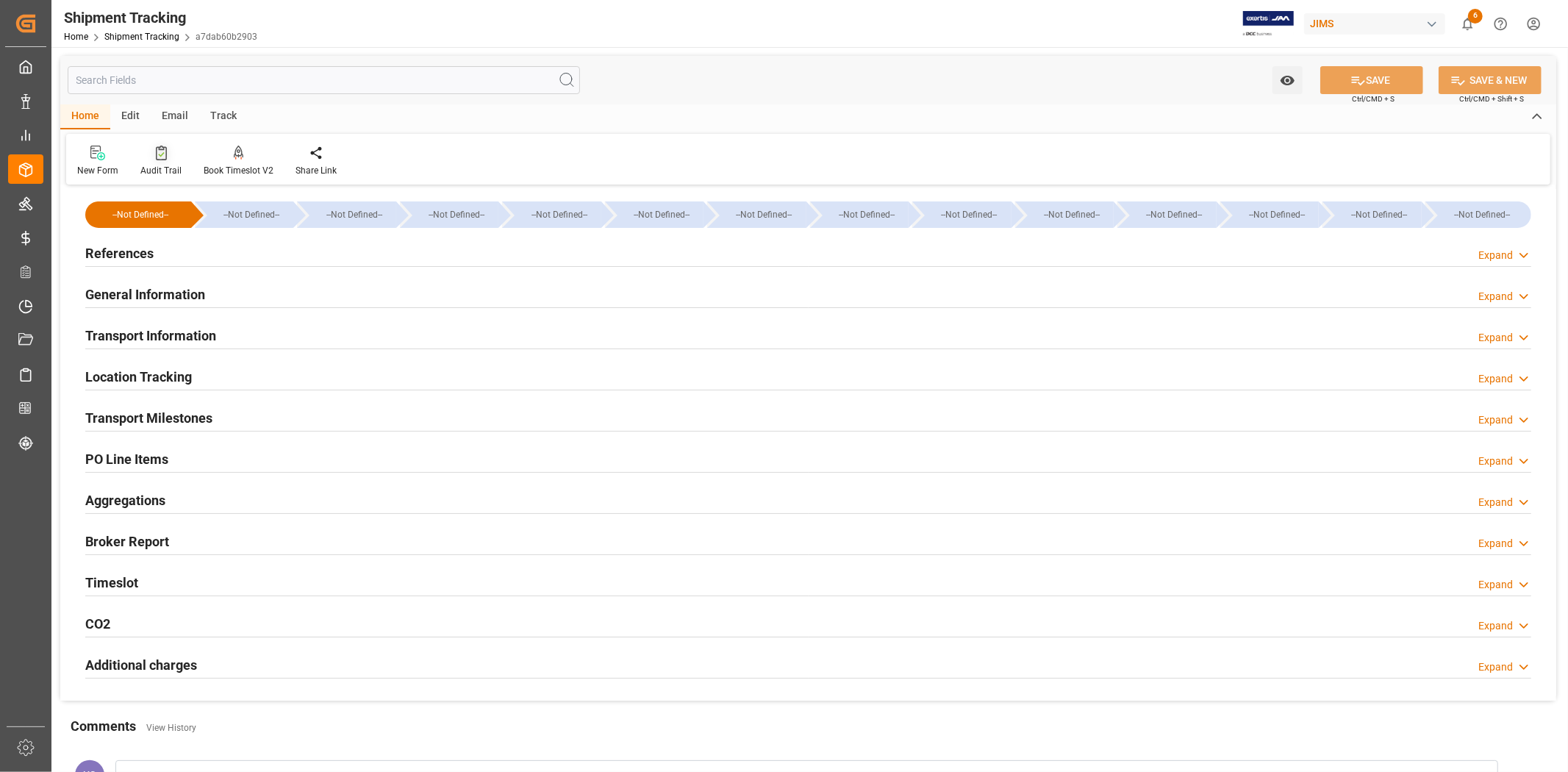
click at [151, 157] on div at bounding box center [161, 152] width 41 height 15
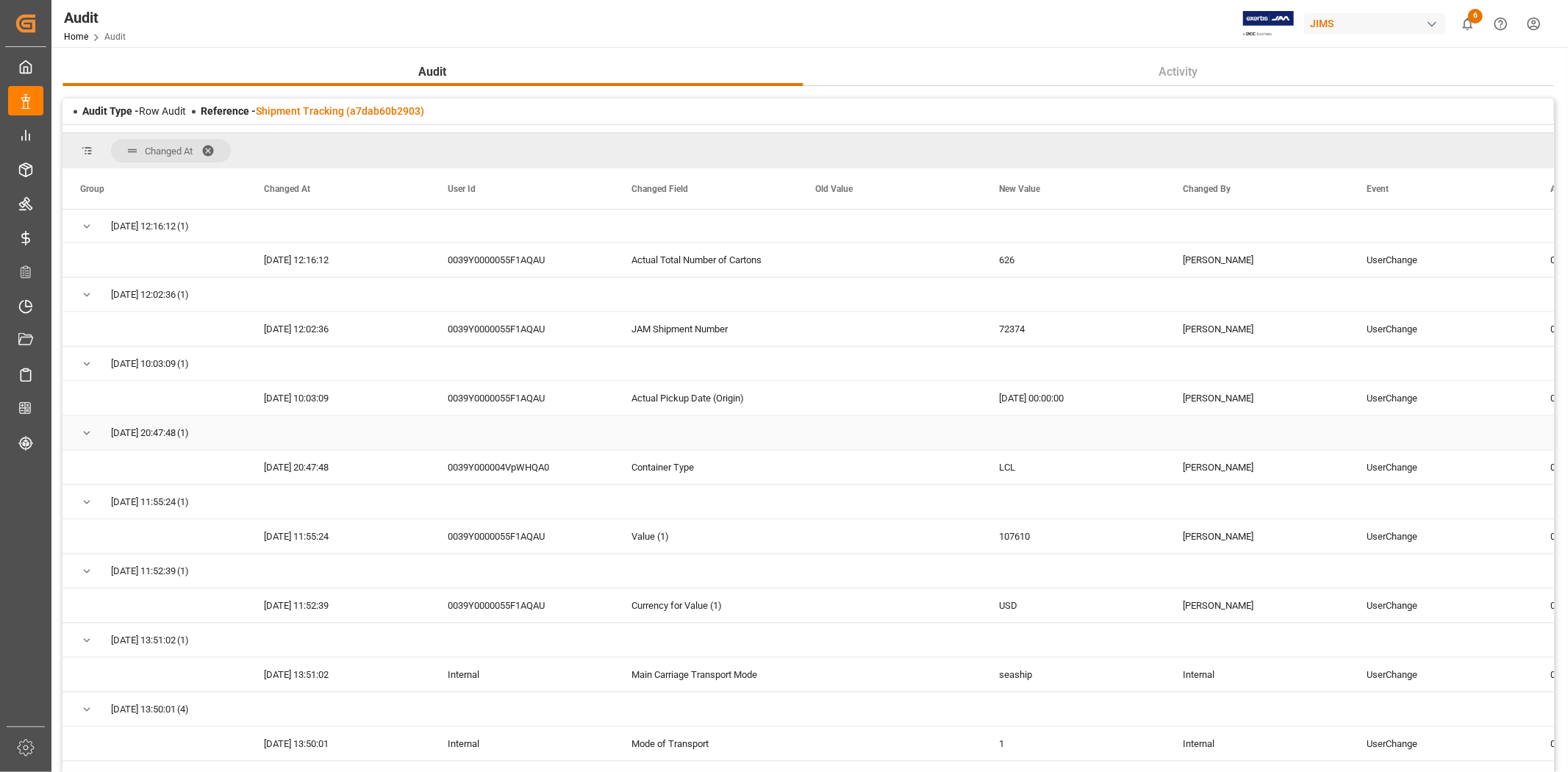
scroll to position [2286, 0]
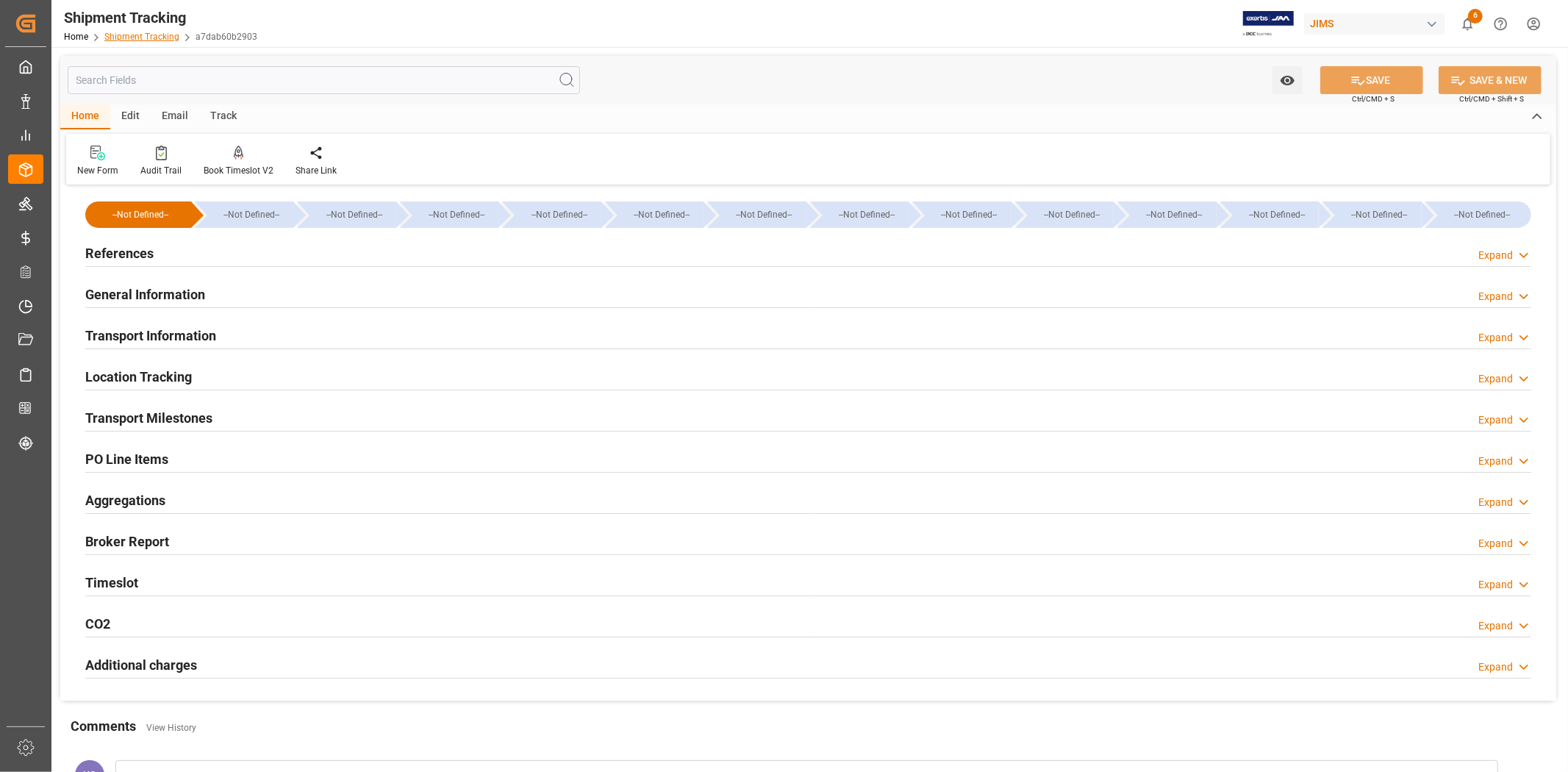
click at [143, 34] on link "Shipment Tracking" at bounding box center [142, 36] width 75 height 10
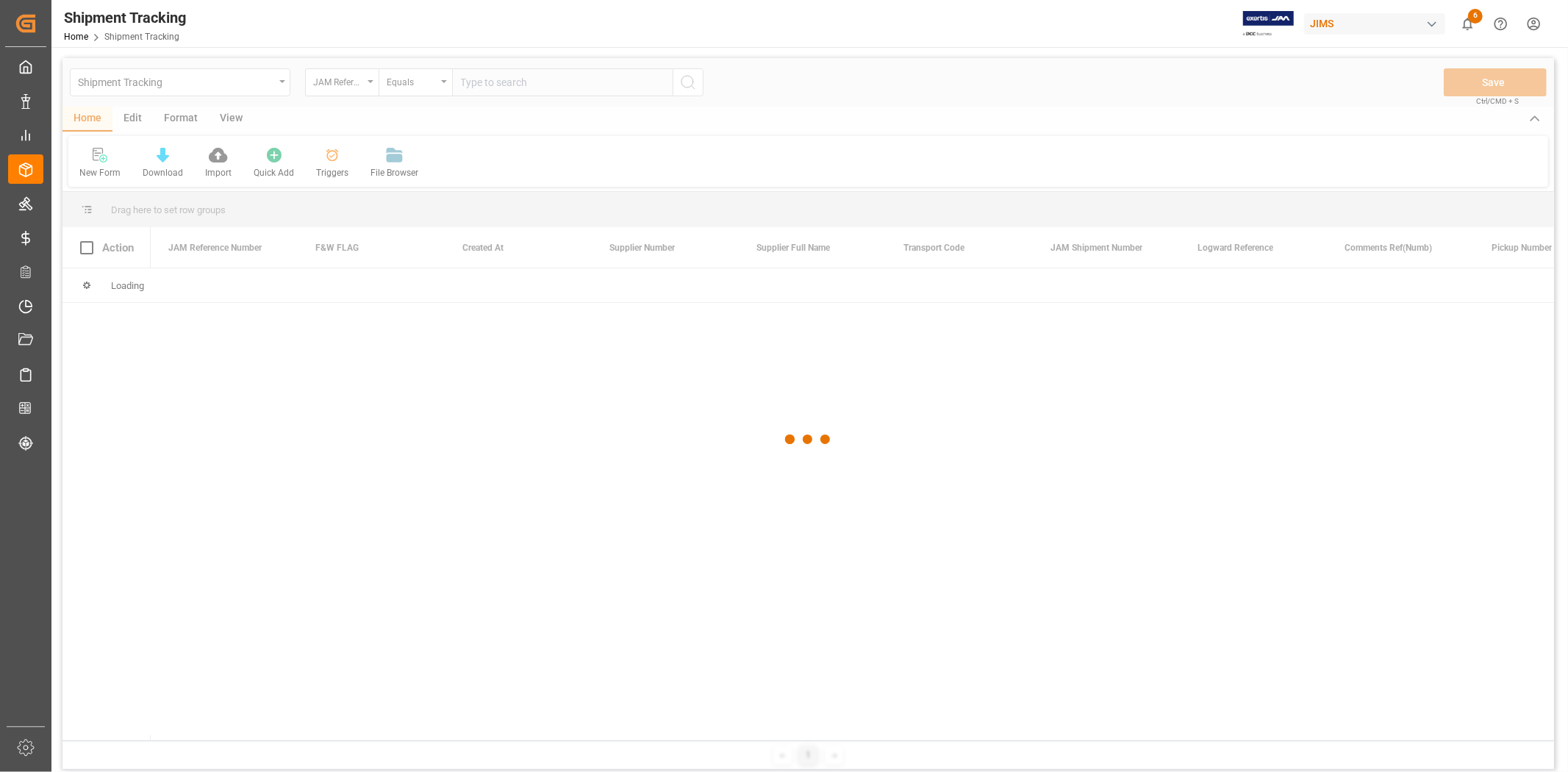
click at [487, 82] on div at bounding box center [808, 439] width 1491 height 763
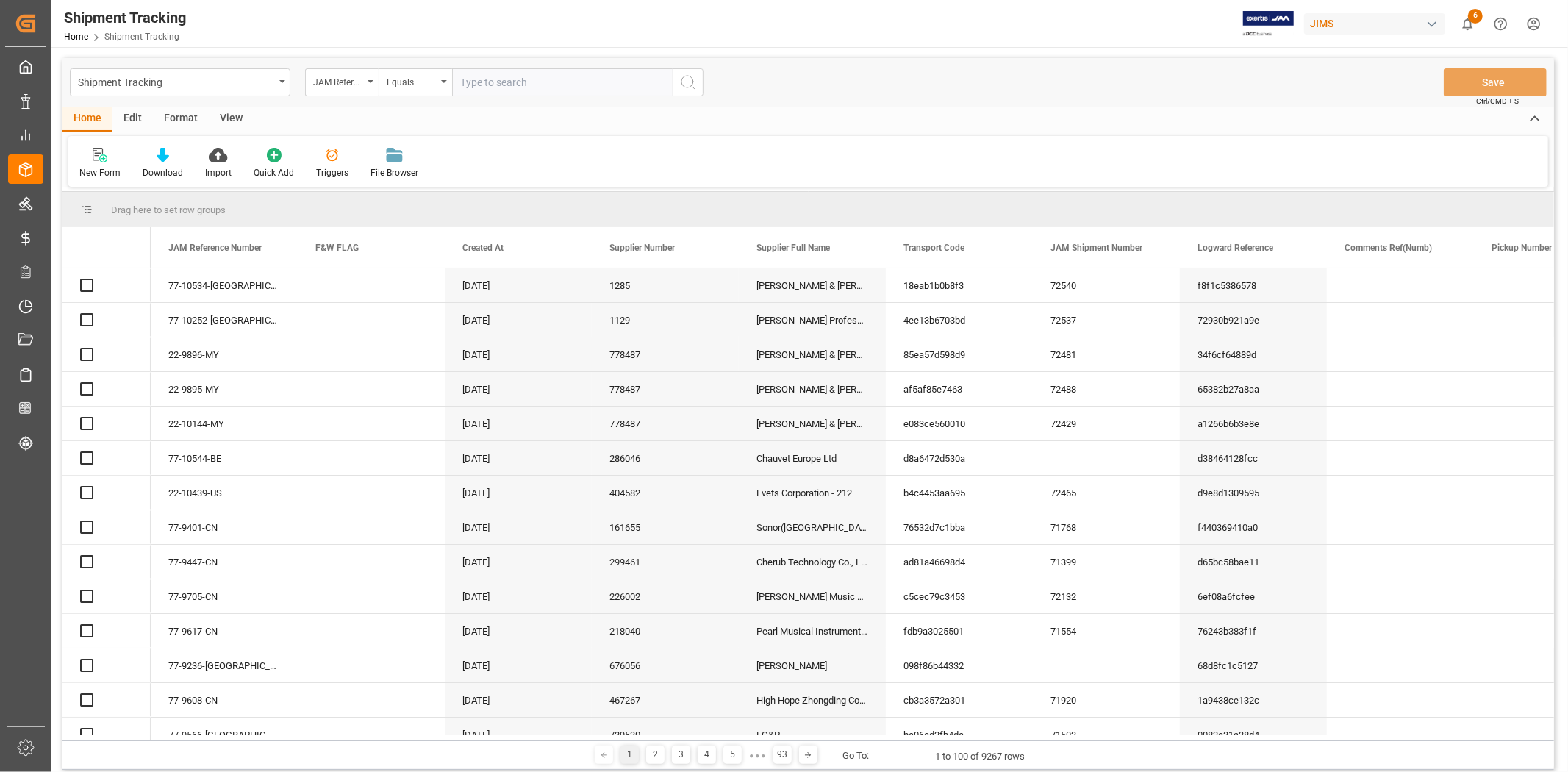
click at [505, 82] on input "text" at bounding box center [562, 82] width 221 height 28
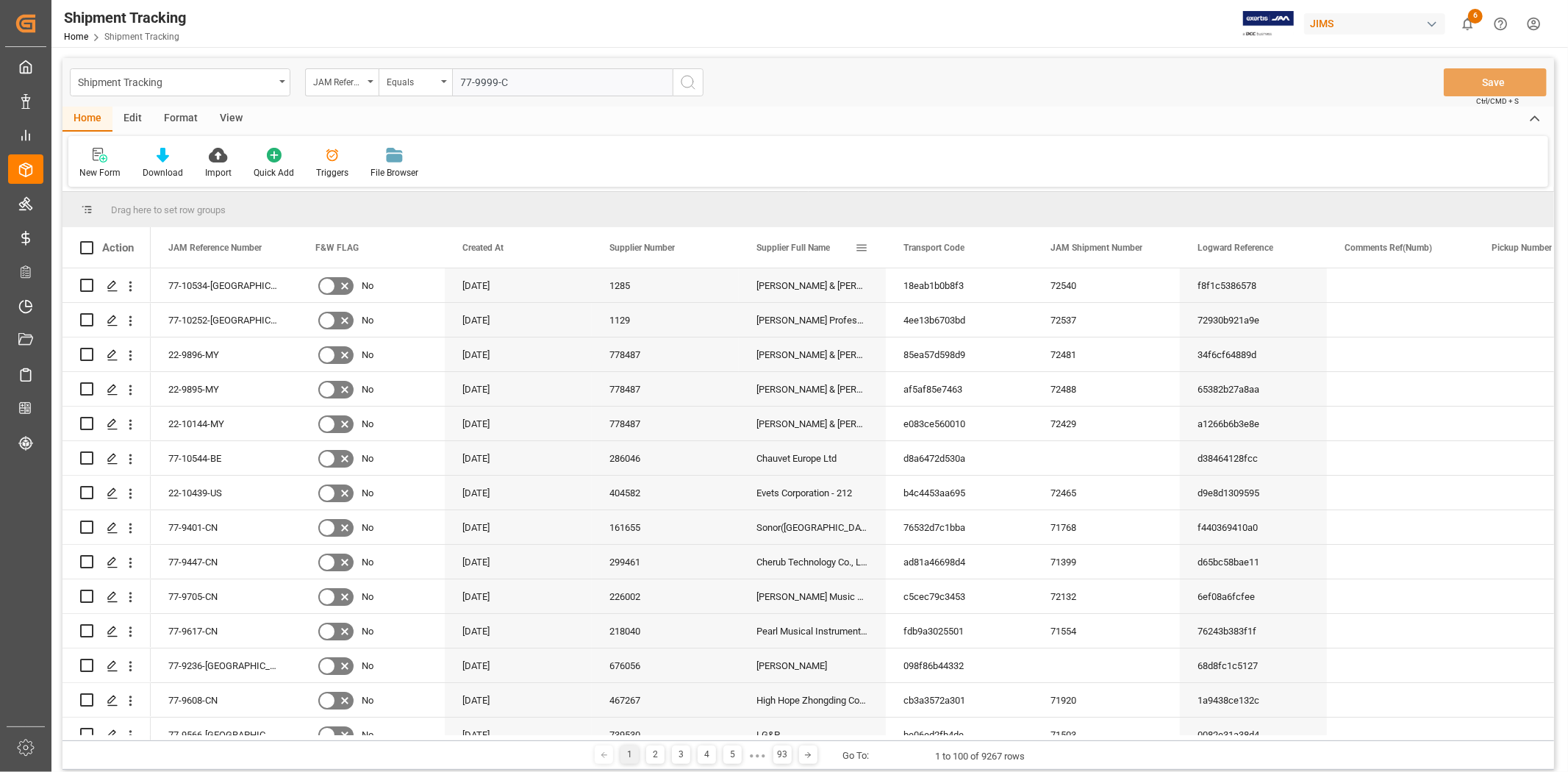
type input "77-9999-CN"
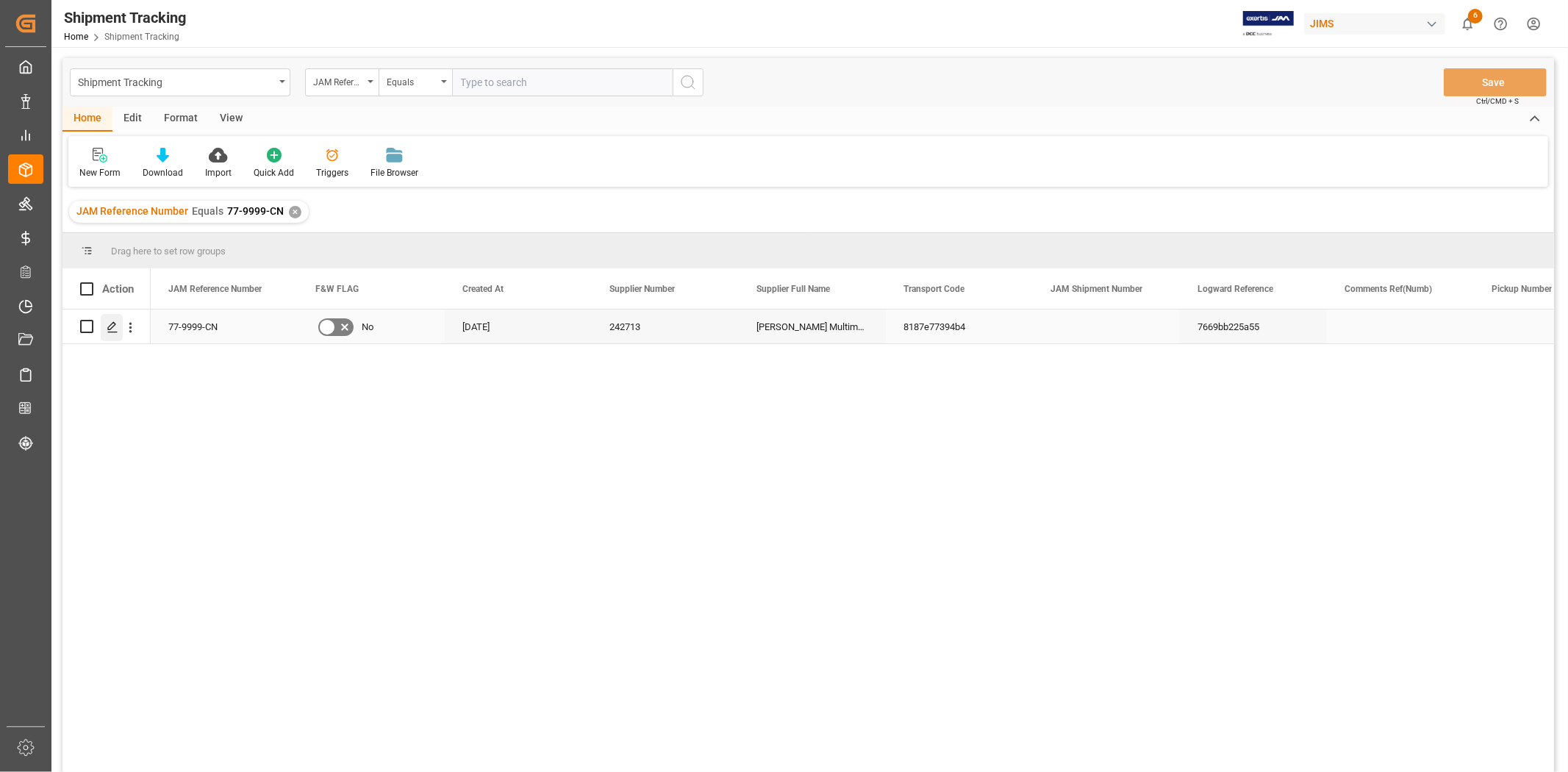
click at [110, 326] on icon "Press SPACE to select this row." at bounding box center [112, 326] width 12 height 12
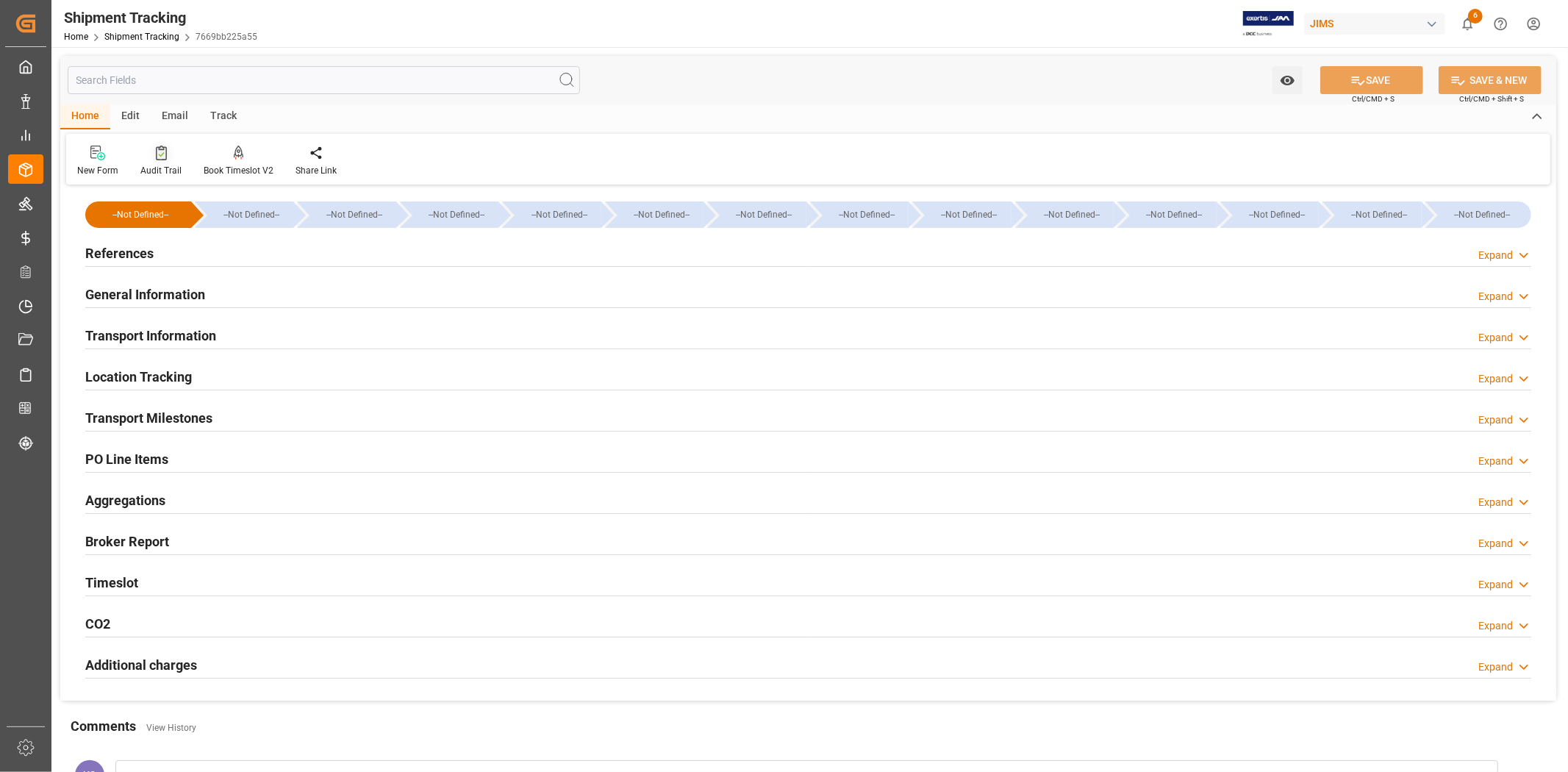
click at [160, 164] on div "Audit Trail" at bounding box center [161, 170] width 41 height 13
click at [154, 39] on link "Shipment Tracking" at bounding box center [142, 36] width 75 height 10
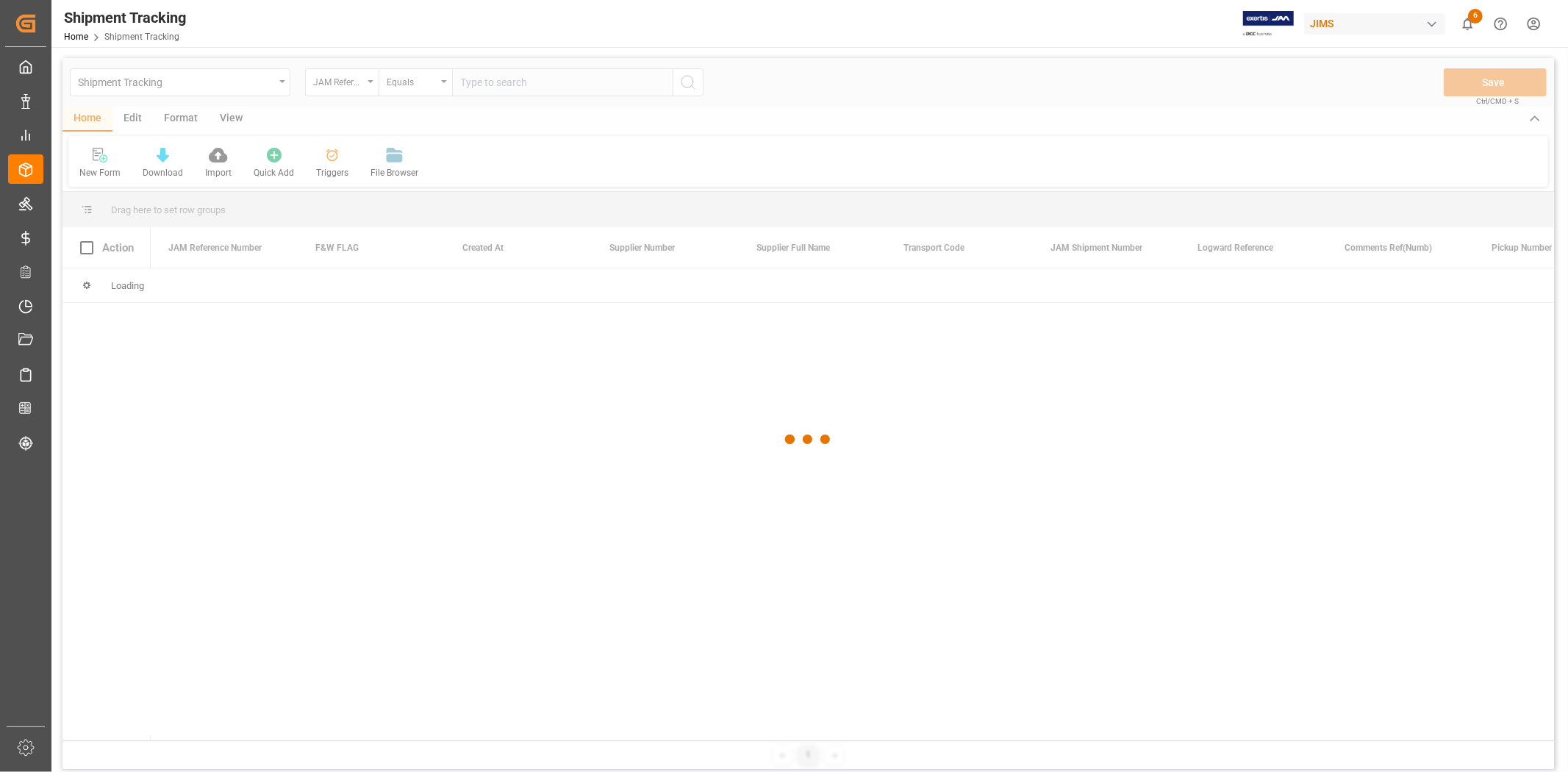
click at [634, 82] on div at bounding box center [808, 439] width 1491 height 763
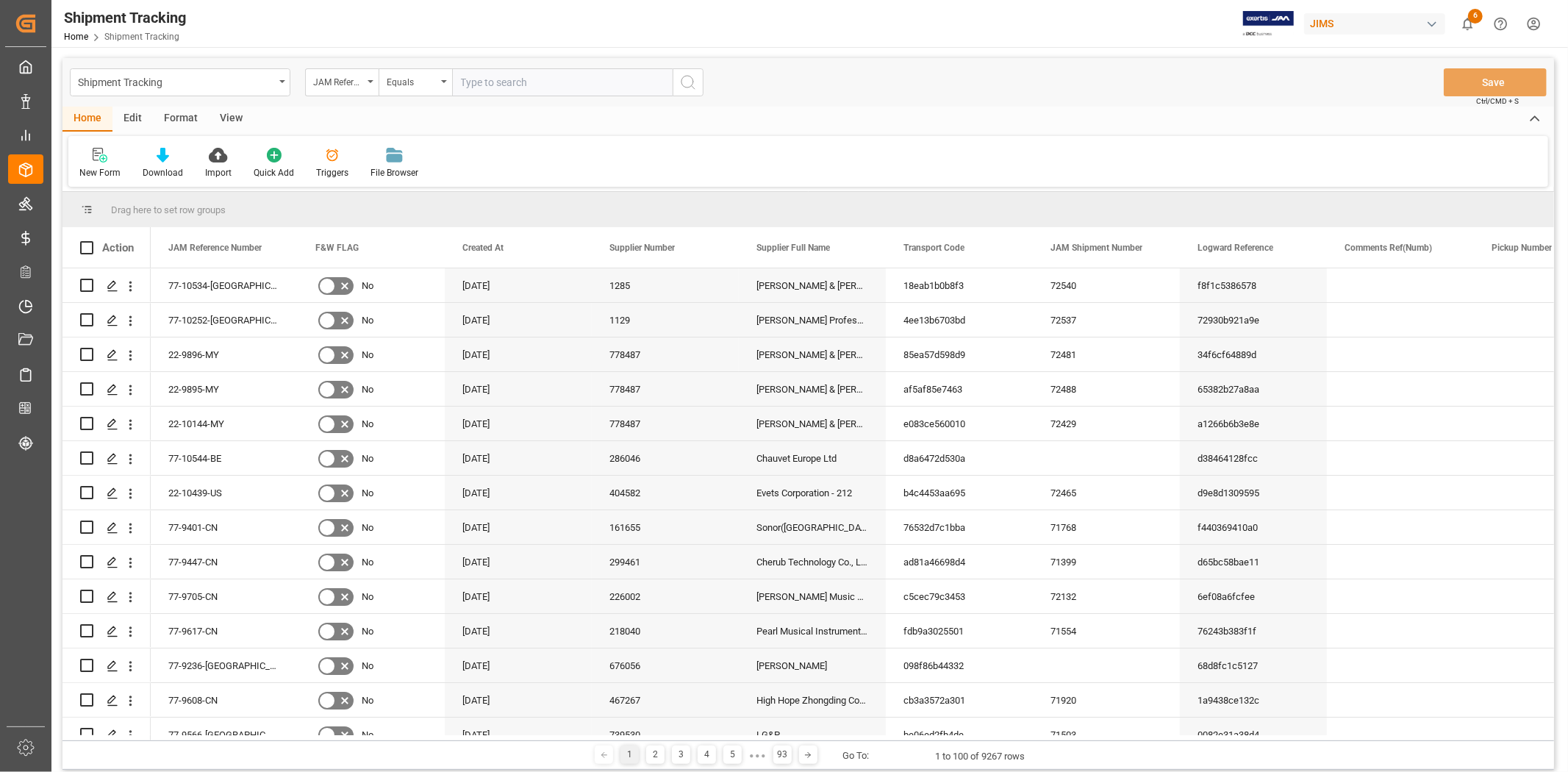
click at [637, 80] on input "text" at bounding box center [562, 82] width 221 height 28
paste input "77-10088-CN"
type input "77-10088-CN"
click at [688, 76] on icon "search button" at bounding box center [689, 82] width 18 height 18
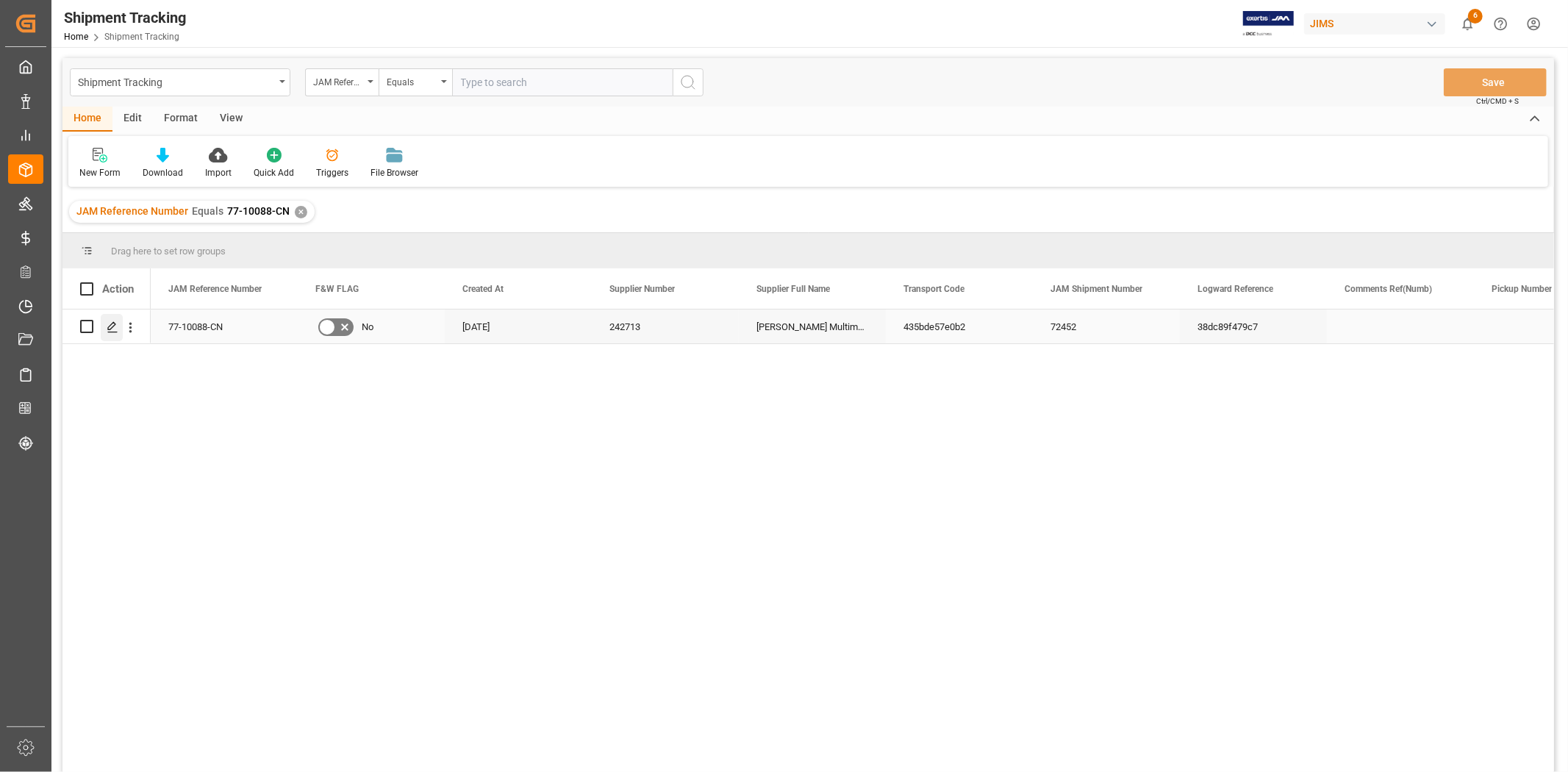
click at [112, 332] on line "Press SPACE to select this row." at bounding box center [113, 332] width 9 height 0
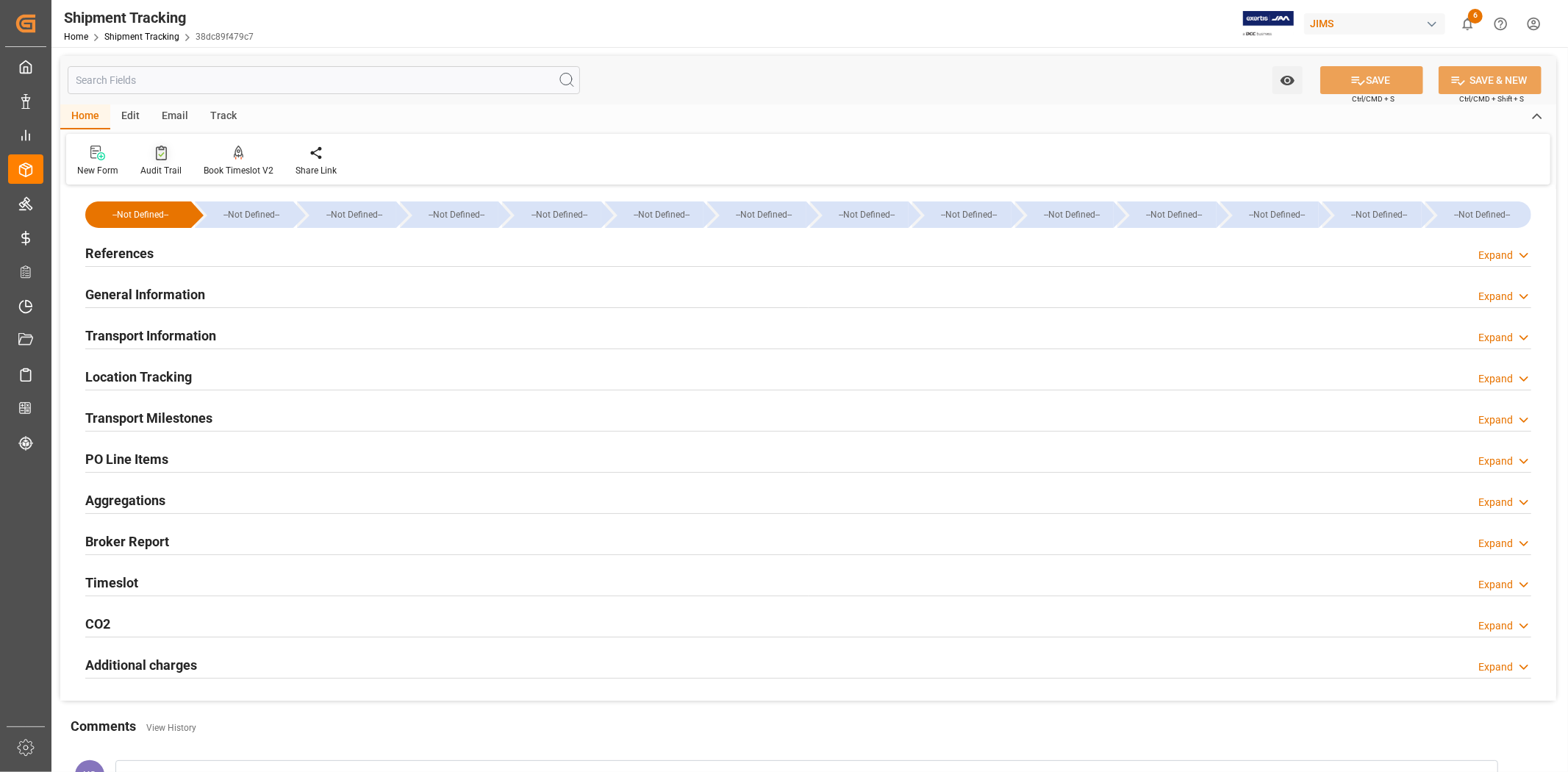
click at [167, 165] on div "Audit Trail" at bounding box center [161, 170] width 41 height 13
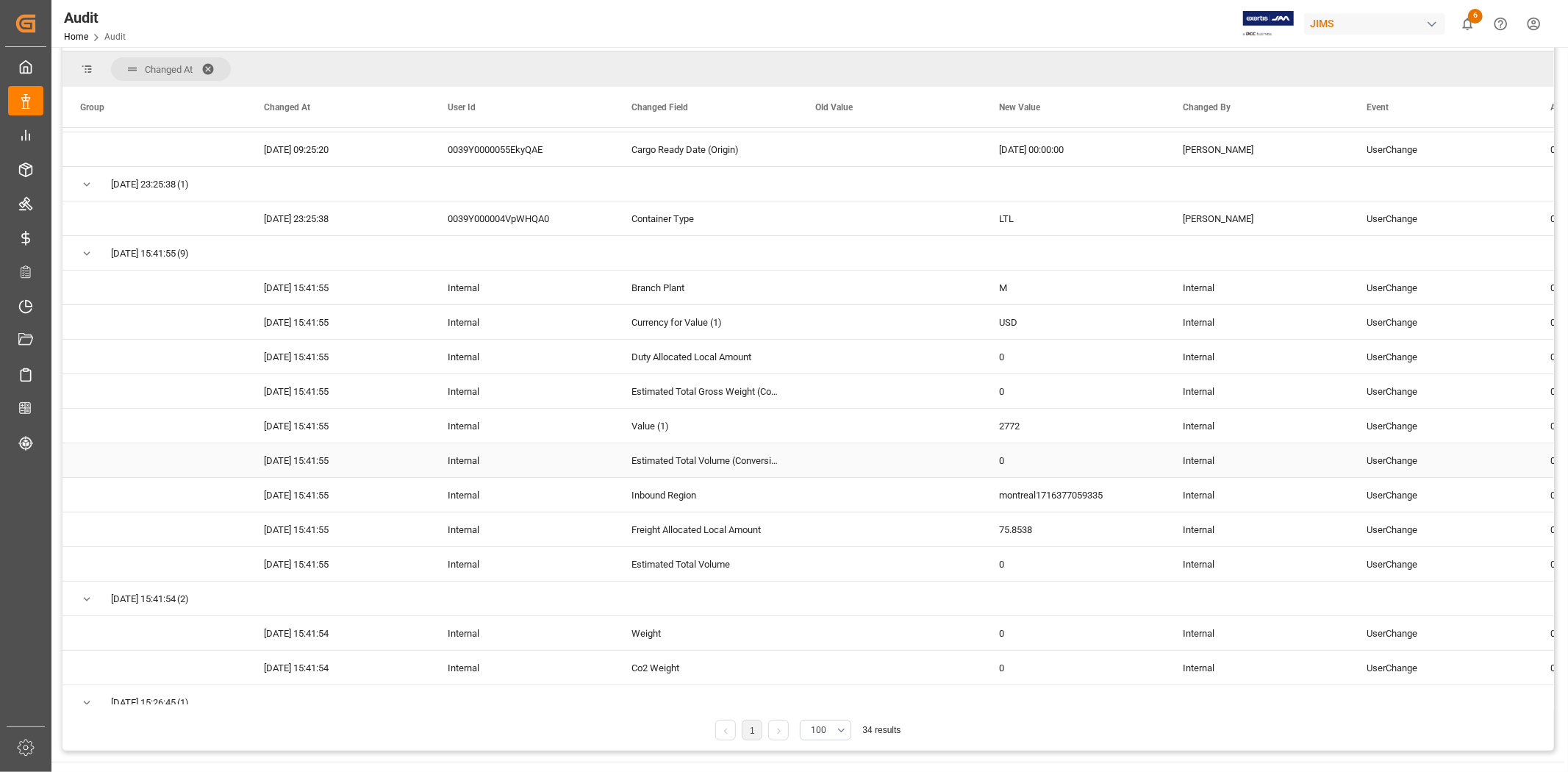
scroll to position [326, 0]
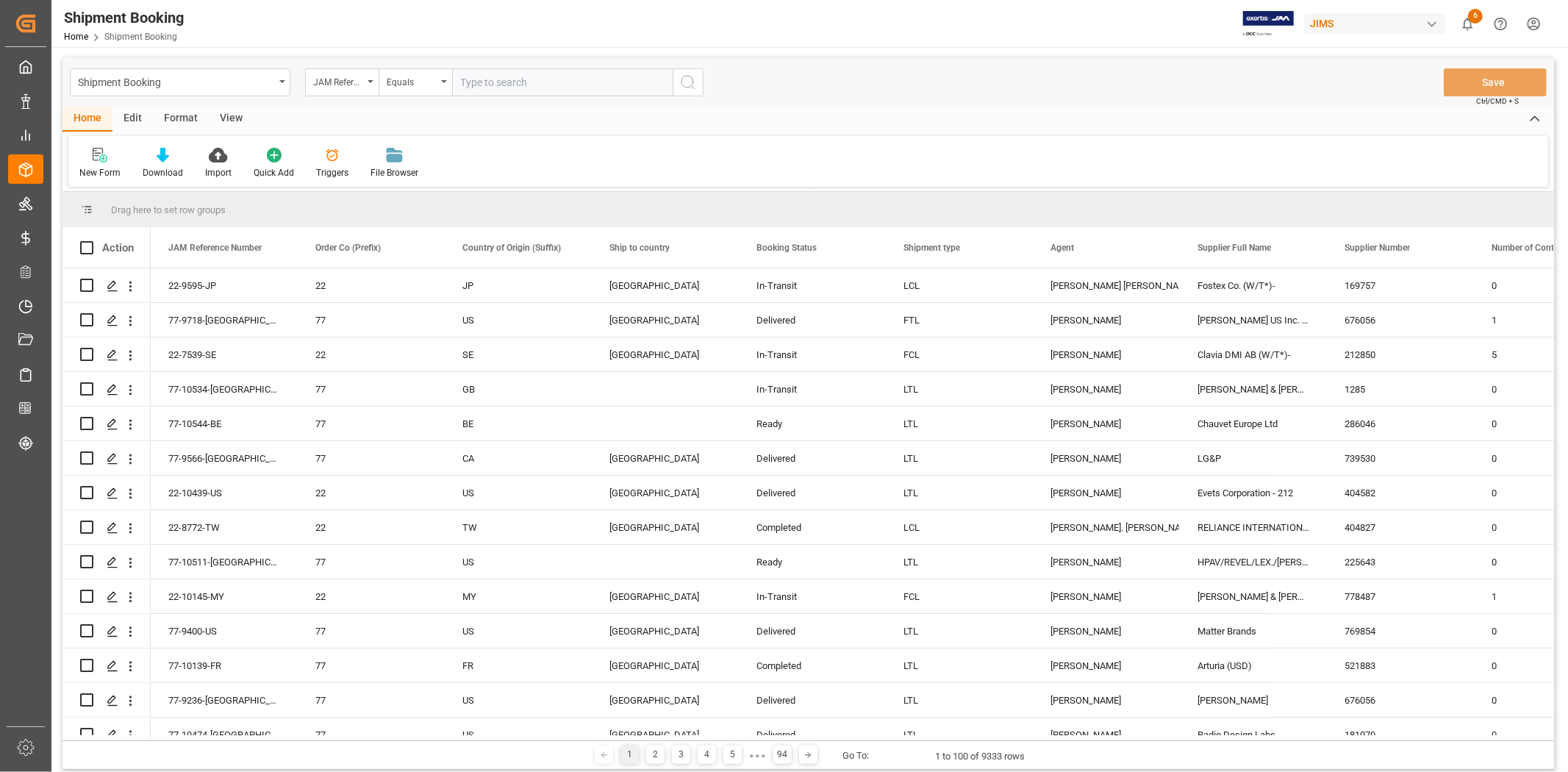
click at [546, 78] on input "text" at bounding box center [562, 82] width 221 height 28
click at [136, 79] on div "Shipment Booking" at bounding box center [176, 81] width 196 height 18
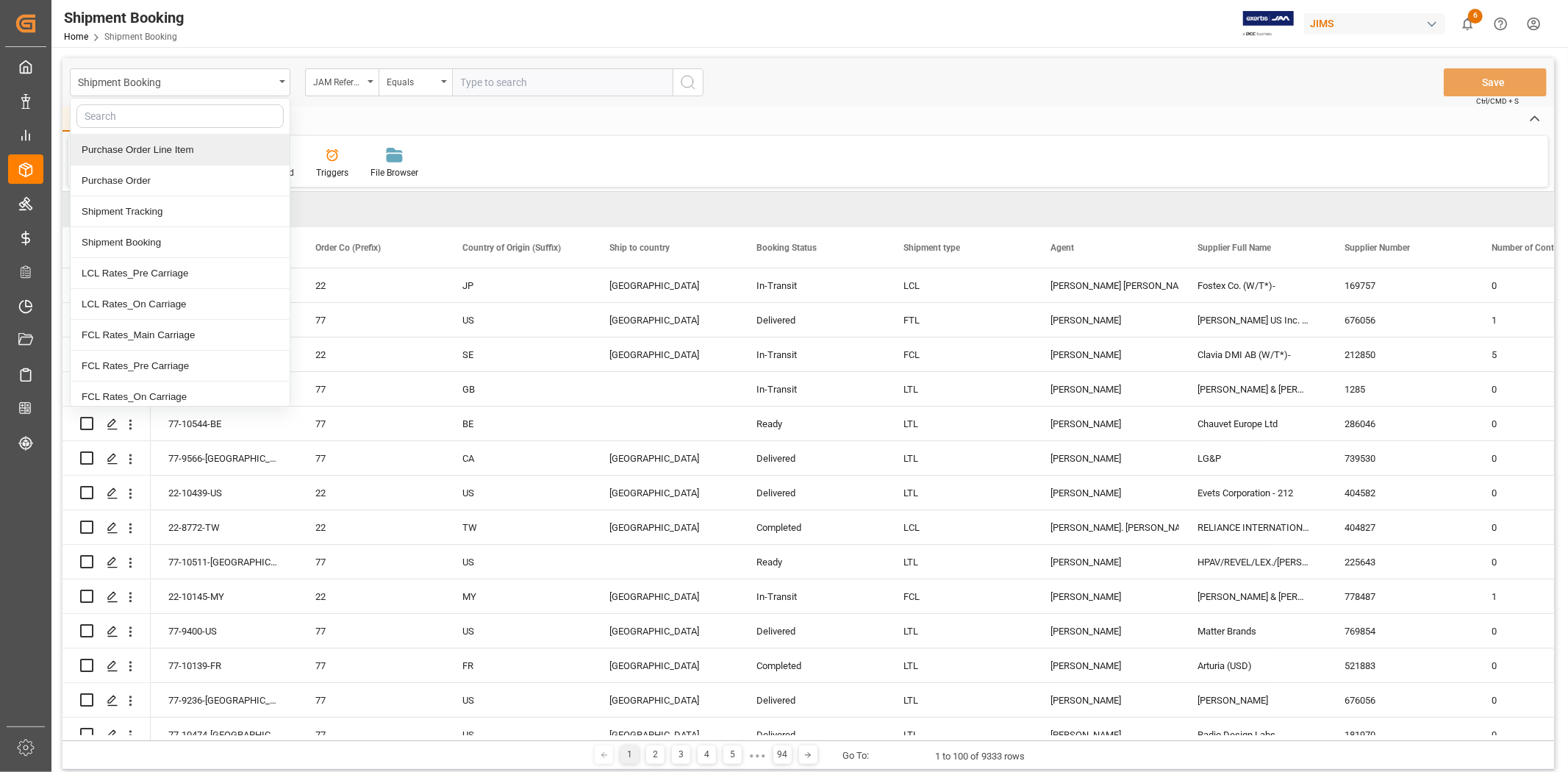
click at [157, 155] on div "Purchase Order Line Item" at bounding box center [180, 150] width 219 height 30
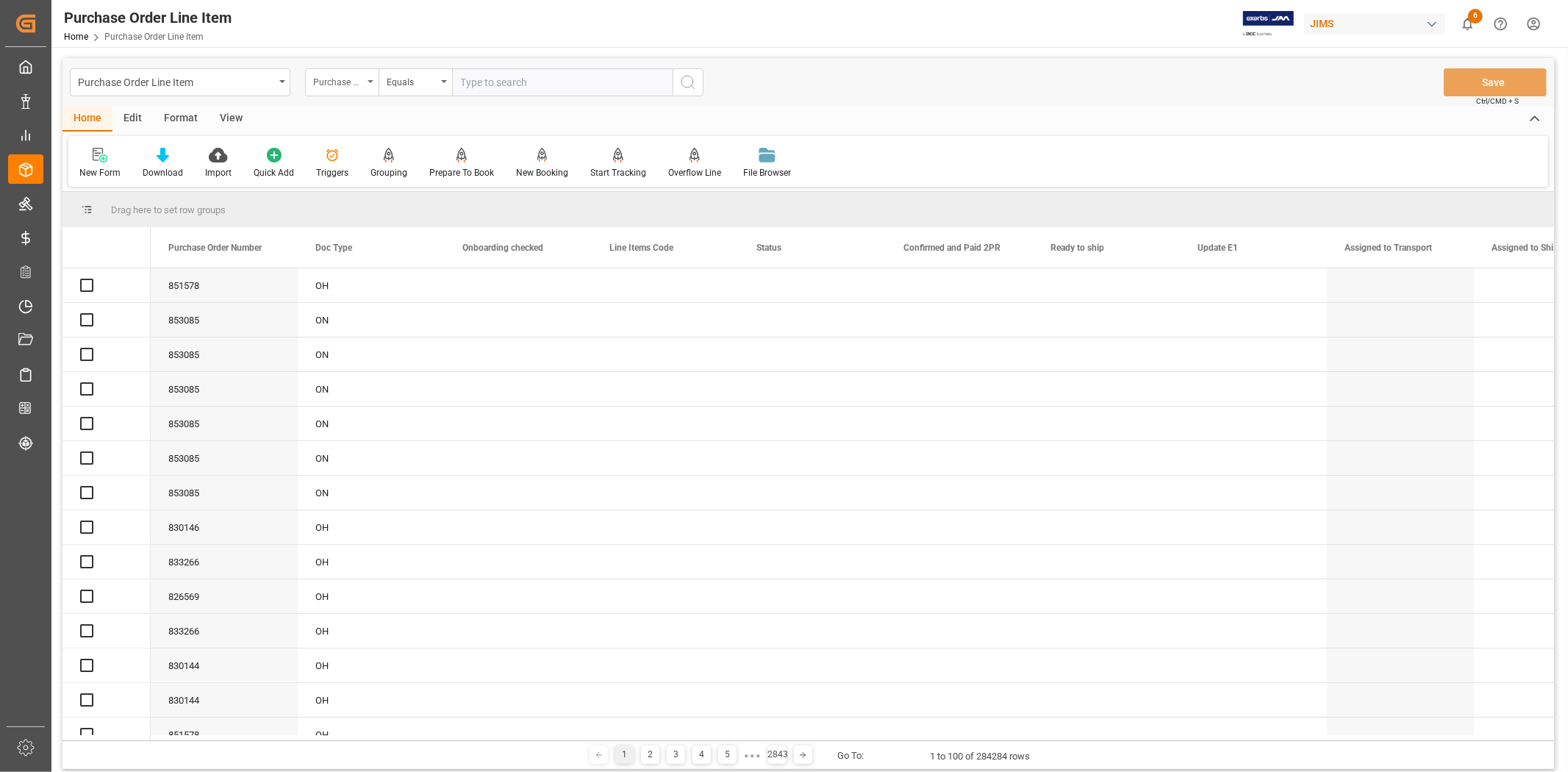
click at [341, 87] on div "Purchase Order Number" at bounding box center [338, 80] width 50 height 17
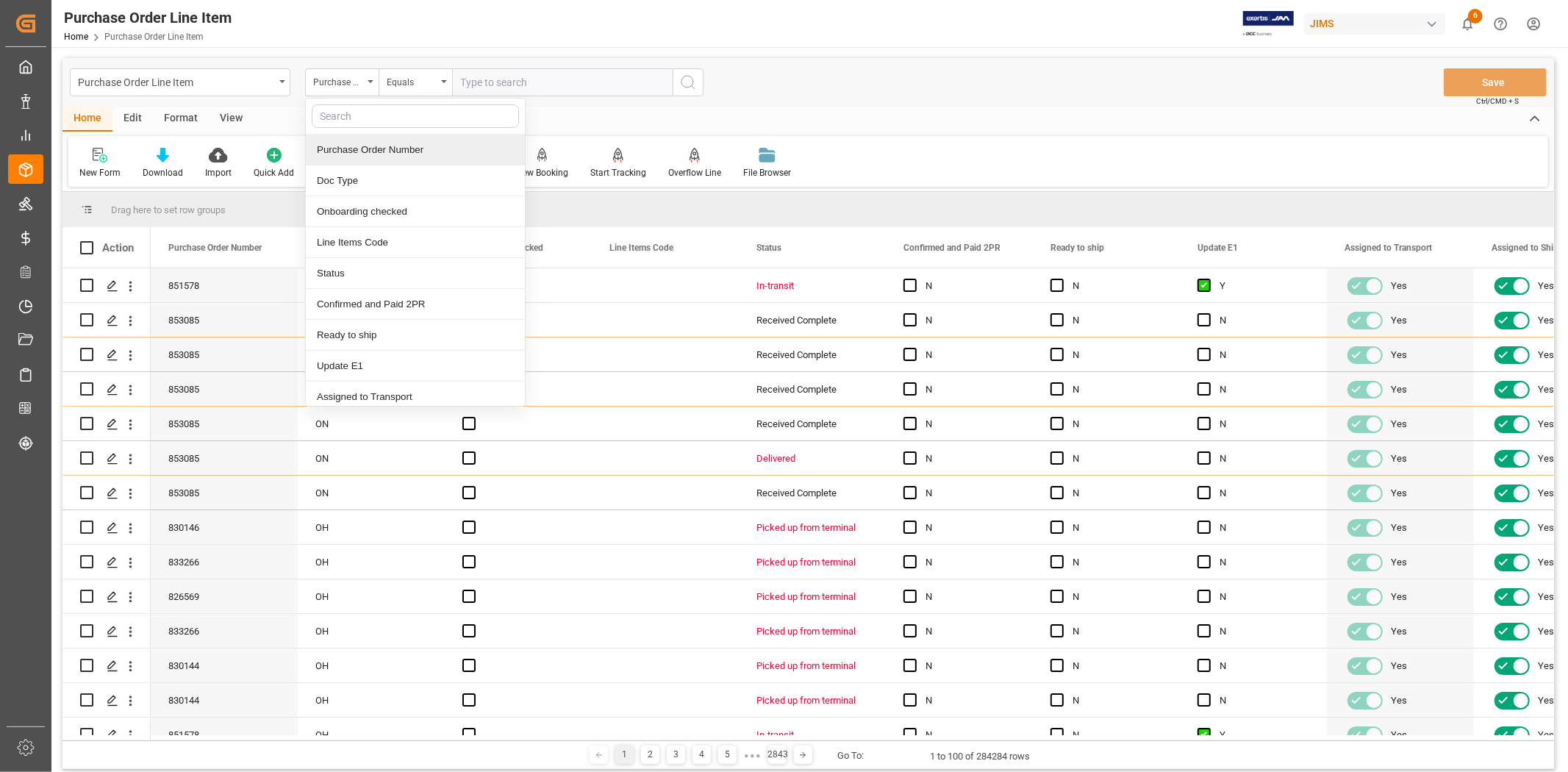
click at [404, 151] on div "Purchase Order Number" at bounding box center [415, 150] width 219 height 30
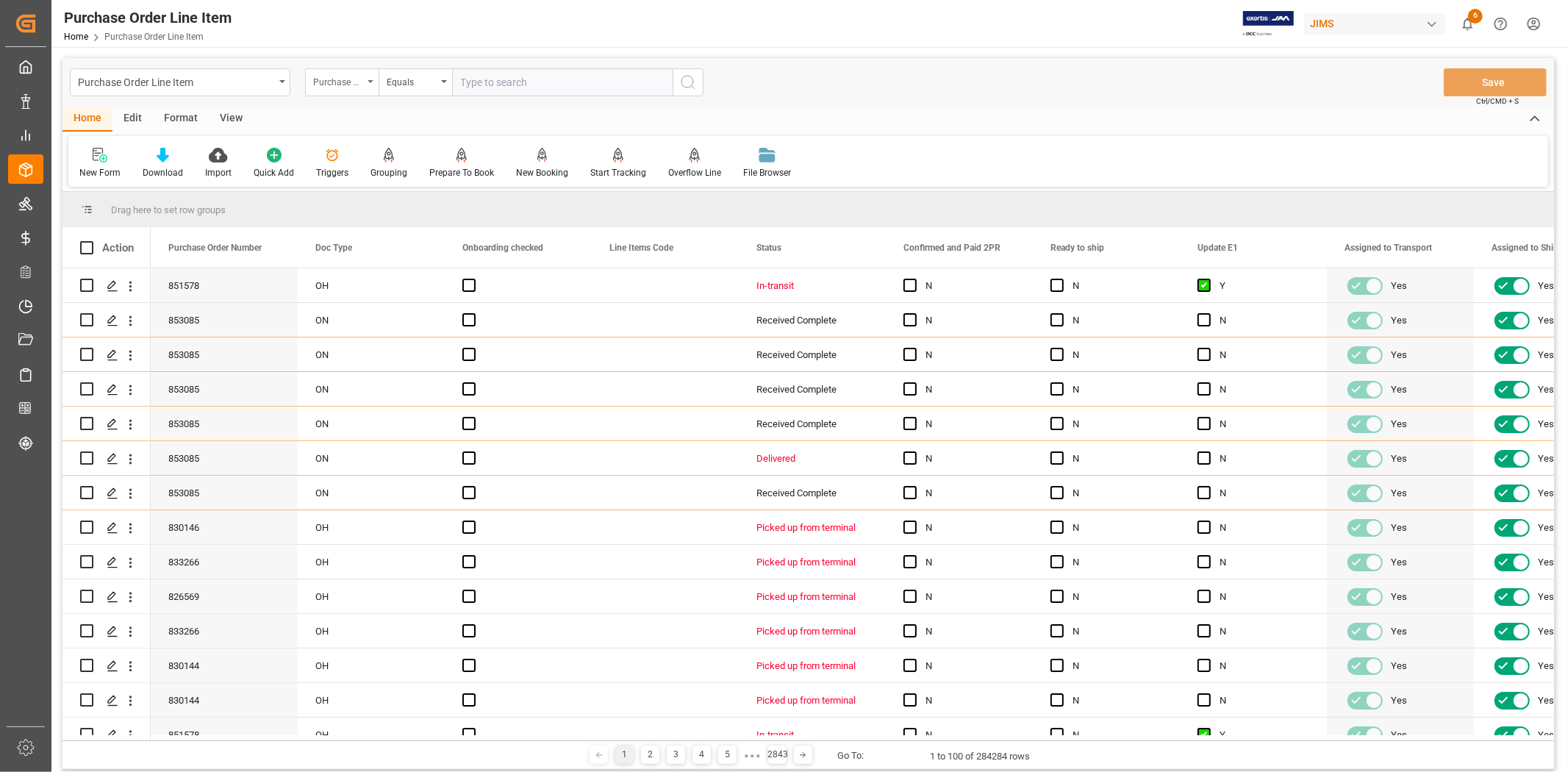
click at [369, 82] on icon "open menu" at bounding box center [370, 81] width 6 height 3
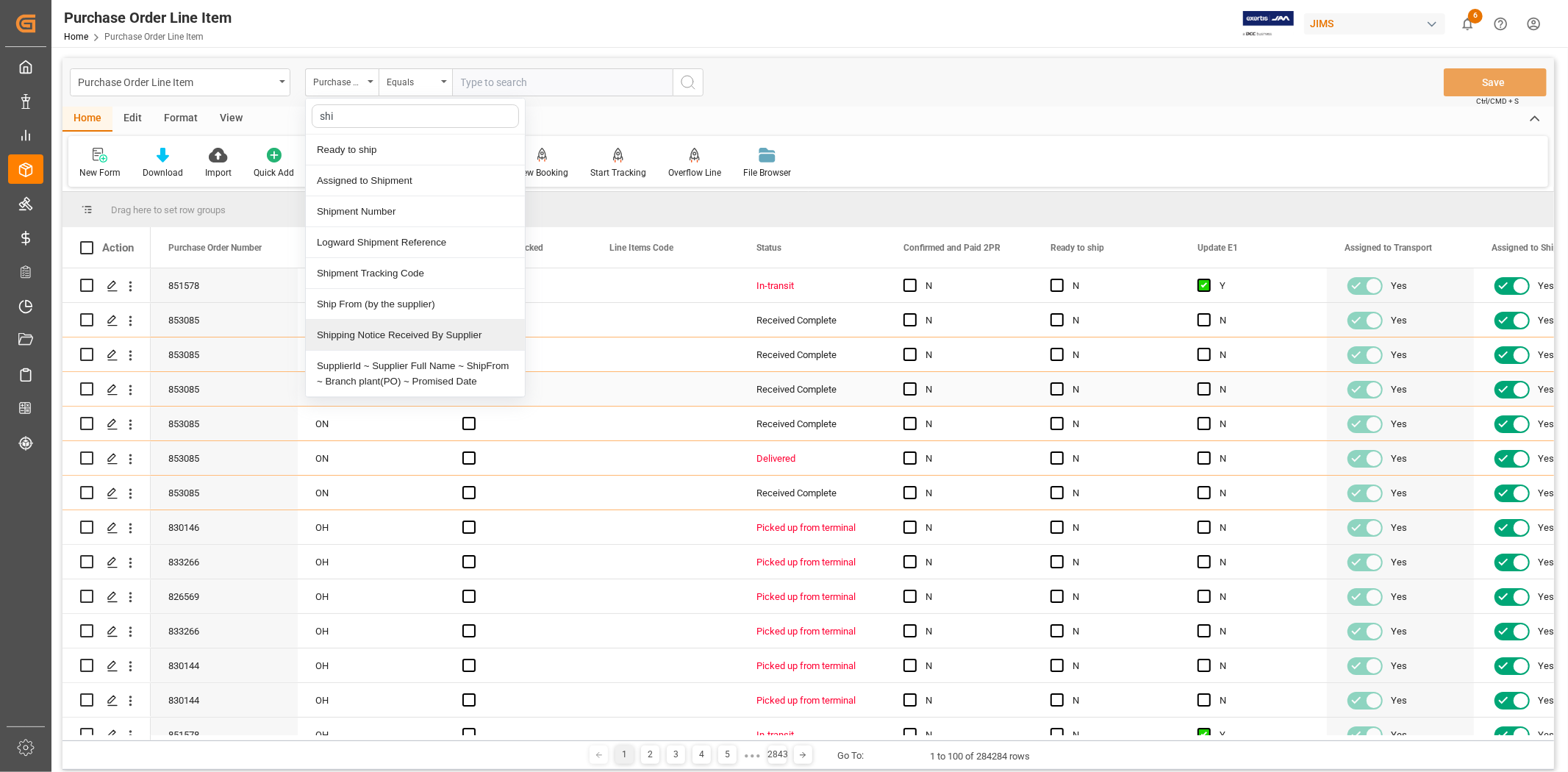
type input "ship"
click at [365, 210] on div "Shipment Number" at bounding box center [415, 212] width 219 height 30
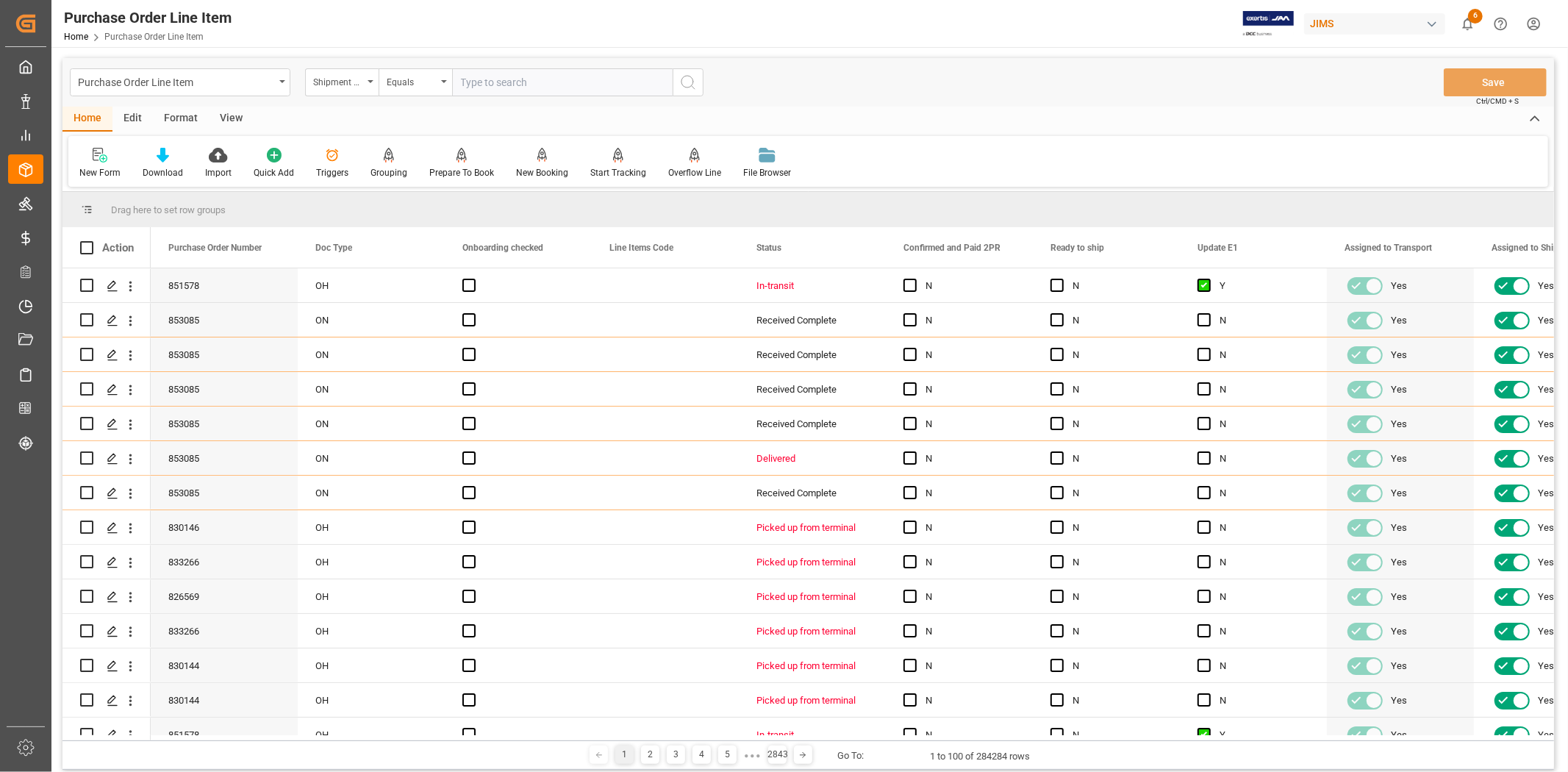
click at [488, 81] on input "text" at bounding box center [562, 82] width 221 height 28
type input "71976"
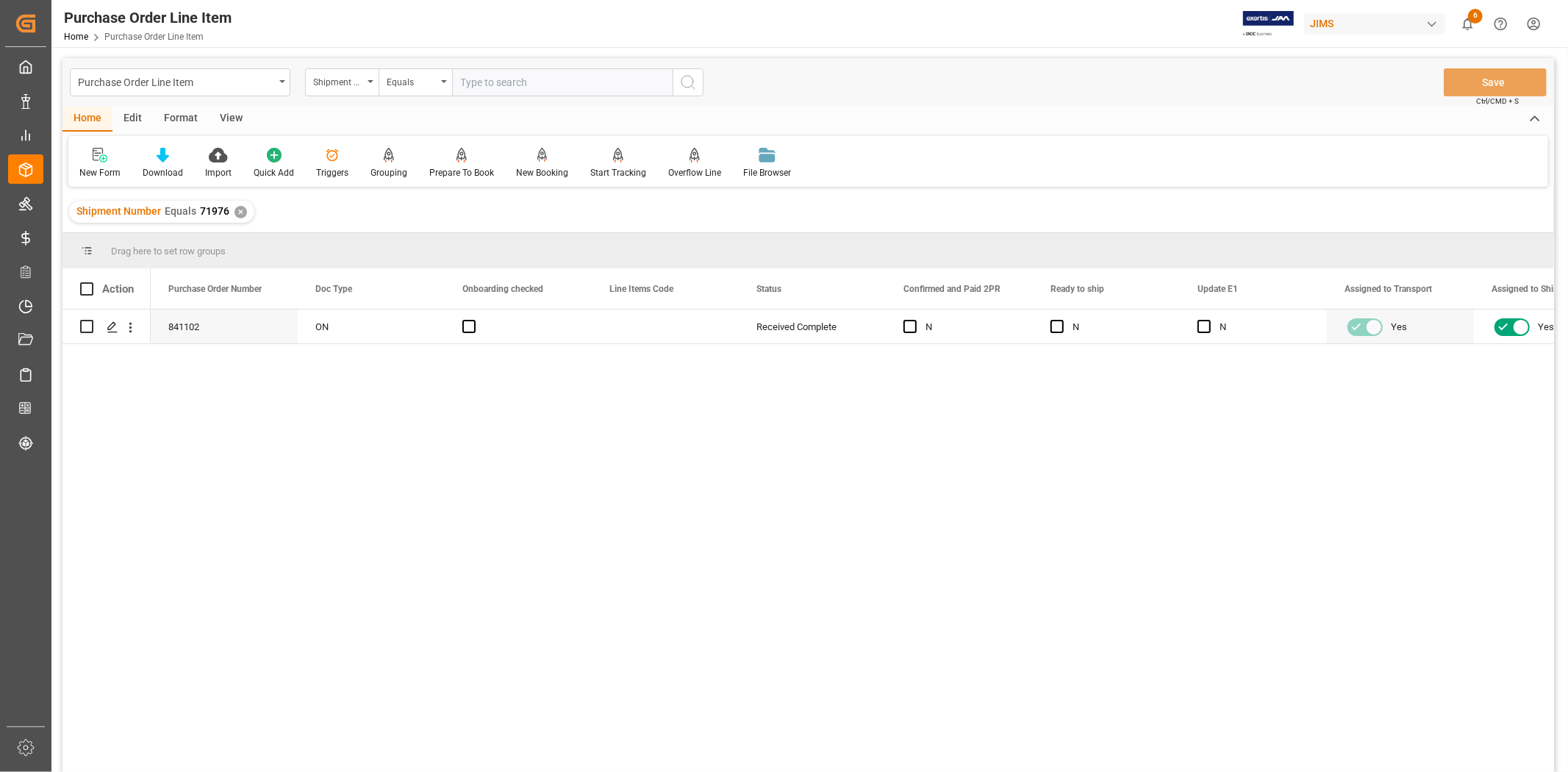
click at [230, 117] on div "View" at bounding box center [231, 119] width 45 height 25
click at [104, 167] on div "Default" at bounding box center [94, 172] width 29 height 13
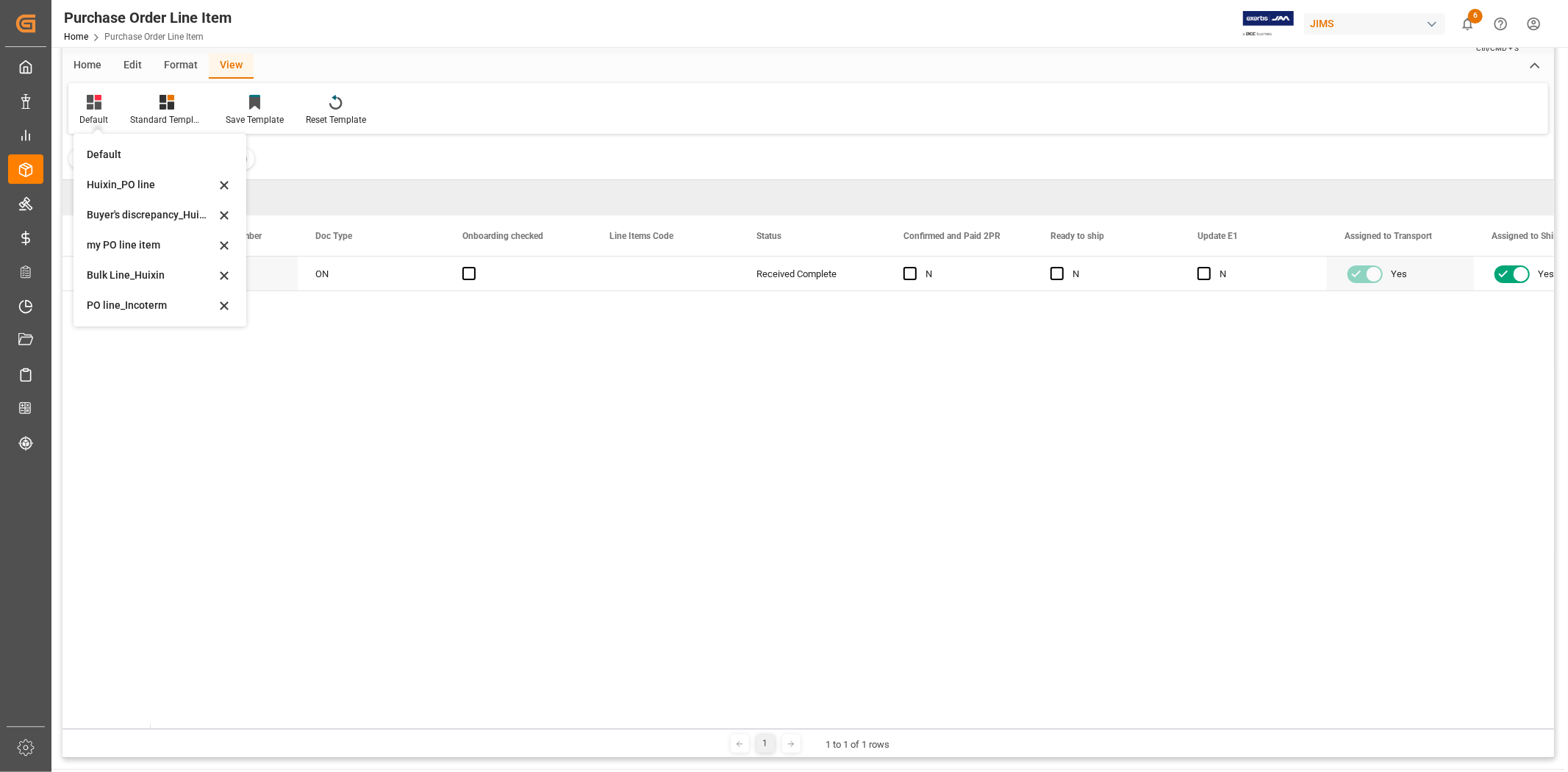
scroll to position [82, 0]
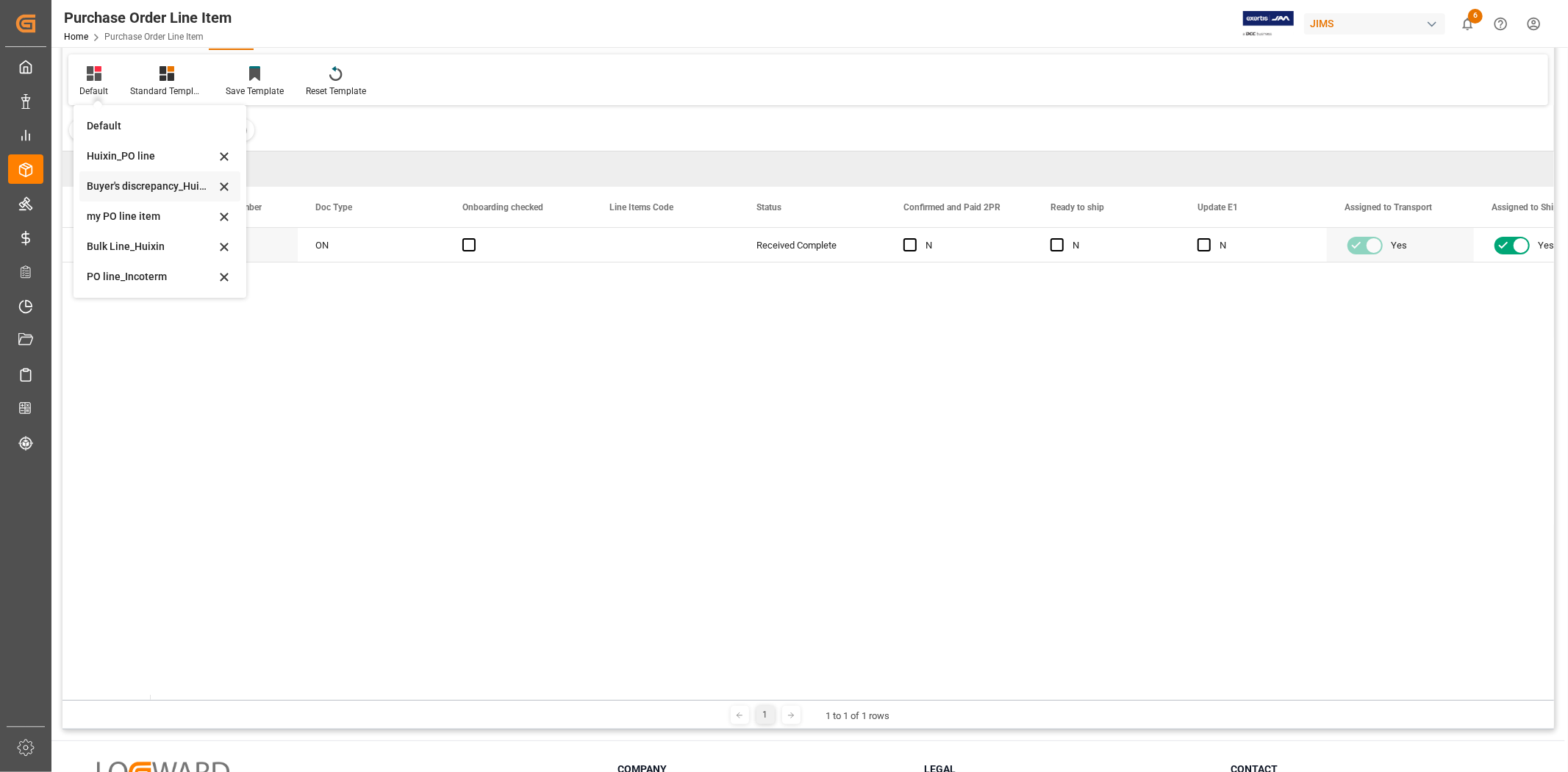
click at [125, 180] on div "Buyer's discrepancy_Huixin" at bounding box center [151, 186] width 128 height 15
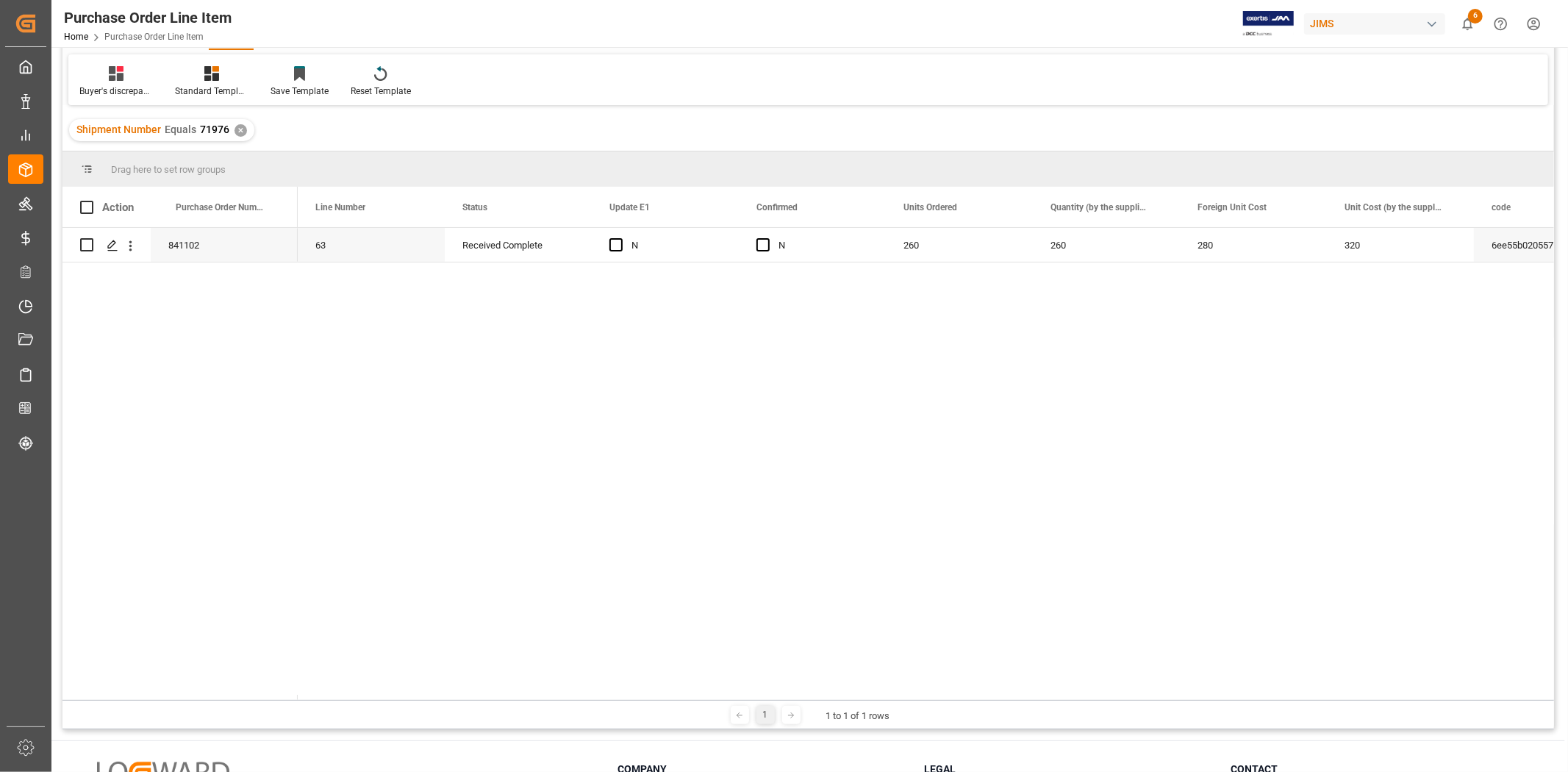
scroll to position [0, 0]
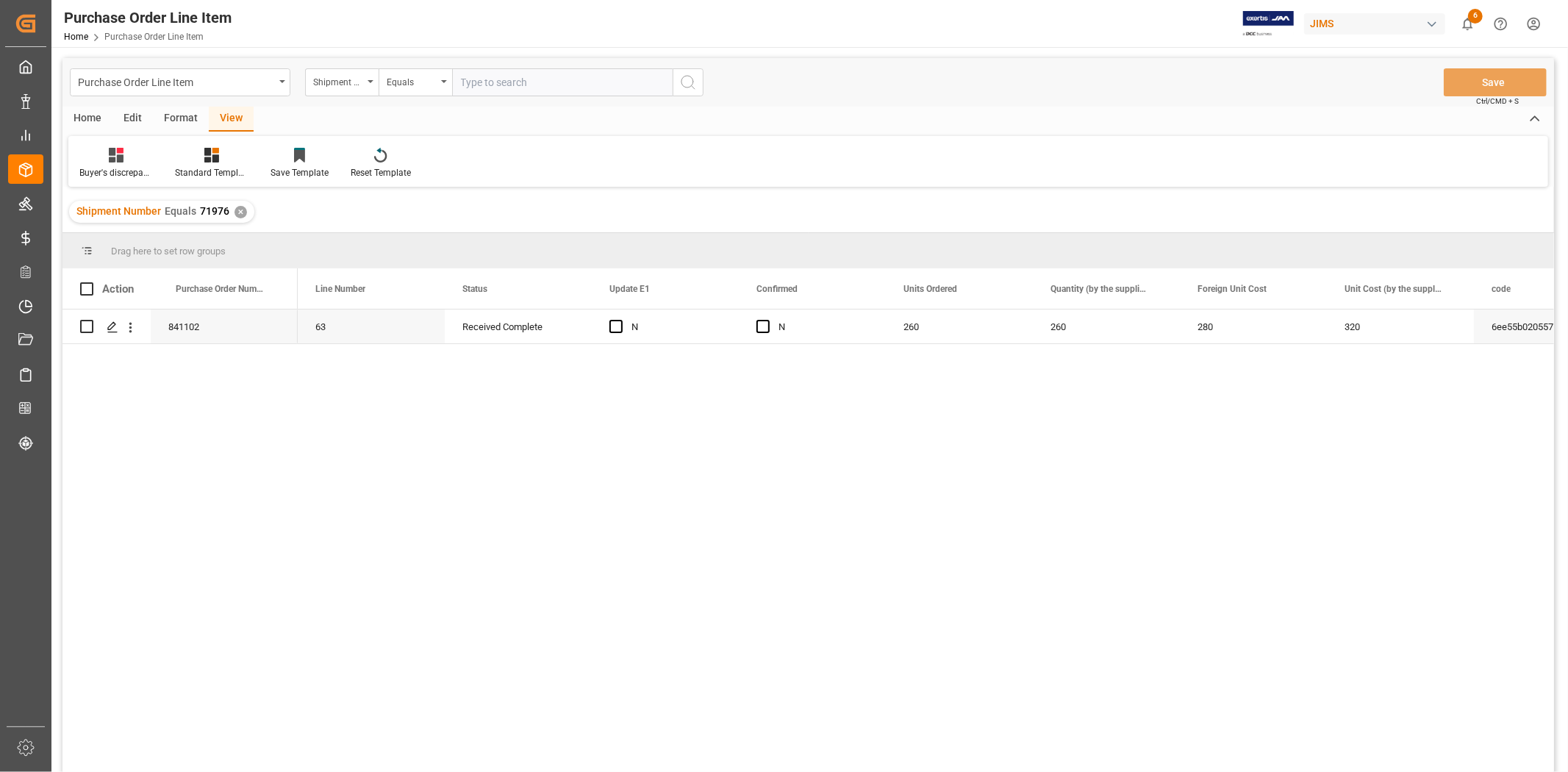
click at [241, 212] on div "✕" at bounding box center [241, 213] width 13 height 13
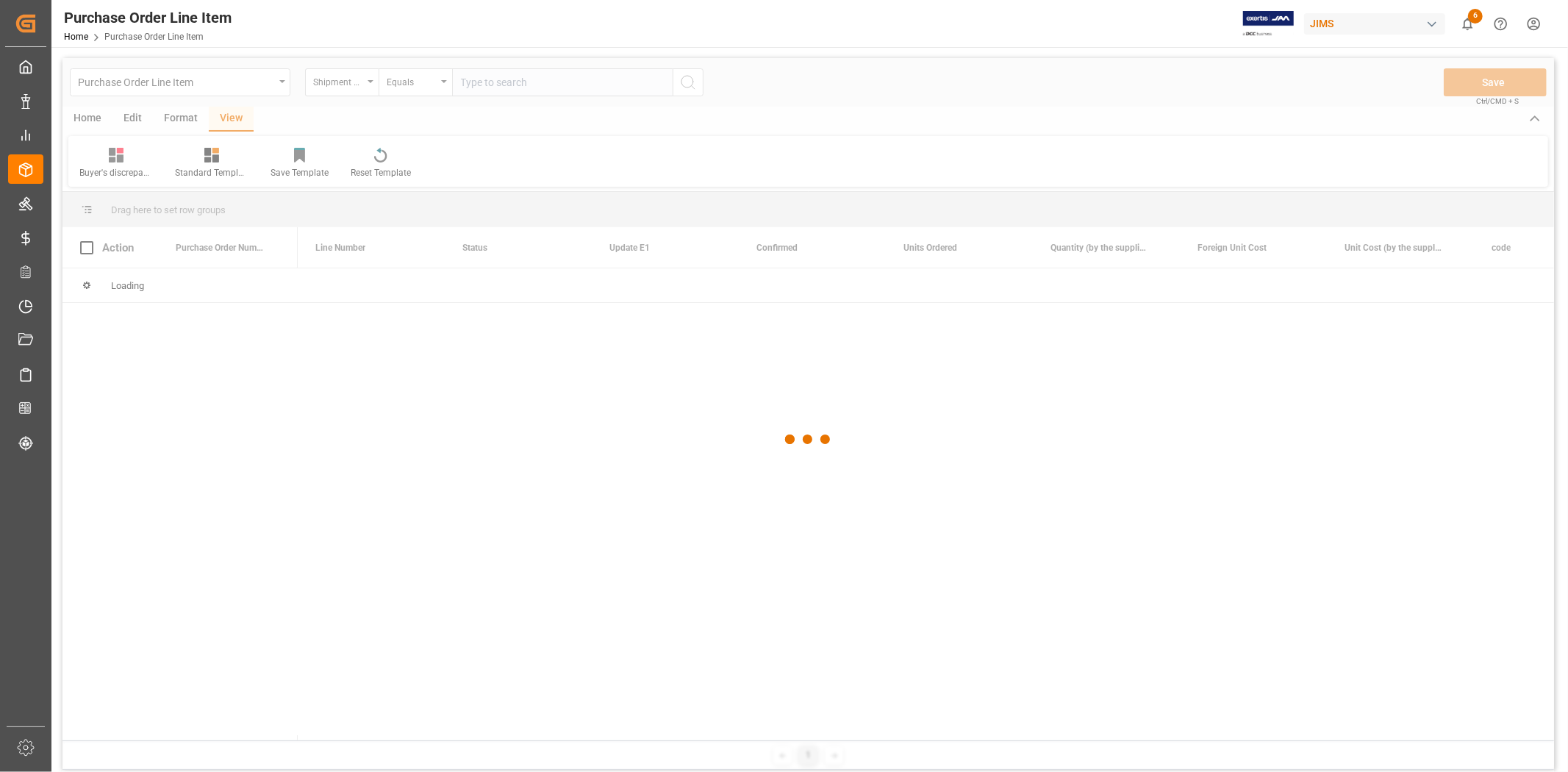
click at [365, 89] on div at bounding box center [808, 439] width 1491 height 763
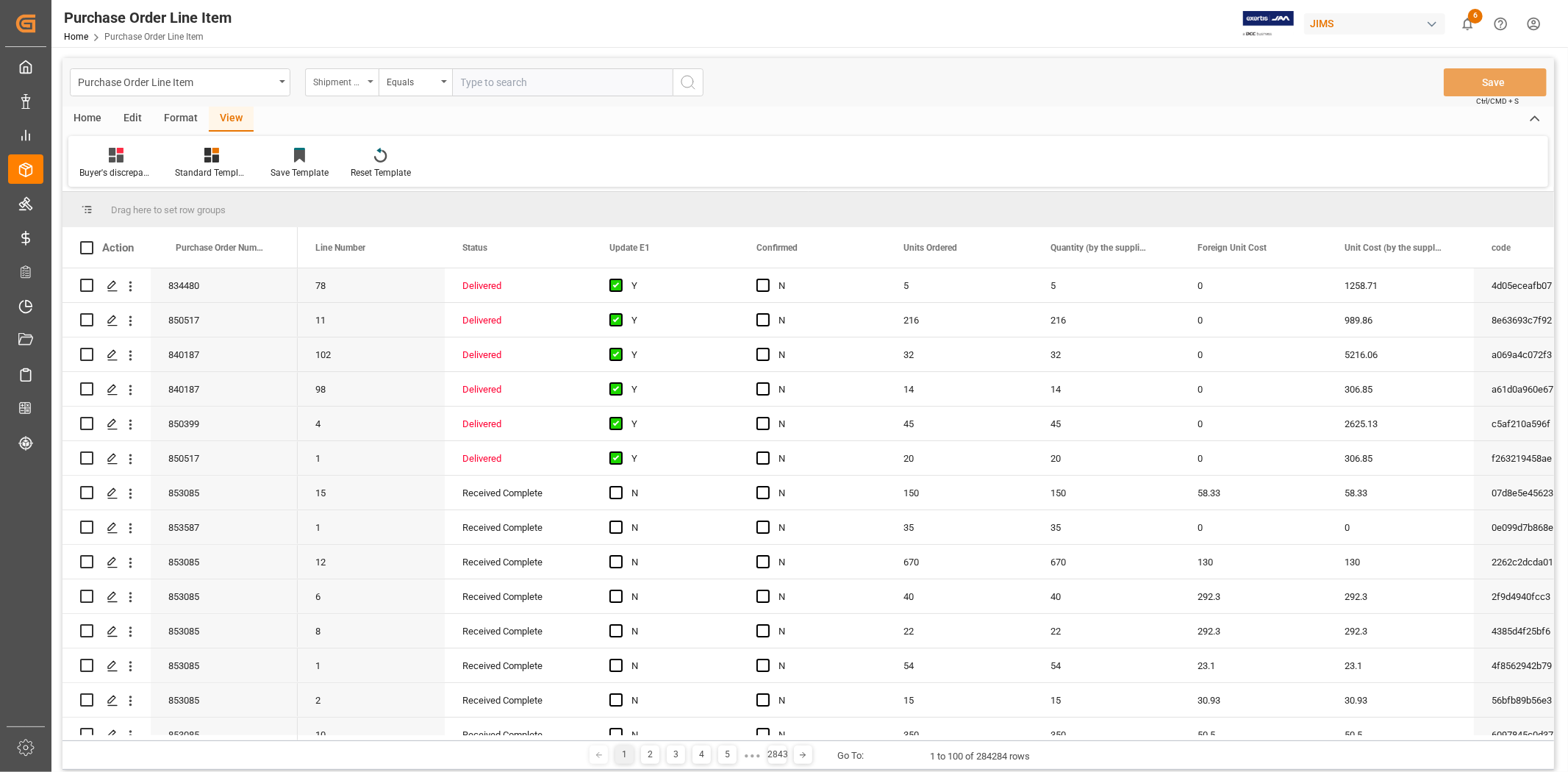
click at [365, 84] on div "Shipment Number" at bounding box center [342, 82] width 74 height 28
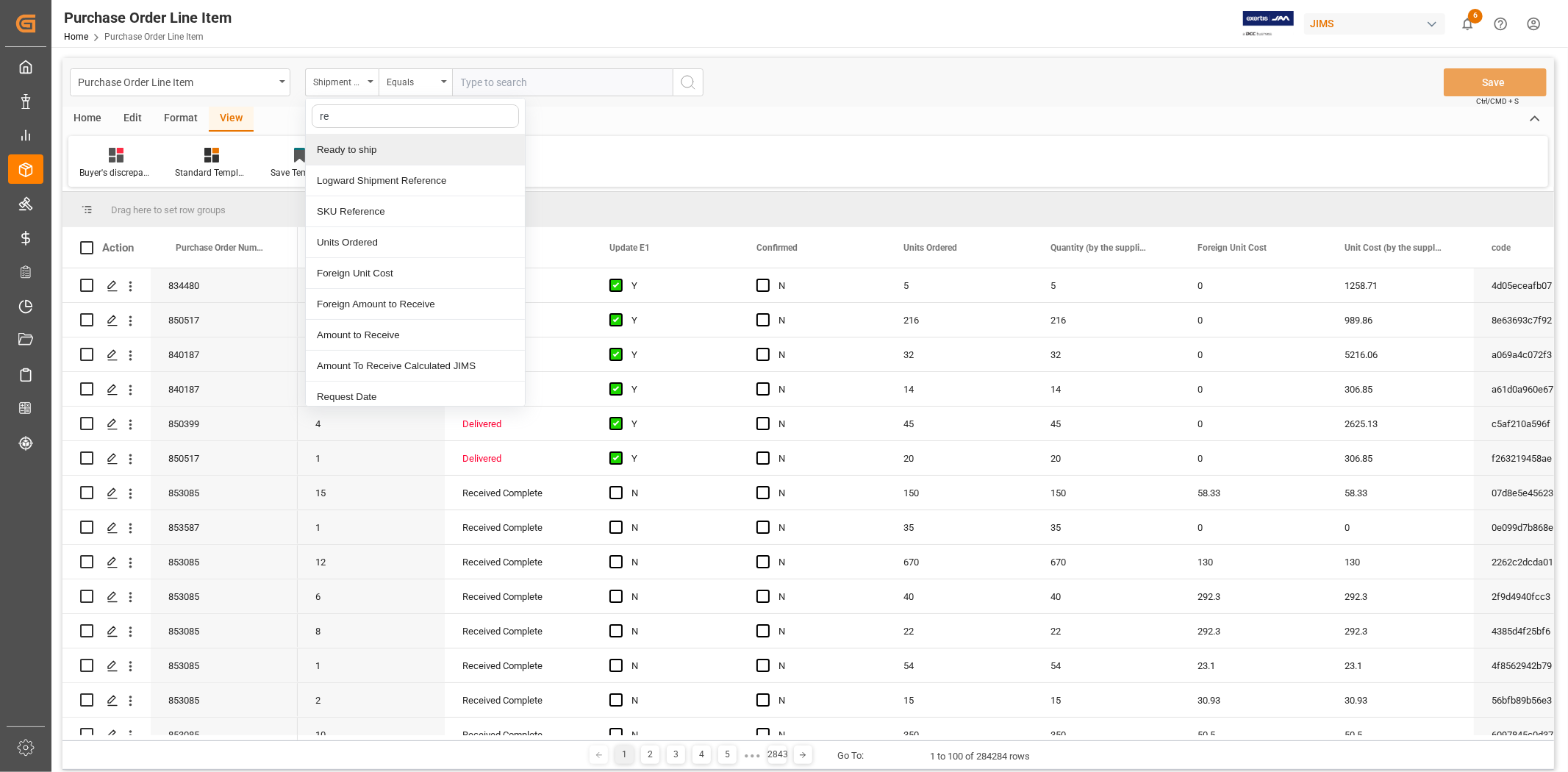
type input "ref"
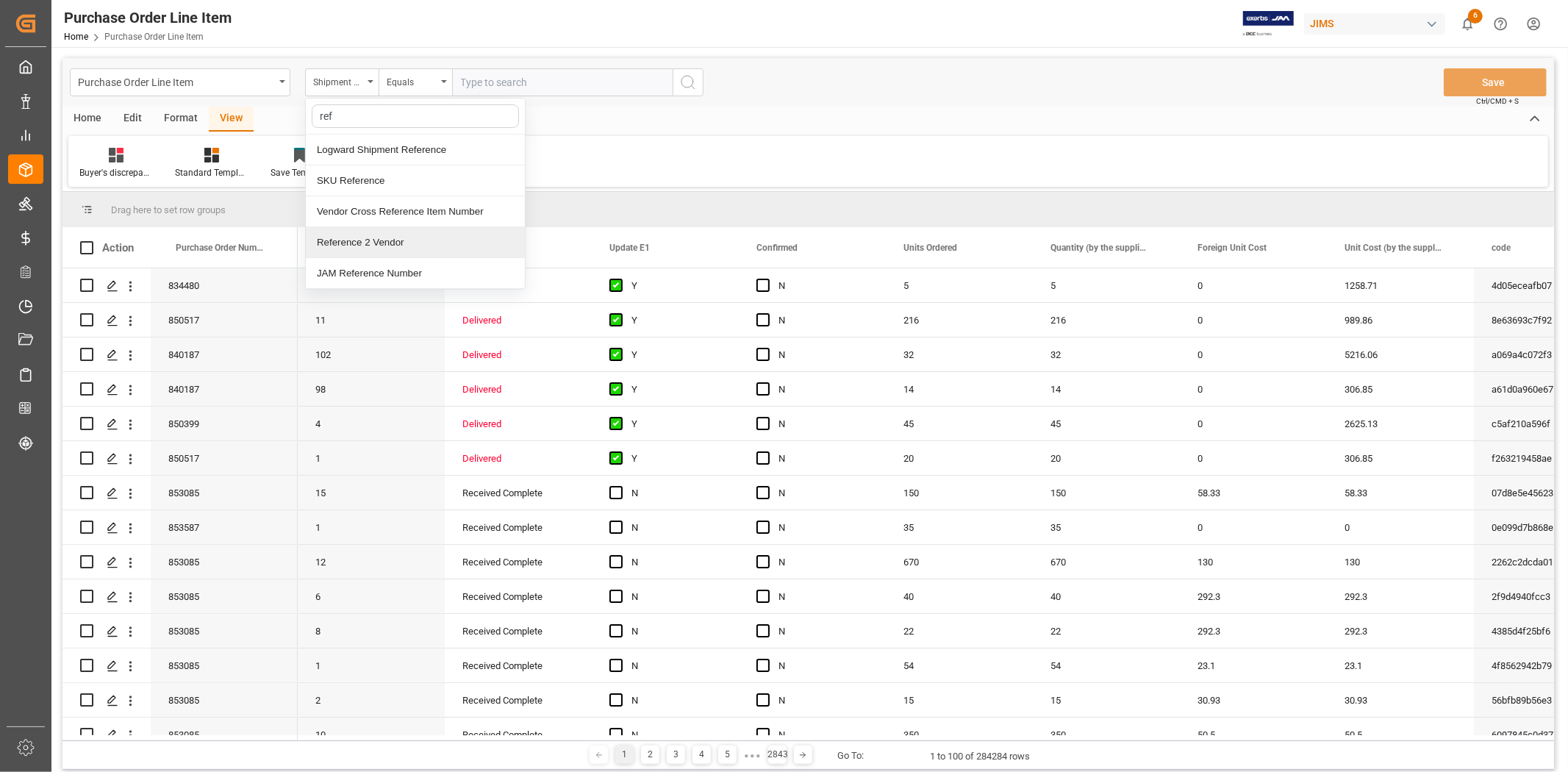
click at [376, 235] on div "Reference 2 Vendor" at bounding box center [415, 242] width 219 height 30
click at [475, 80] on input "text" at bounding box center [562, 82] width 221 height 28
type input "77-9503-cn"
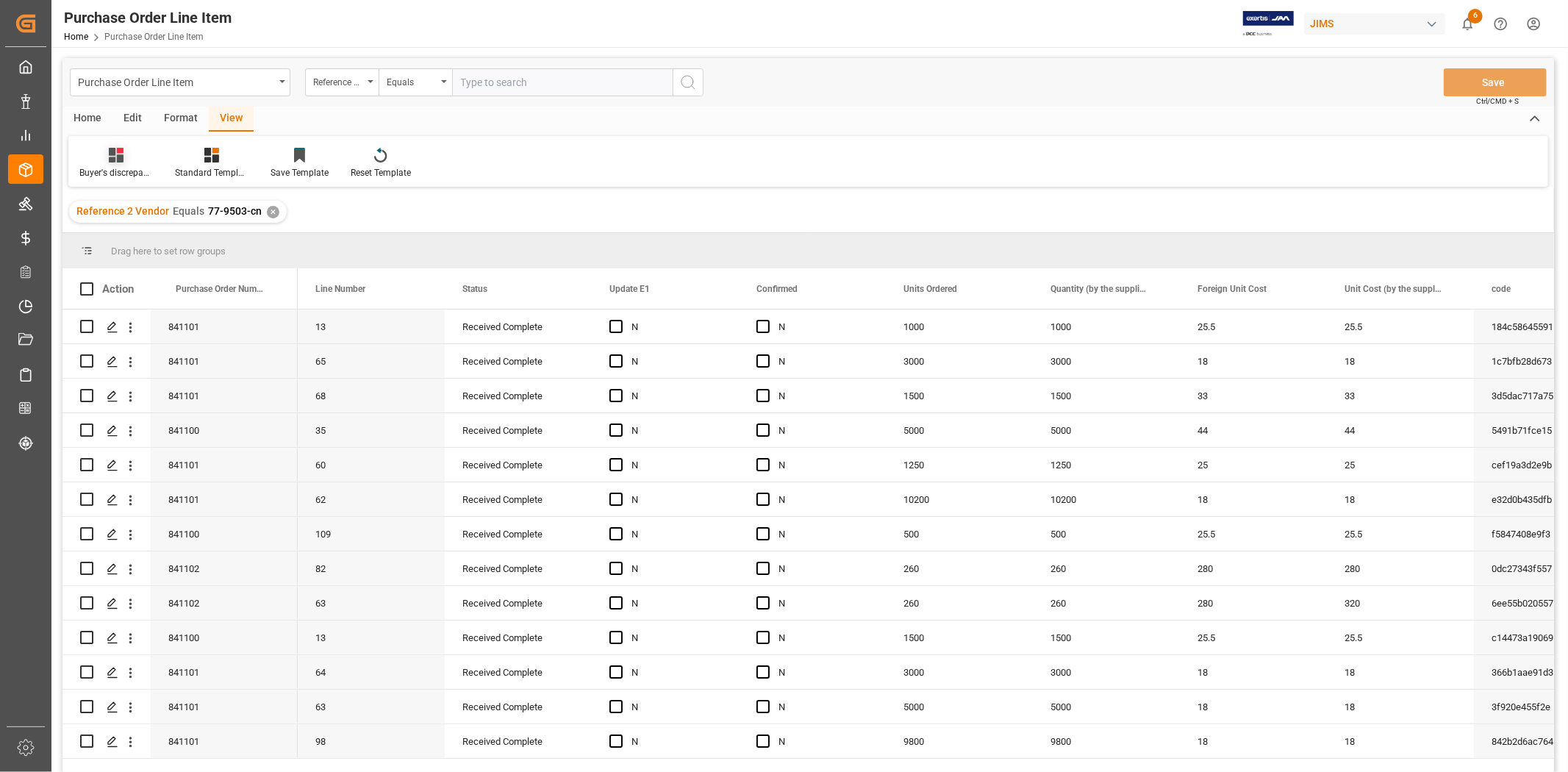
click at [126, 166] on div "Buyer's discrepancy_Huixin" at bounding box center [117, 172] width 74 height 13
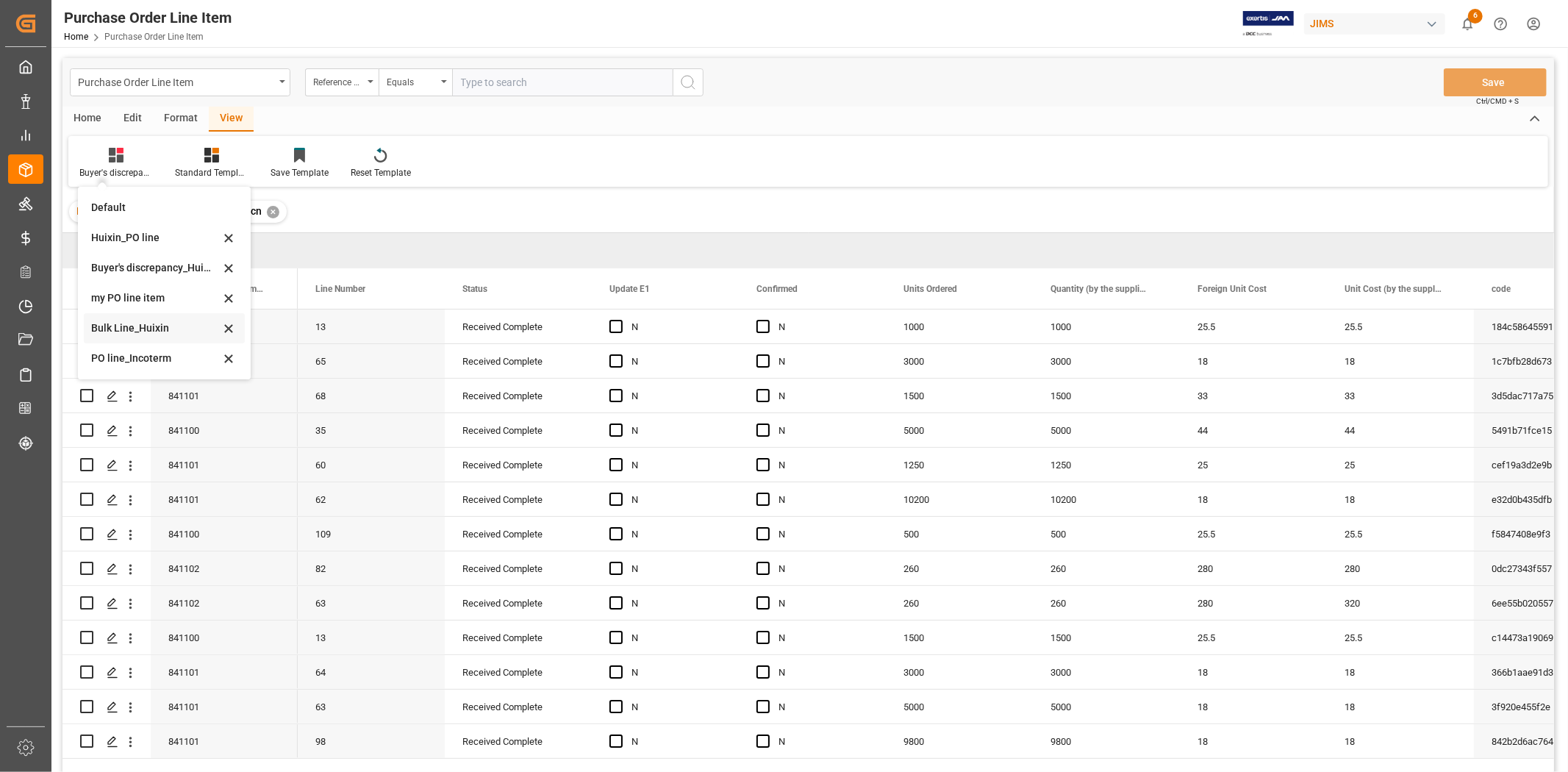
click at [143, 325] on div "Bulk Line_Huixin" at bounding box center [155, 327] width 128 height 15
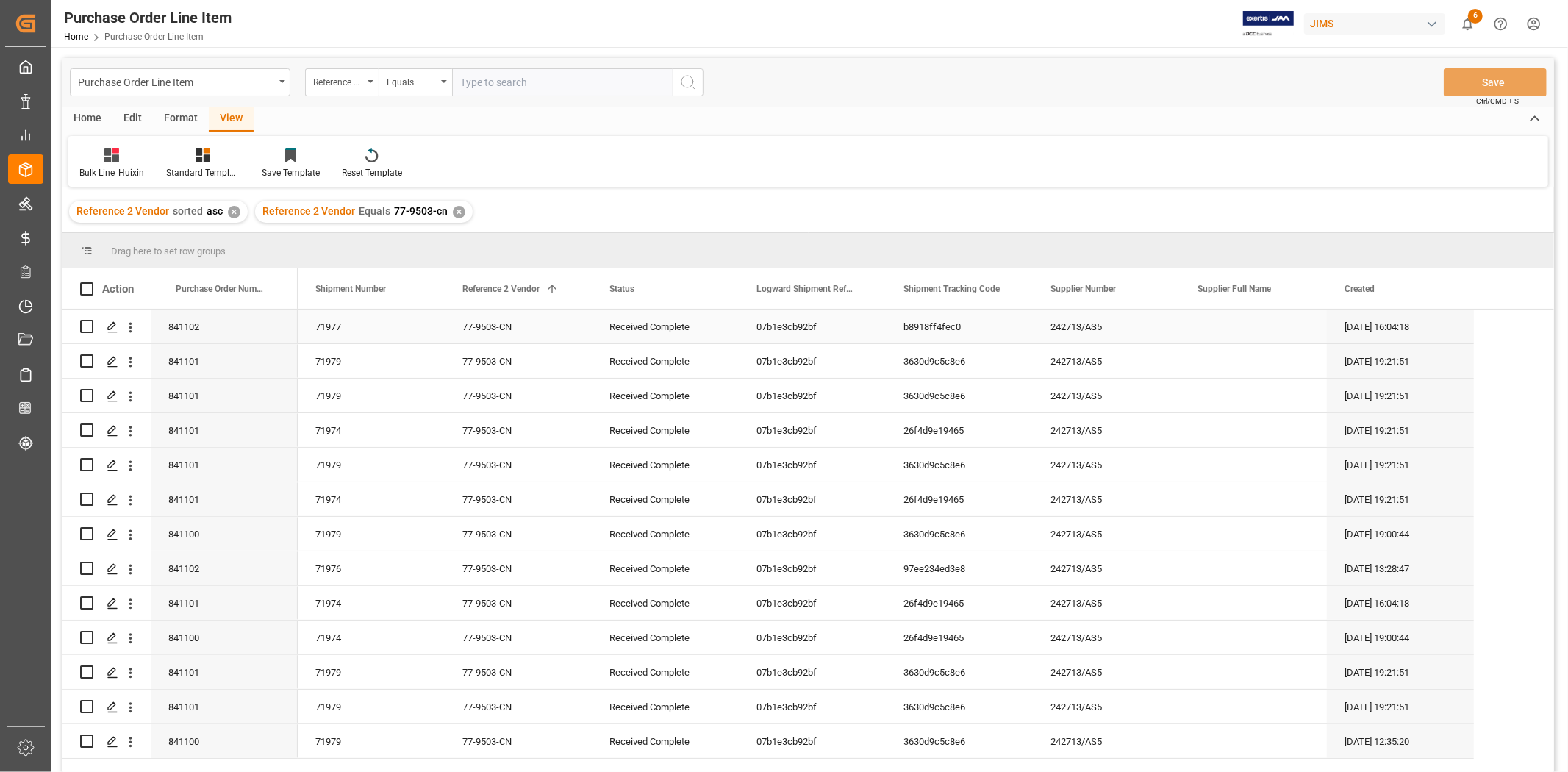
click at [1128, 317] on div "242713/AS5" at bounding box center [1106, 326] width 147 height 34
drag, startPoint x: 422, startPoint y: 295, endPoint x: 419, endPoint y: 288, distance: 7.6
click at [420, 283] on span at bounding box center [420, 289] width 13 height 13
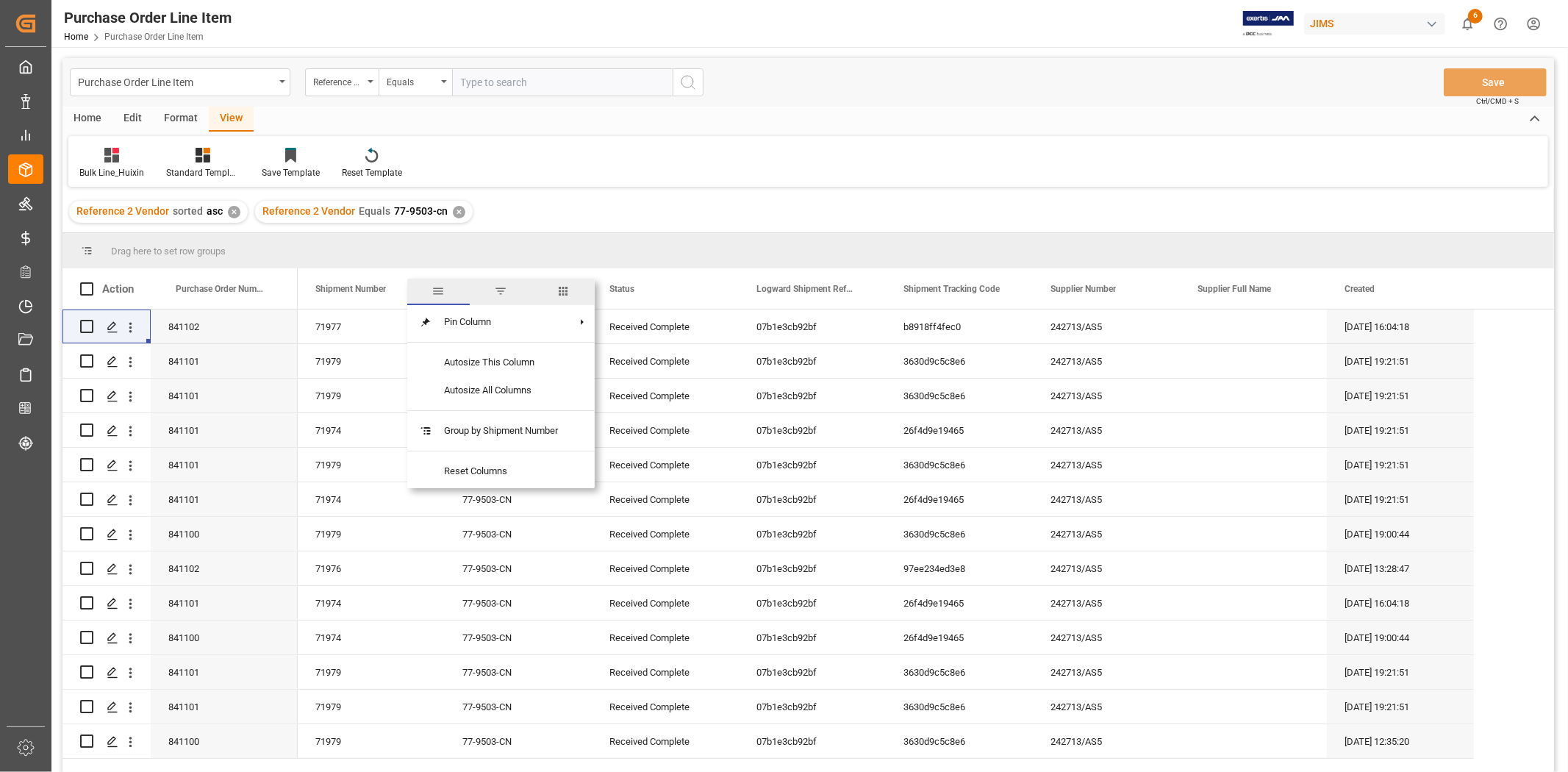
click at [569, 287] on span "columns" at bounding box center [563, 291] width 13 height 13
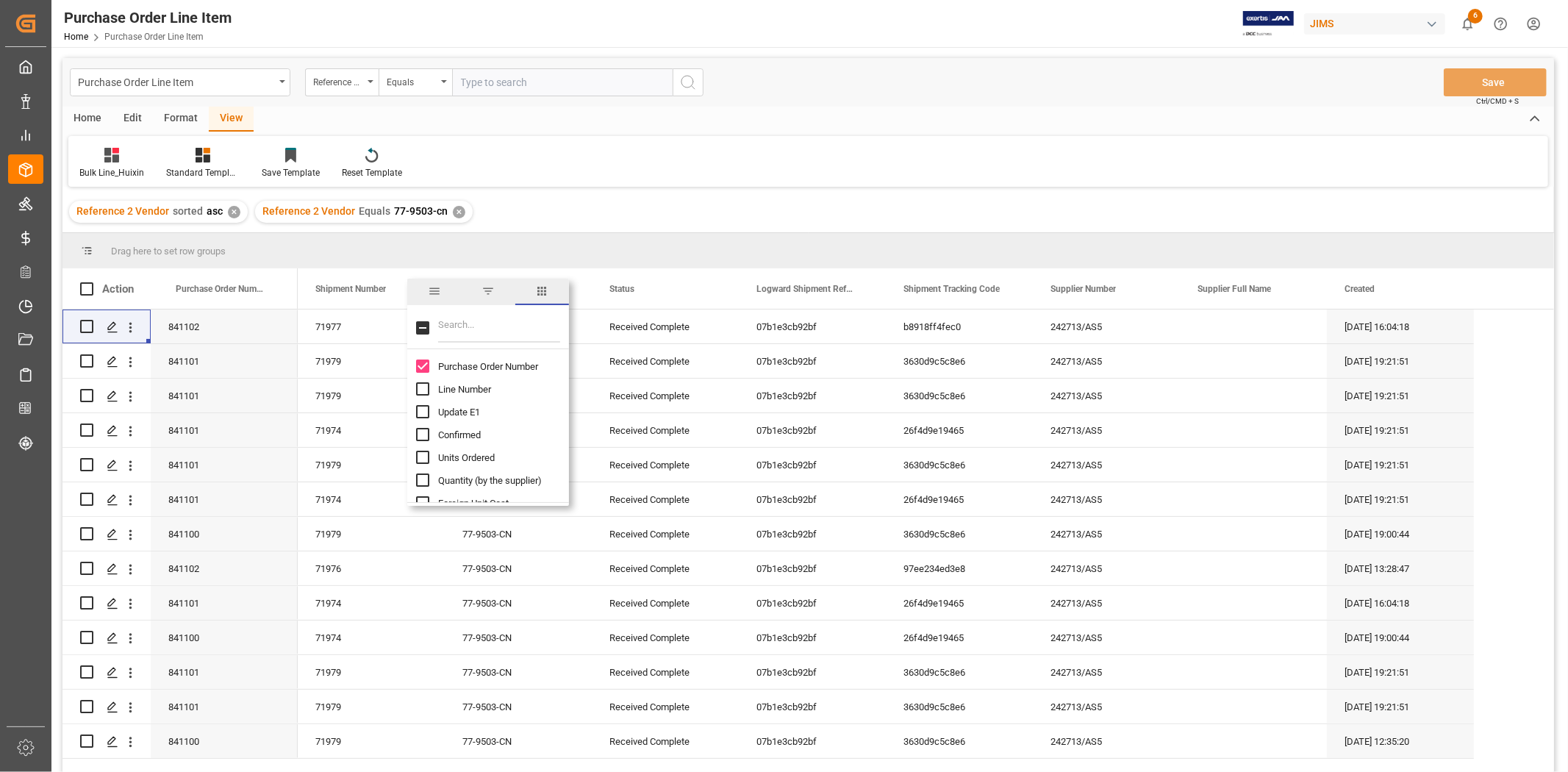
click at [427, 479] on input "Quantity (by the supplier) column toggle visibility (hidden)" at bounding box center [422, 480] width 13 height 13
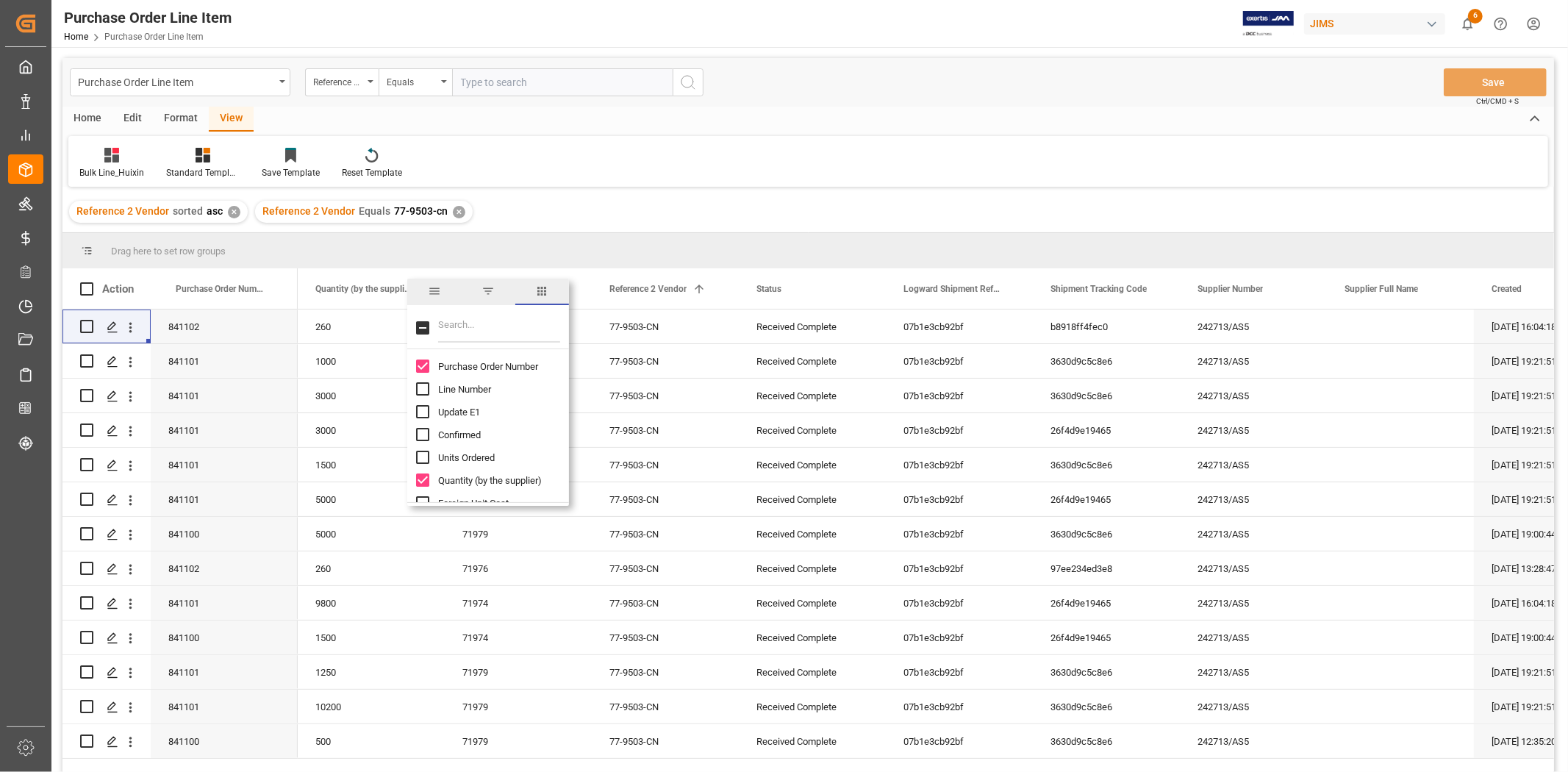
click at [423, 478] on input "Quantity (by the supplier) column toggle visibility (visible)" at bounding box center [422, 480] width 13 height 13
checkbox input "false"
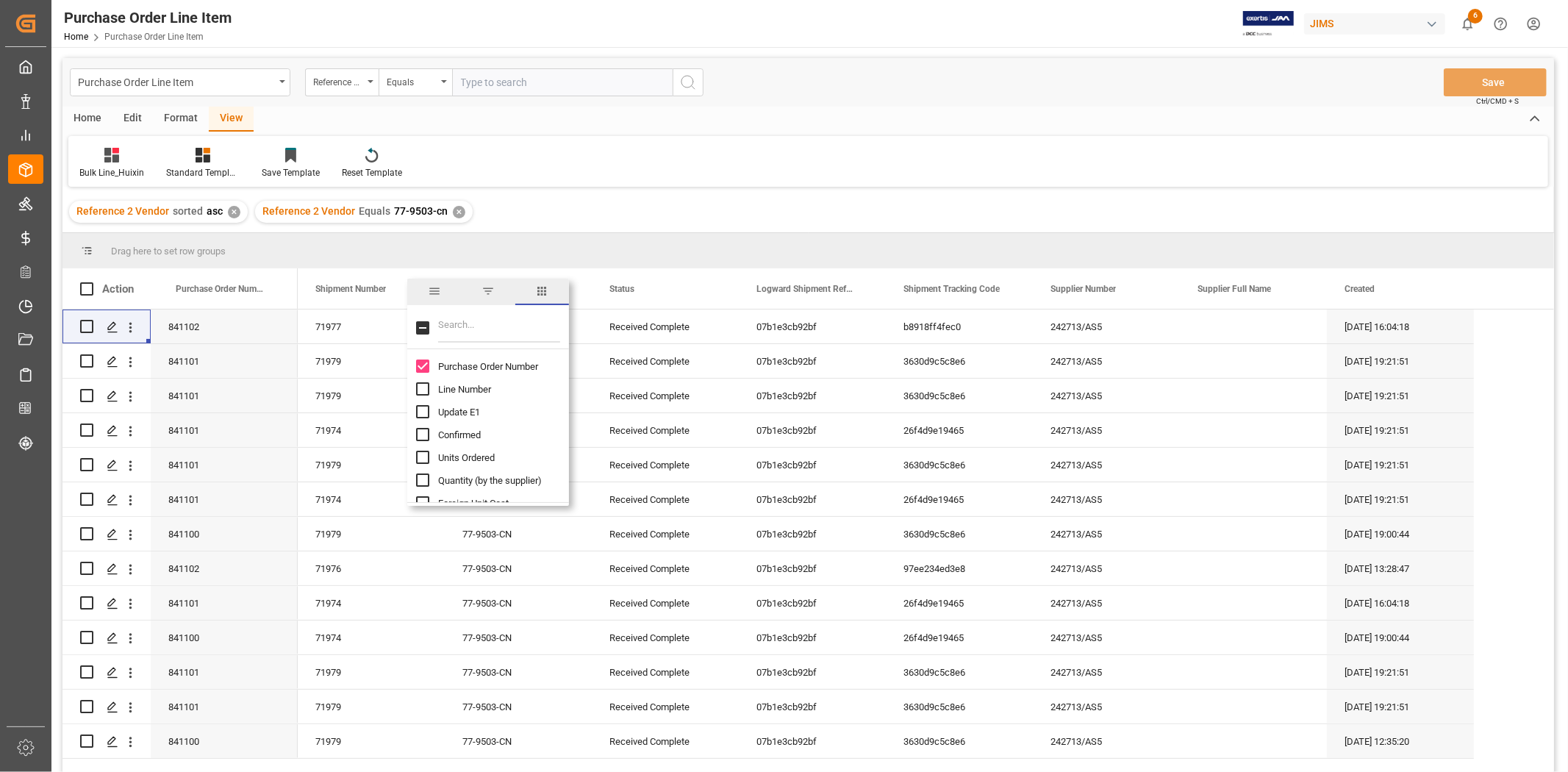
click at [419, 457] on input "Units Ordered column toggle visibility (hidden)" at bounding box center [422, 457] width 13 height 13
checkbox input "true"
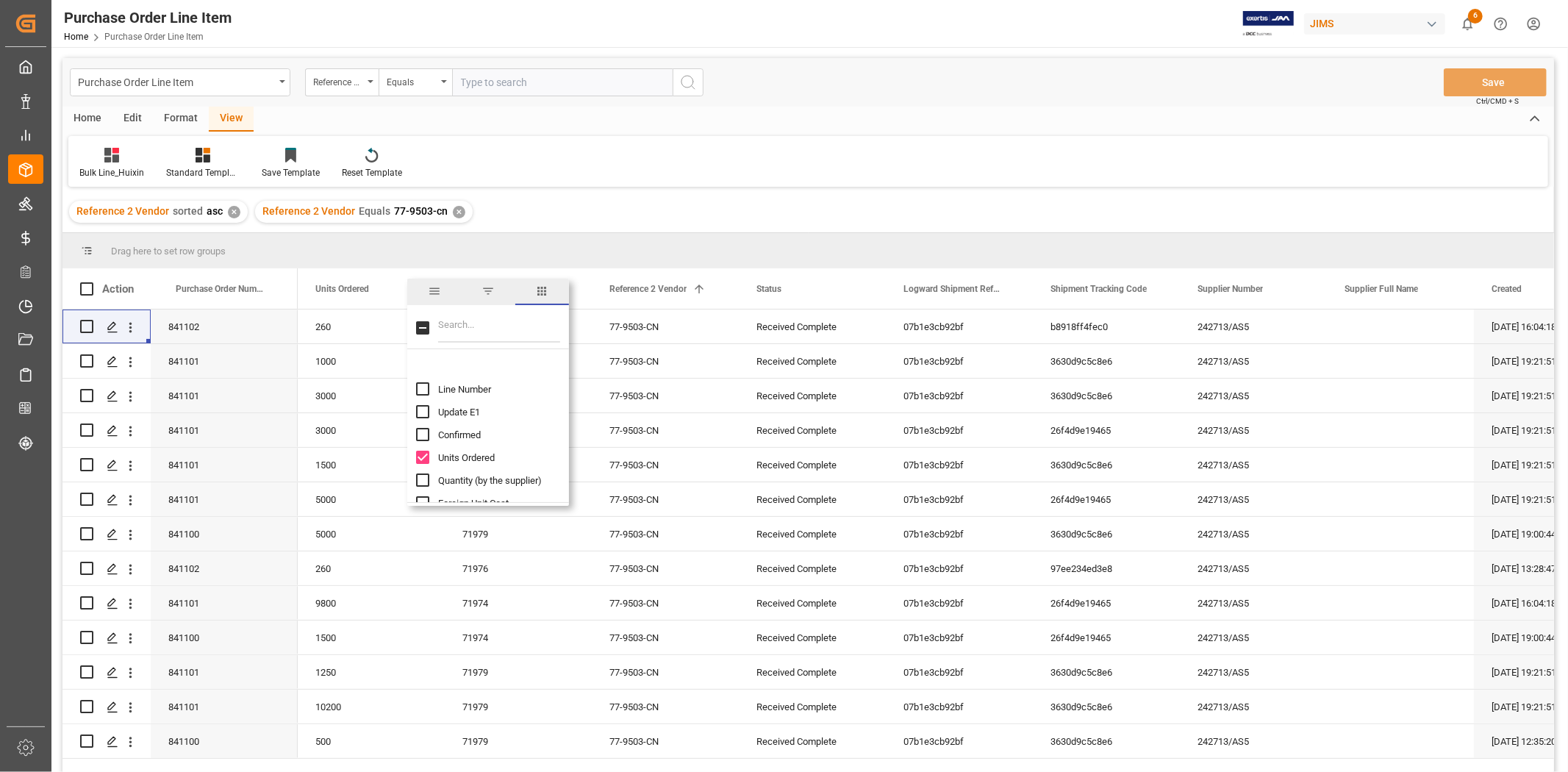
scroll to position [82, 0]
click at [424, 421] on input "Foreign Unit Cost column toggle visibility (hidden)" at bounding box center [422, 421] width 13 height 13
checkbox input "true"
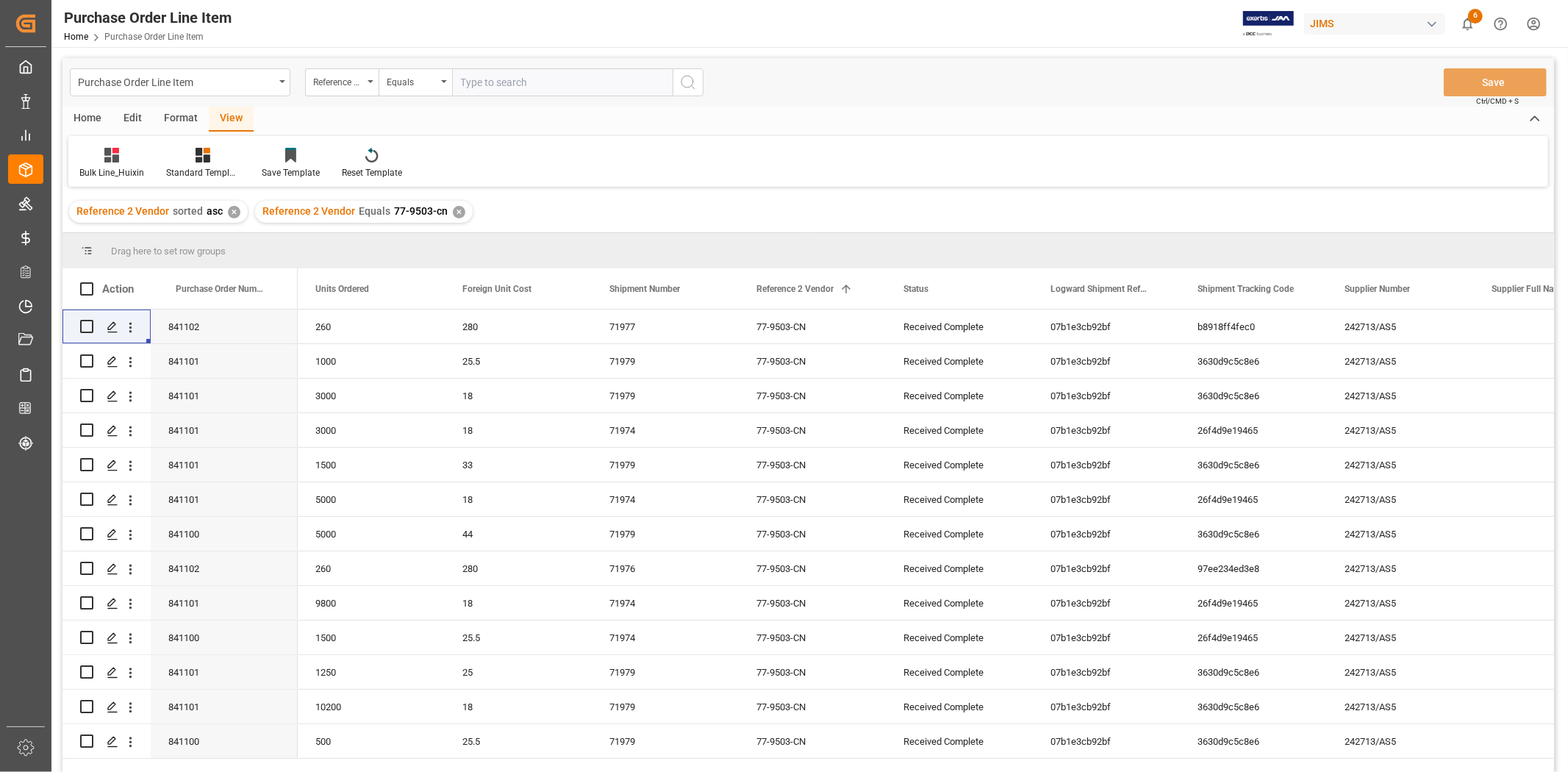
click at [623, 196] on div "Reference 2 Vendor sorted asc ✕ Reference 2 Vendor Equals 77-9503-cn ✕" at bounding box center [808, 212] width 1491 height 41
click at [357, 82] on div "Reference 2 Vendor" at bounding box center [338, 80] width 50 height 17
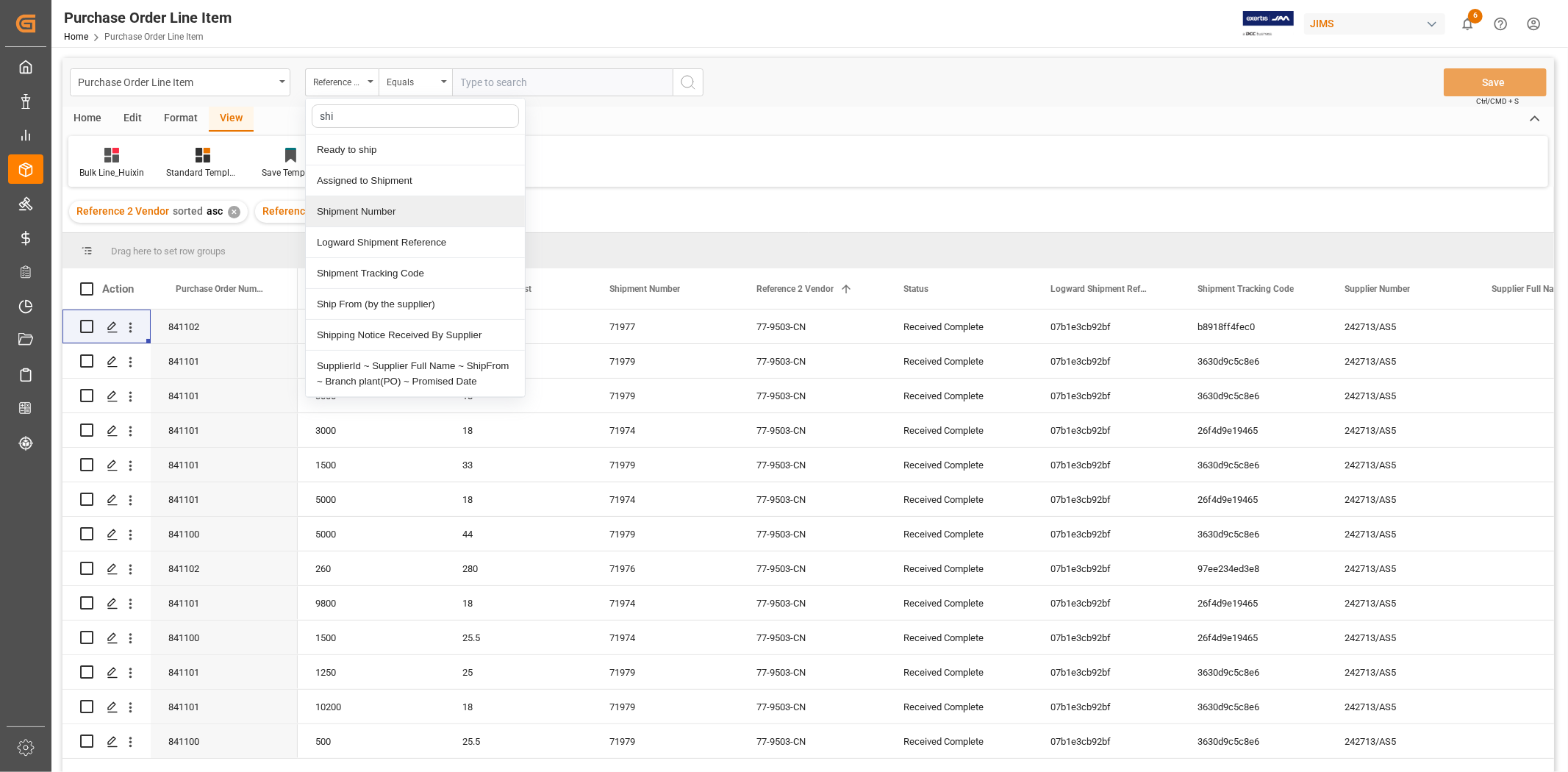
type input "ship"
click at [334, 208] on div "Shipment Number" at bounding box center [415, 212] width 219 height 30
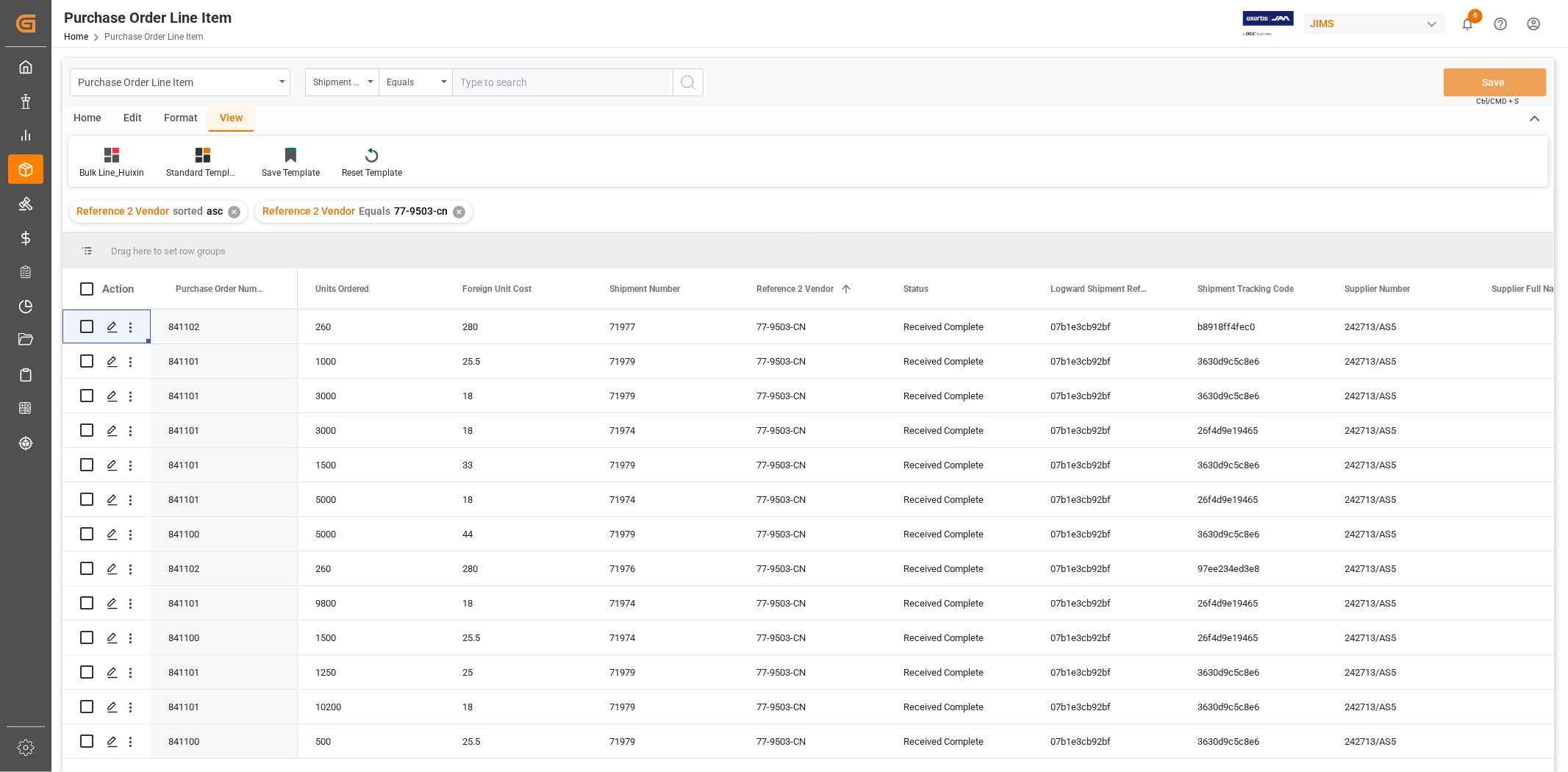
click at [483, 82] on input "text" at bounding box center [562, 82] width 221 height 28
type input "71974"
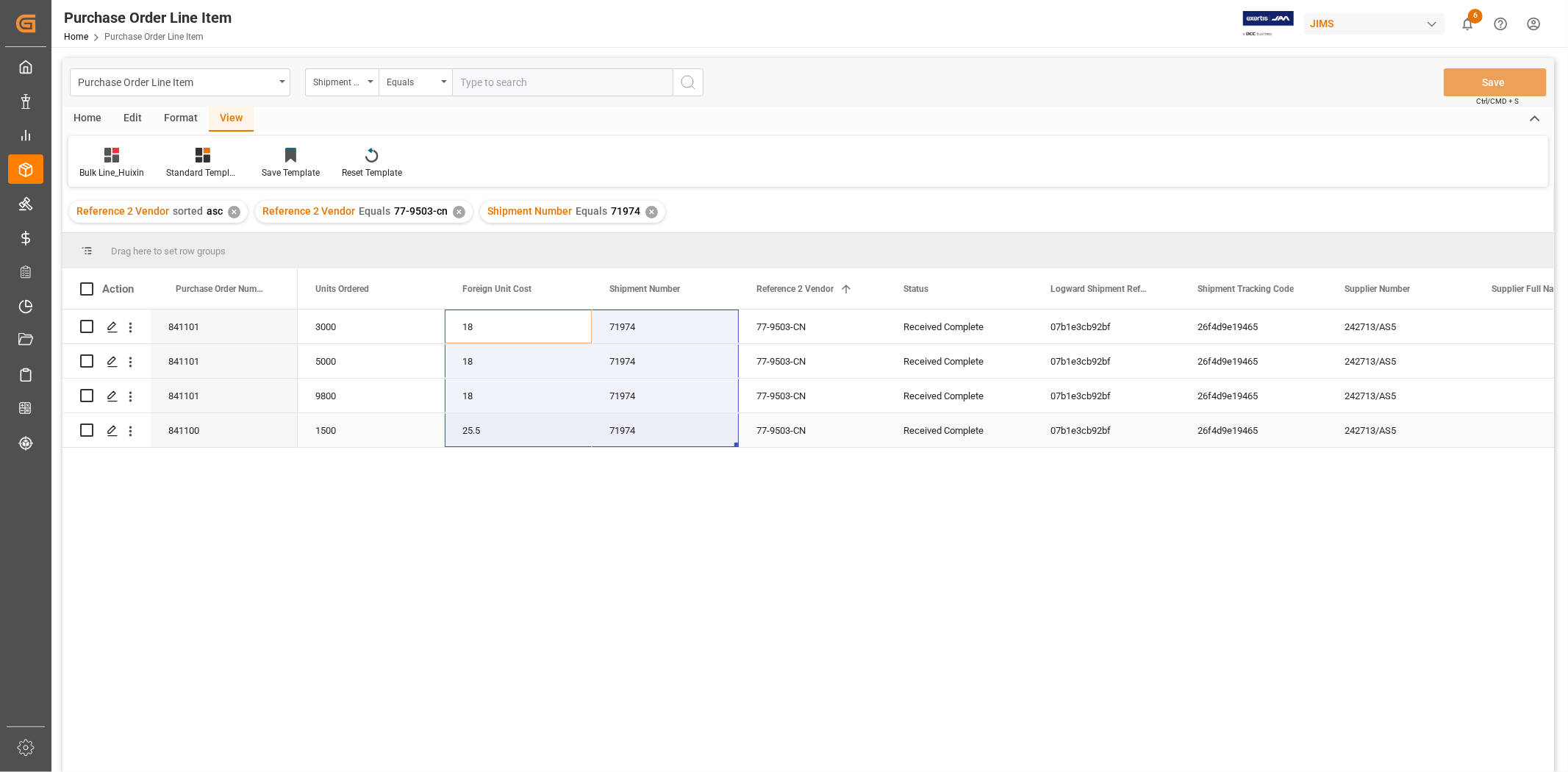
drag, startPoint x: 469, startPoint y: 328, endPoint x: 334, endPoint y: 347, distance: 136.3
click at [598, 436] on div "3000 18 71974 77-9503-CN Received Complete 07b1e3cb92bf 26f4d9e19465 242713/AS5…" at bounding box center [1033, 378] width 1470 height 138
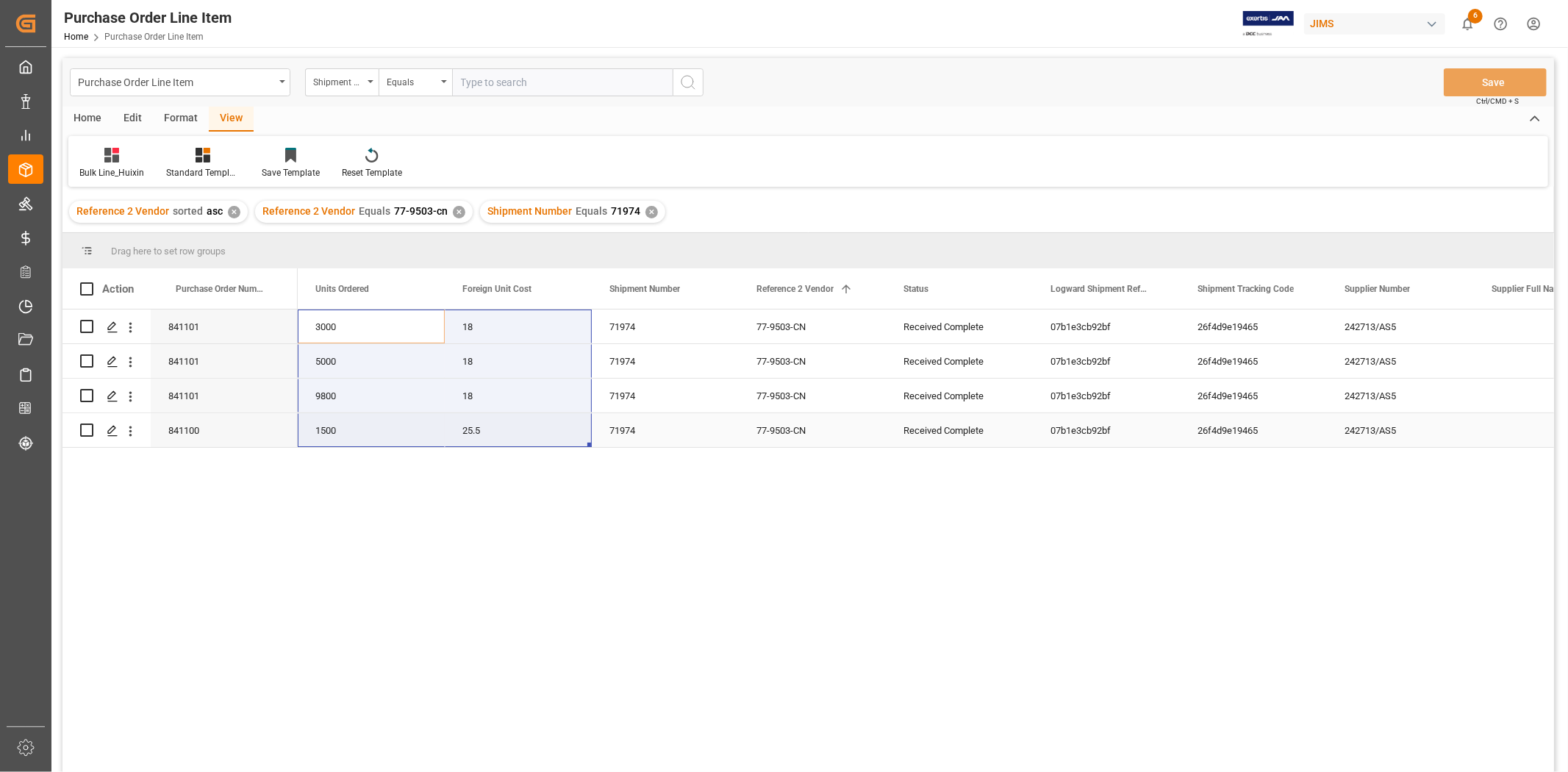
drag, startPoint x: 322, startPoint y: 328, endPoint x: 455, endPoint y: 416, distance: 159.5
click at [455, 416] on div "3000 18 71974 77-9503-CN Received Complete 07b1e3cb92bf 26f4d9e19465 242713/AS5…" at bounding box center [1033, 378] width 1470 height 138
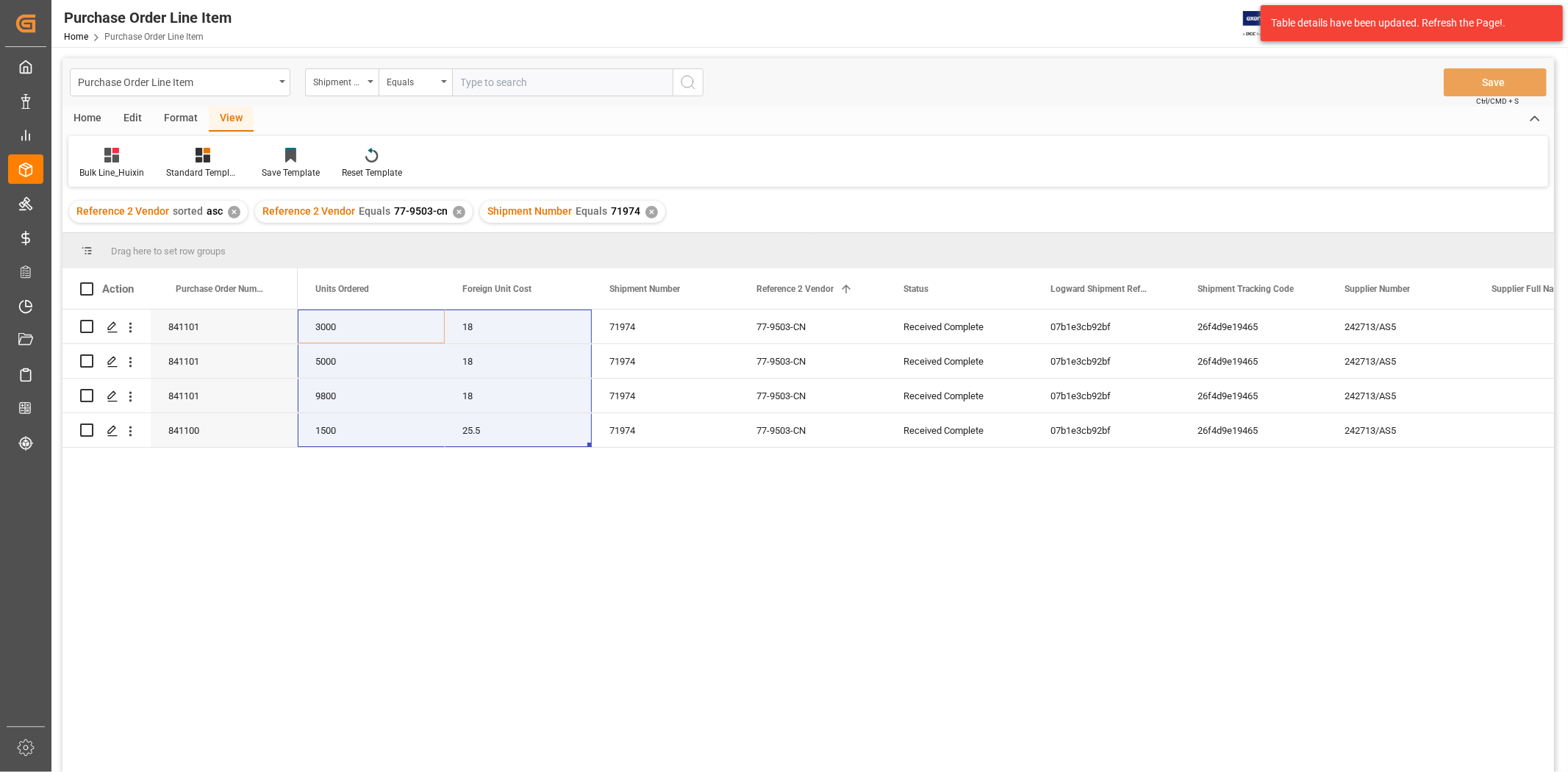
click at [643, 203] on div "Shipment Number Equals 71974 ✕" at bounding box center [572, 212] width 186 height 22
click at [645, 210] on div "✕" at bounding box center [652, 213] width 13 height 13
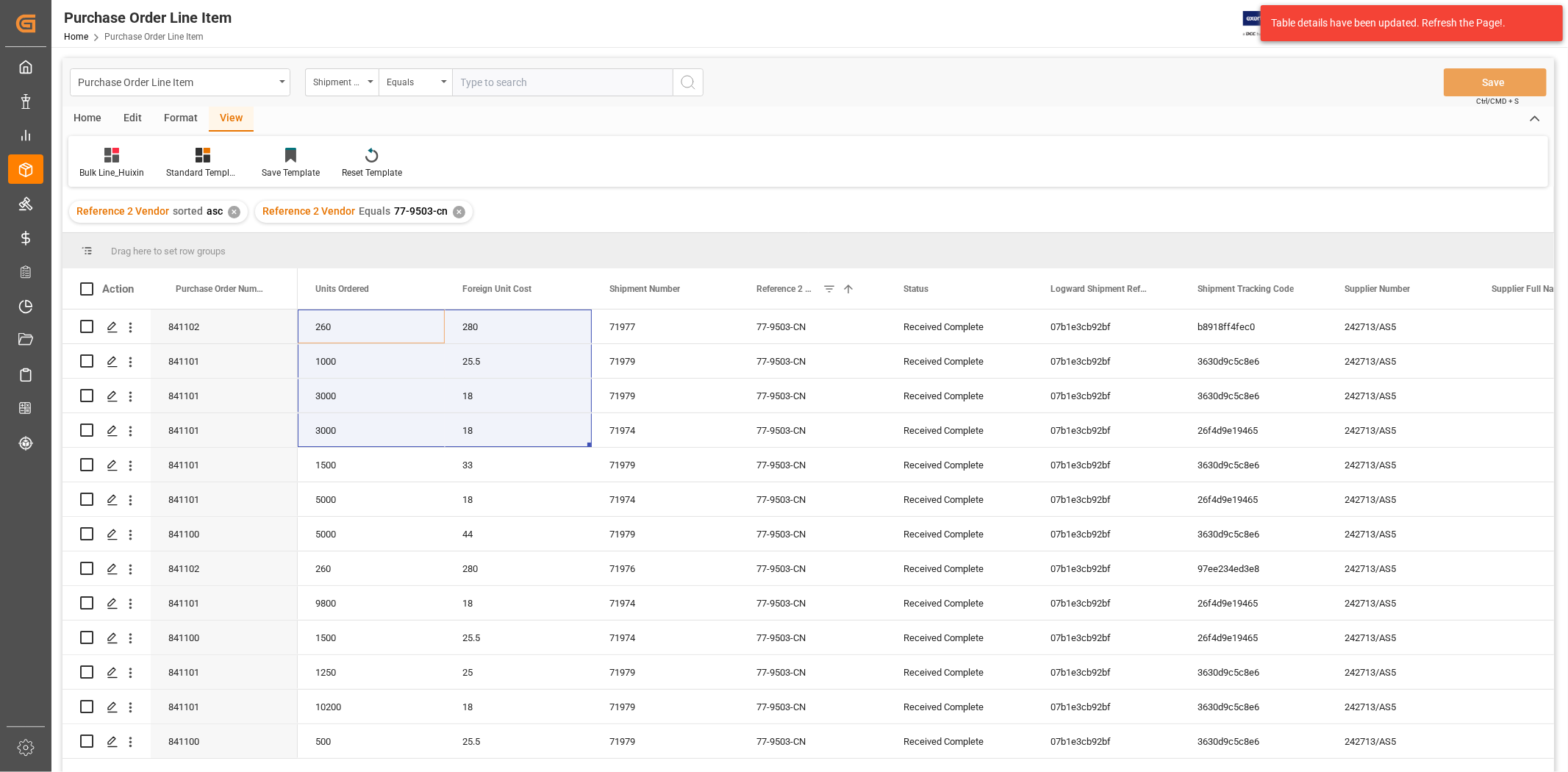
click at [499, 83] on input "text" at bounding box center [562, 82] width 221 height 28
type input "71976"
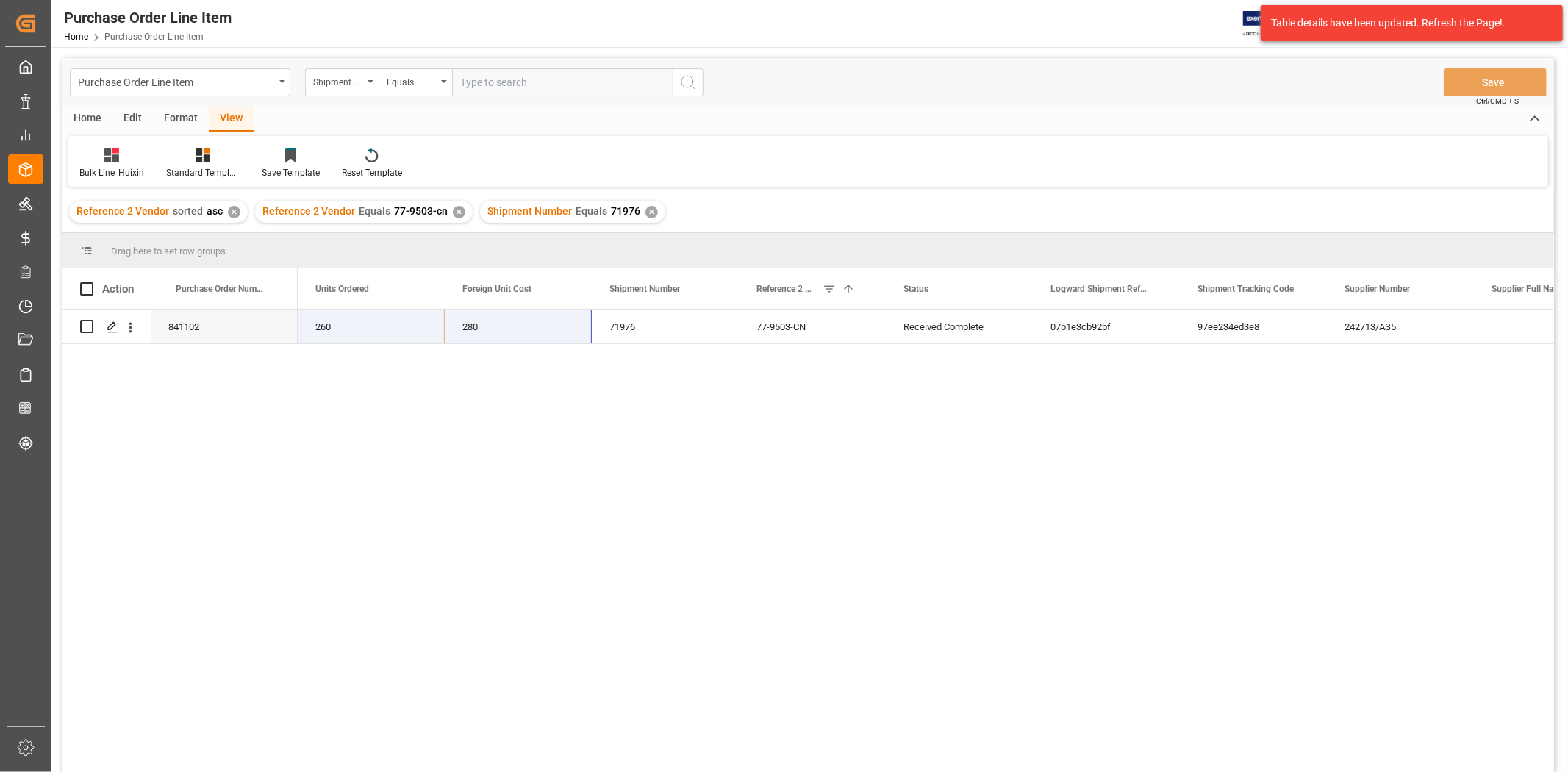
click at [645, 206] on div "✕" at bounding box center [652, 213] width 13 height 13
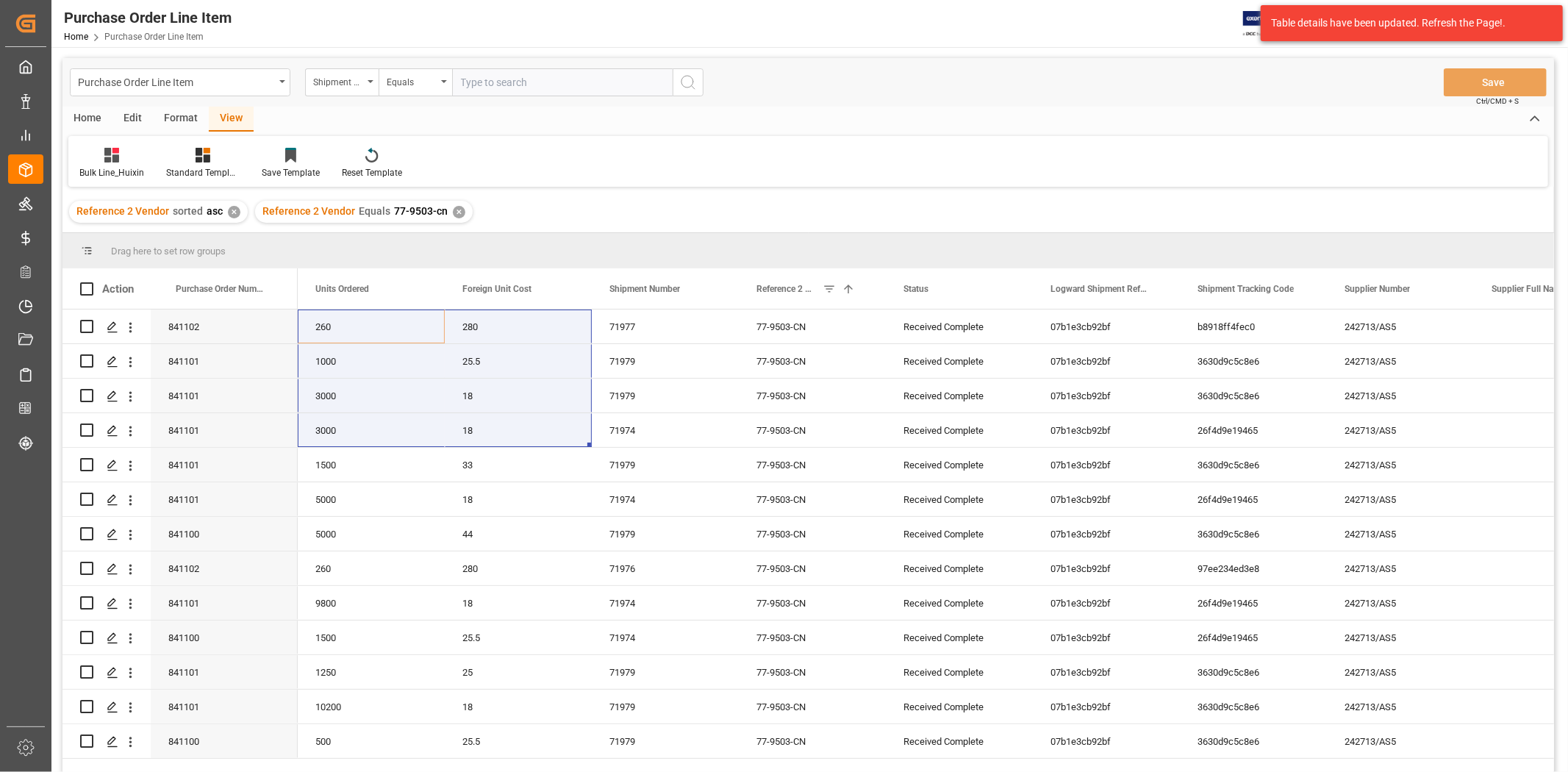
click at [496, 83] on input "text" at bounding box center [562, 82] width 221 height 28
type input "71977"
